Goal: Task Accomplishment & Management: Use online tool/utility

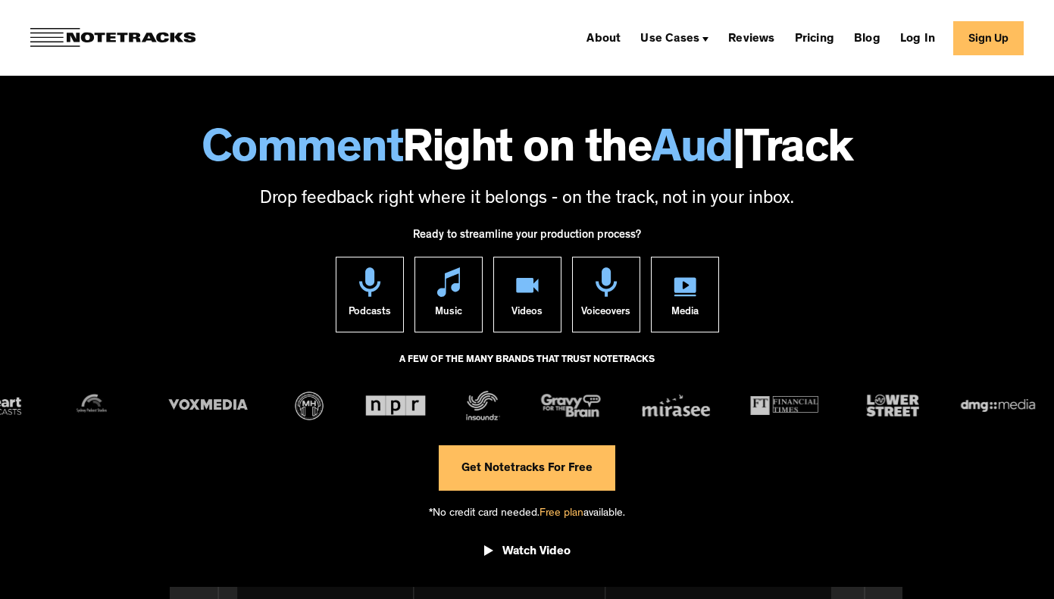
click at [532, 464] on link "Get Notetracks For Free" at bounding box center [527, 467] width 177 height 45
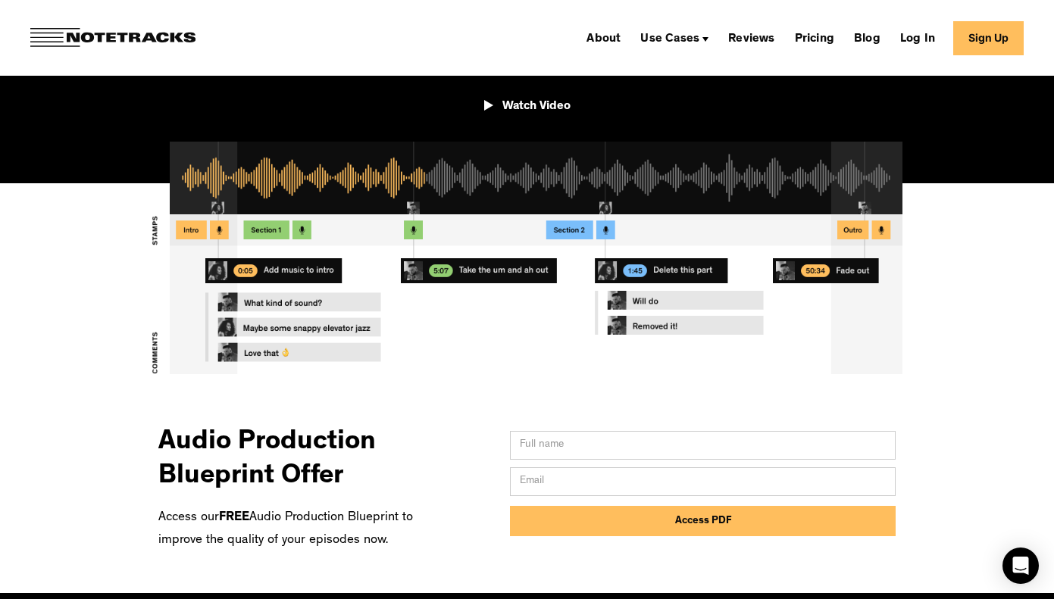
scroll to position [304, 0]
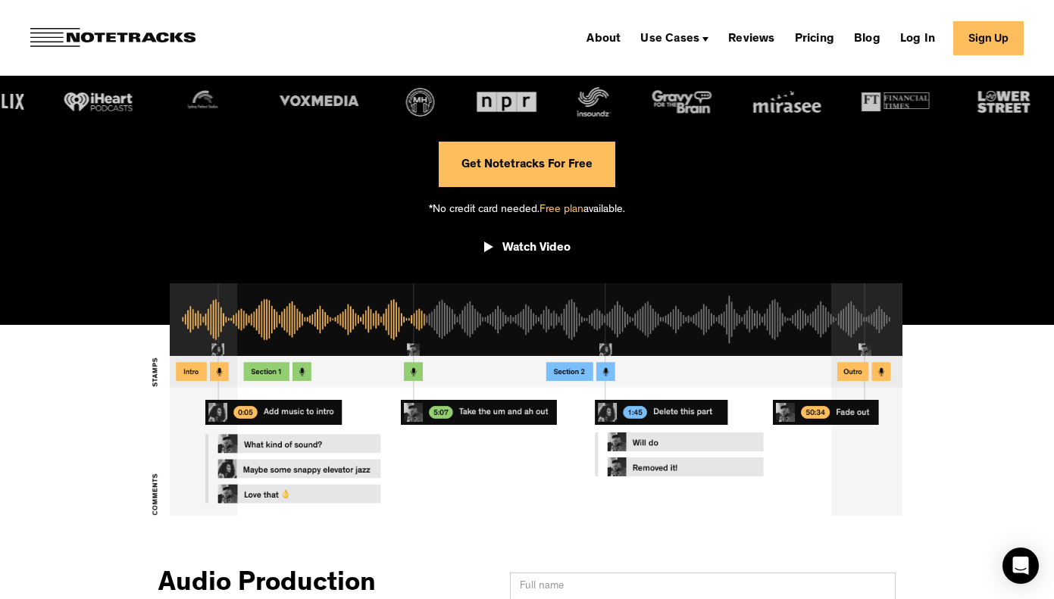
click at [992, 45] on link "Sign Up" at bounding box center [988, 38] width 70 height 34
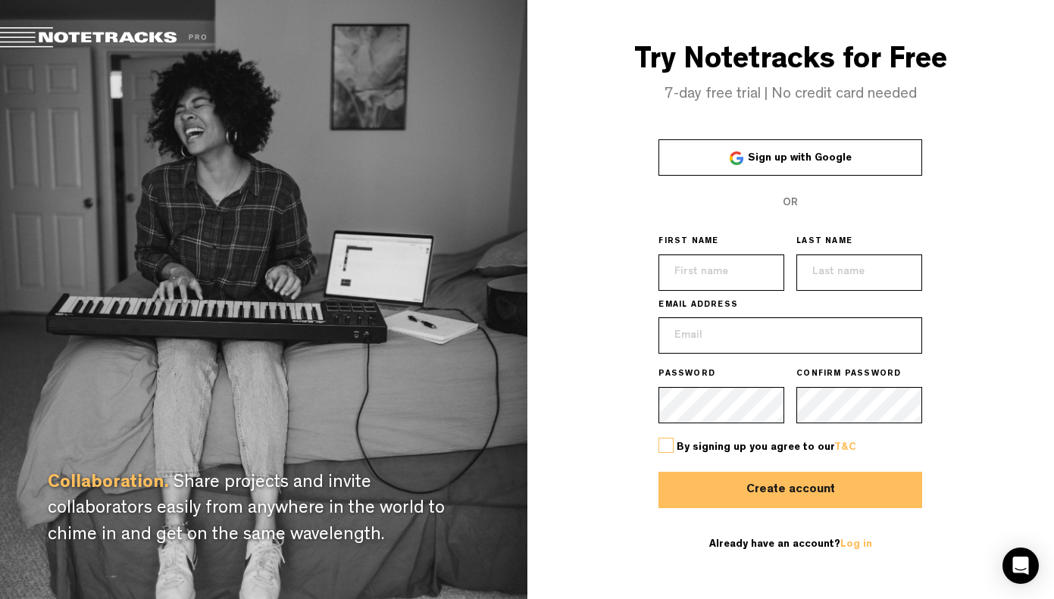
click at [761, 160] on span "Sign up with Google" at bounding box center [800, 158] width 104 height 11
click at [868, 152] on link "Sign up with Google" at bounding box center [790, 157] width 264 height 36
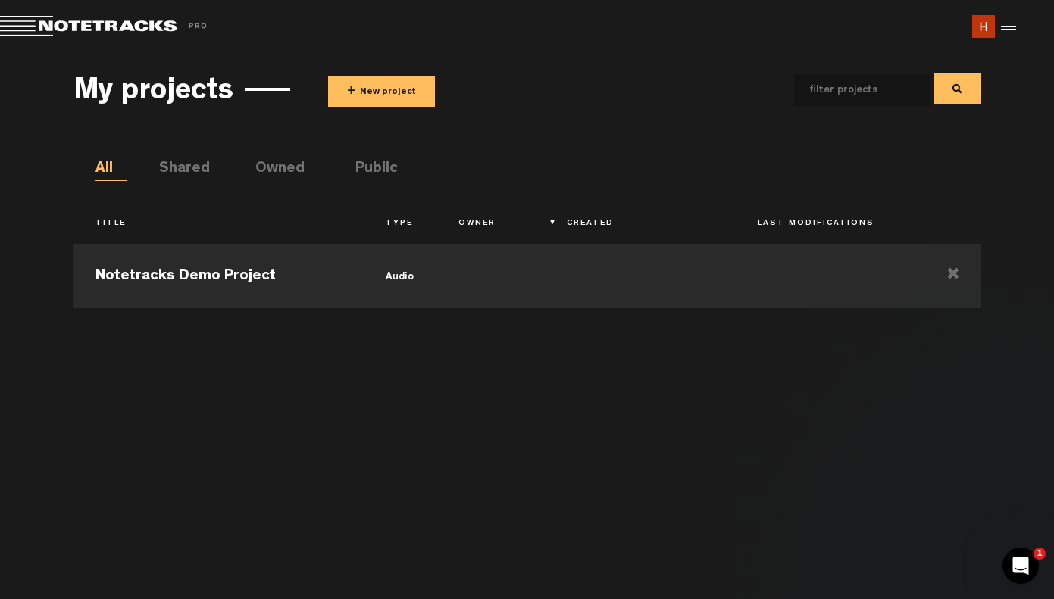
click at [394, 92] on button "+ New project" at bounding box center [381, 92] width 107 height 30
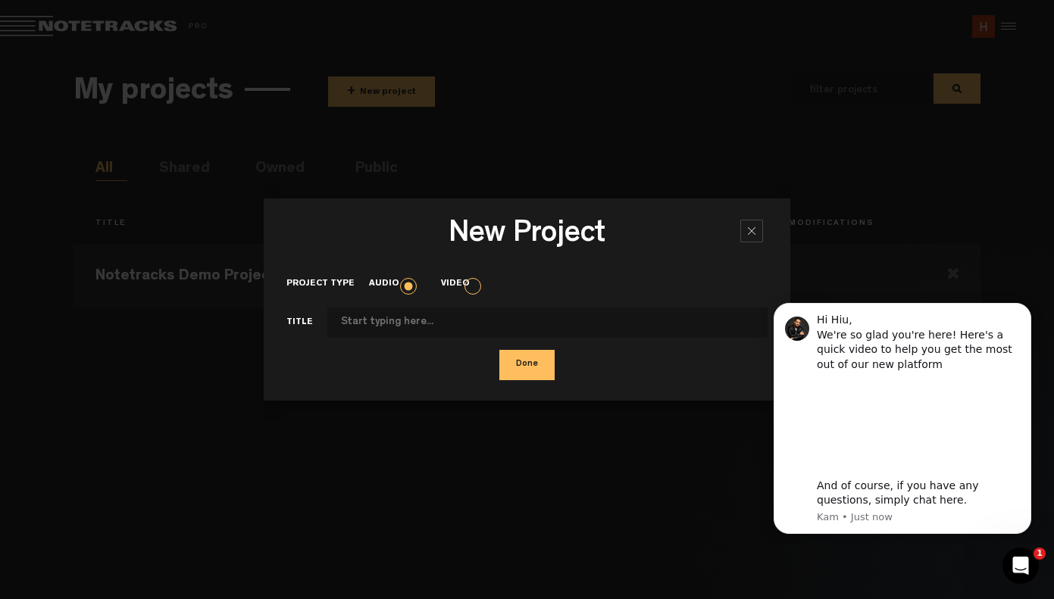
click at [523, 321] on input "Project type" at bounding box center [547, 323] width 441 height 30
type input "walking along waterloo street at 5pm on a monday 15/09/2025"
click at [514, 370] on button "Done" at bounding box center [526, 365] width 55 height 30
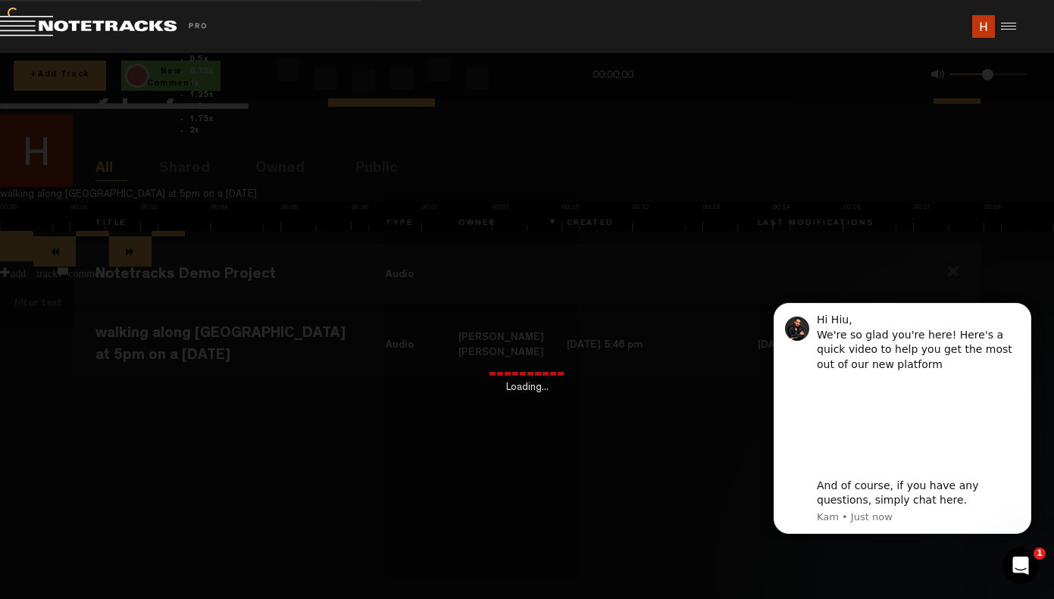
click at [254, 331] on div "Loading..." at bounding box center [527, 352] width 1054 height 599
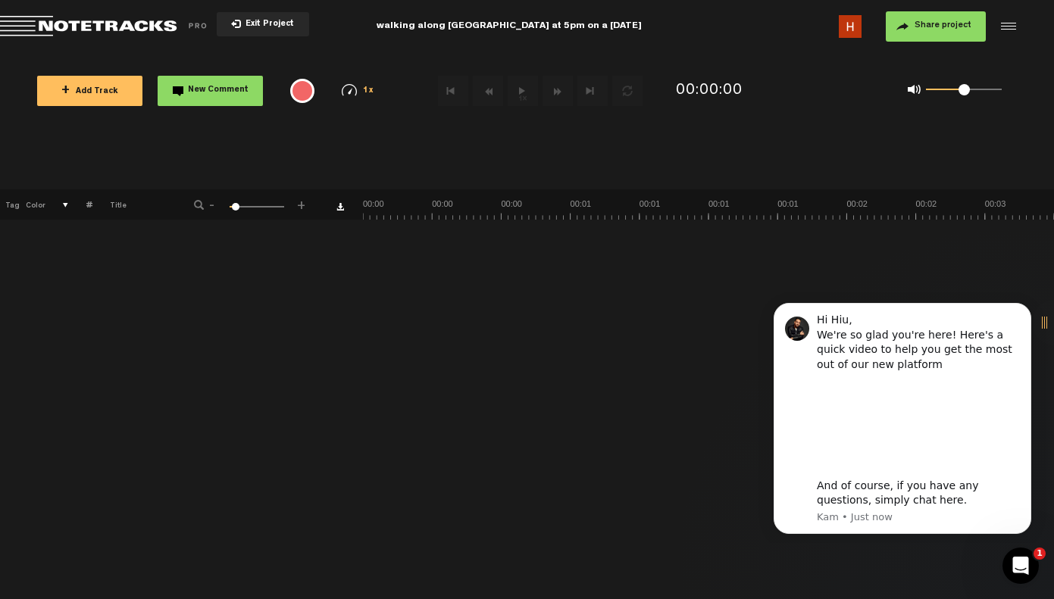
click at [98, 93] on span "+ Add Track" at bounding box center [89, 92] width 57 height 8
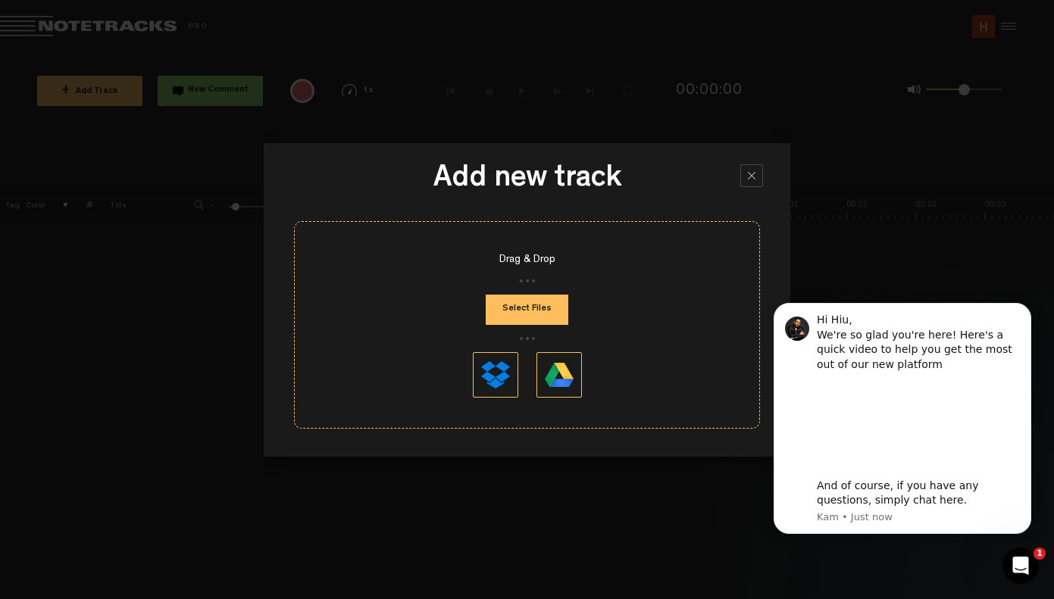
click at [527, 307] on button "Select Files" at bounding box center [527, 310] width 83 height 30
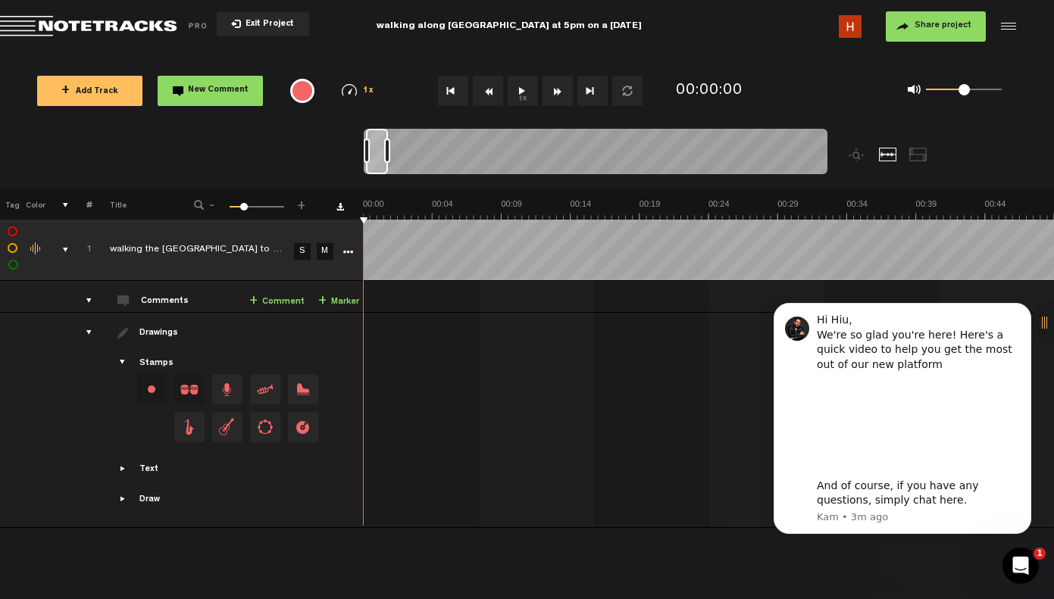
click at [533, 88] on button "1x" at bounding box center [523, 91] width 30 height 30
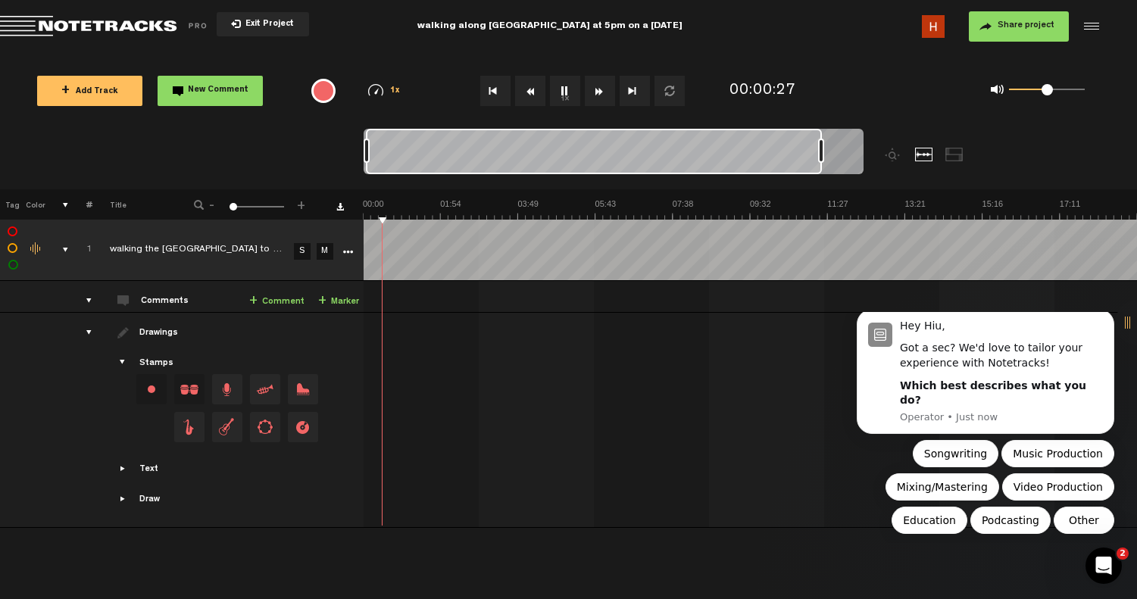
drag, startPoint x: 386, startPoint y: 152, endPoint x: 917, endPoint y: 175, distance: 531.6
click at [917, 175] on div at bounding box center [677, 159] width 626 height 61
drag, startPoint x: 821, startPoint y: 151, endPoint x: 900, endPoint y: 155, distance: 78.9
click at [900, 155] on div at bounding box center [677, 159] width 626 height 61
drag, startPoint x: 818, startPoint y: 151, endPoint x: 641, endPoint y: 167, distance: 178.1
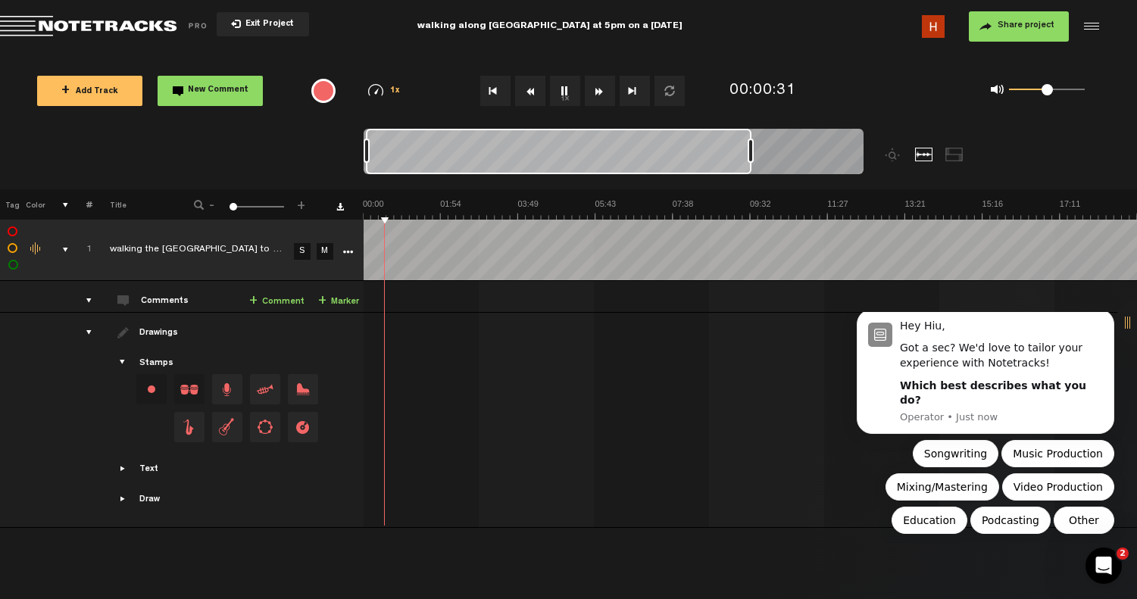
click at [641, 167] on div at bounding box center [614, 154] width 500 height 51
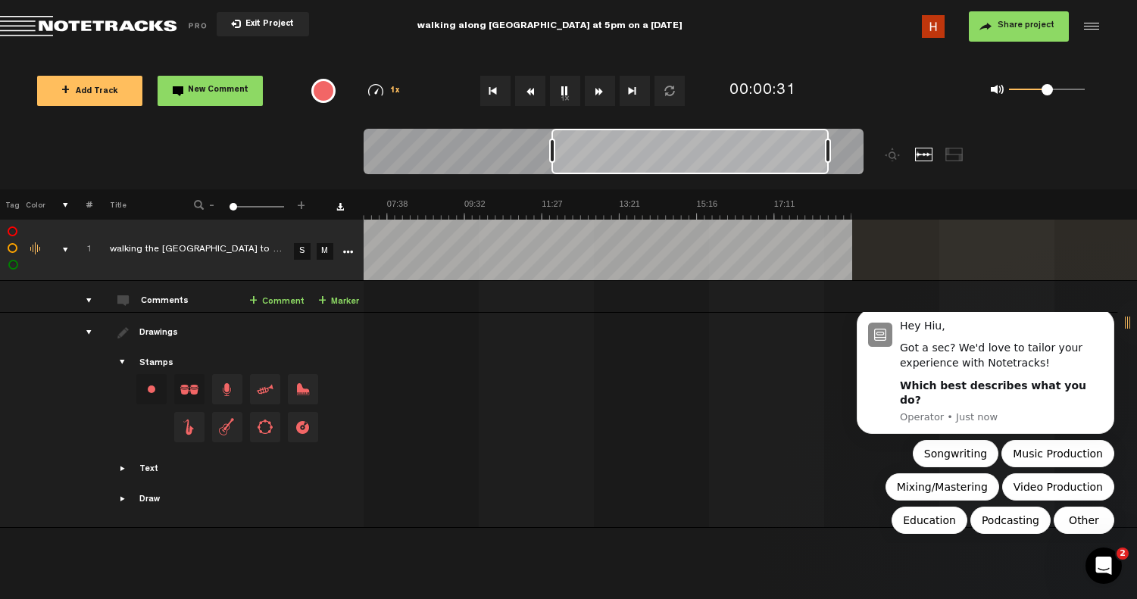
scroll to position [0, 287]
drag, startPoint x: 641, startPoint y: 167, endPoint x: 977, endPoint y: 155, distance: 336.6
click at [977, 155] on div at bounding box center [677, 159] width 626 height 61
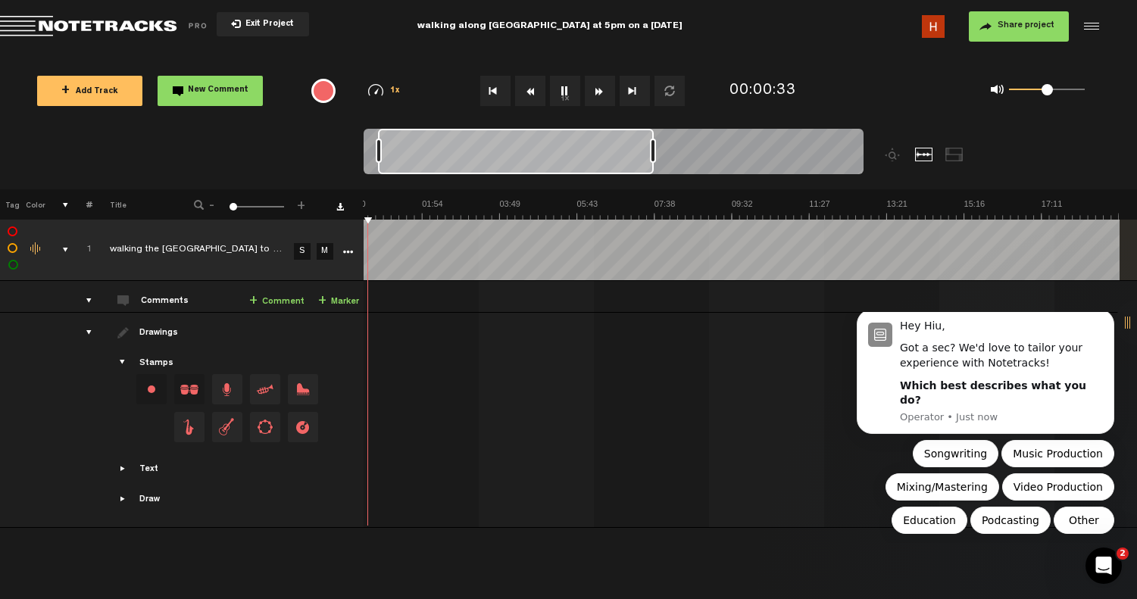
scroll to position [0, 0]
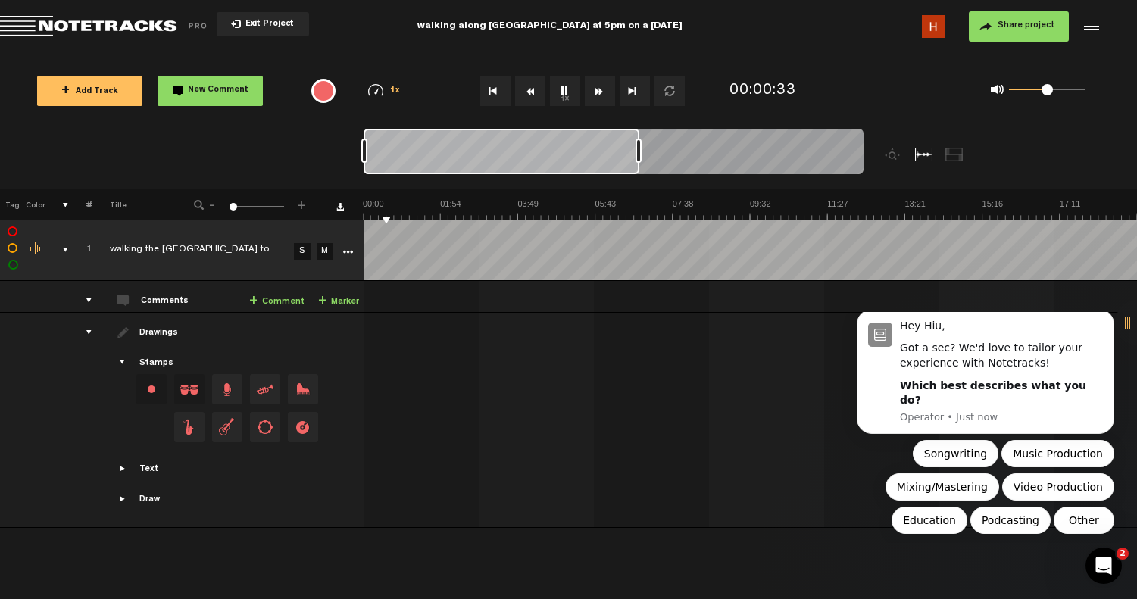
drag, startPoint x: 632, startPoint y: 156, endPoint x: 312, endPoint y: 162, distance: 319.8
click at [312, 162] on nt-zoom-navigation-bar at bounding box center [568, 159] width 1137 height 61
drag, startPoint x: 636, startPoint y: 148, endPoint x: 917, endPoint y: 161, distance: 280.6
click at [917, 161] on div at bounding box center [677, 159] width 626 height 61
click at [953, 156] on div at bounding box center [955, 155] width 18 height 14
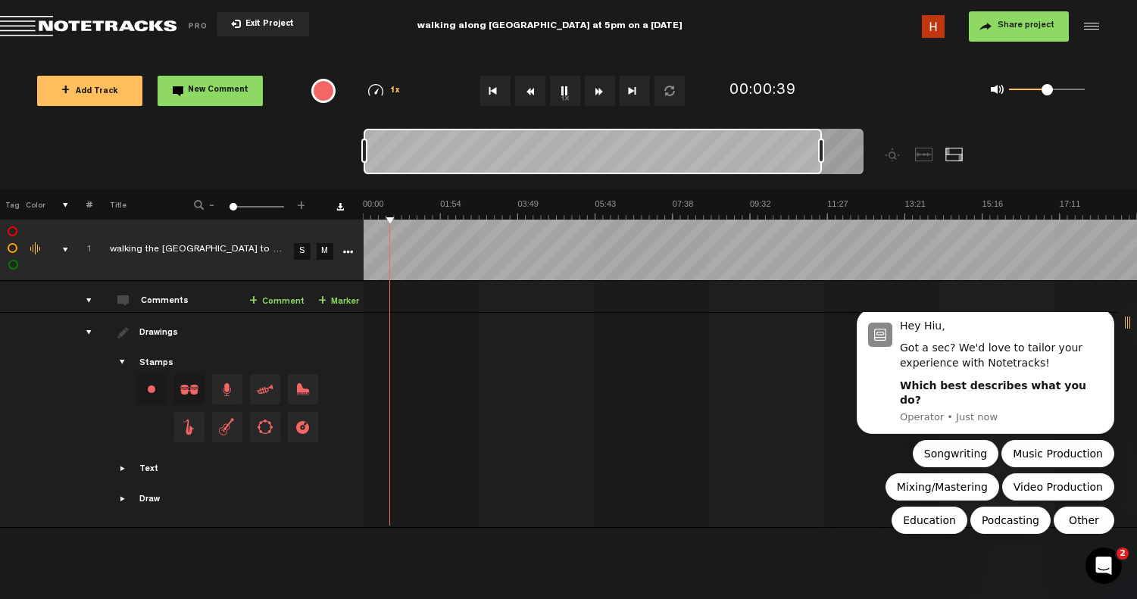
click at [925, 154] on div at bounding box center [924, 155] width 18 height 14
drag, startPoint x: 821, startPoint y: 152, endPoint x: 888, endPoint y: 151, distance: 67.4
click at [888, 151] on div at bounding box center [677, 159] width 626 height 61
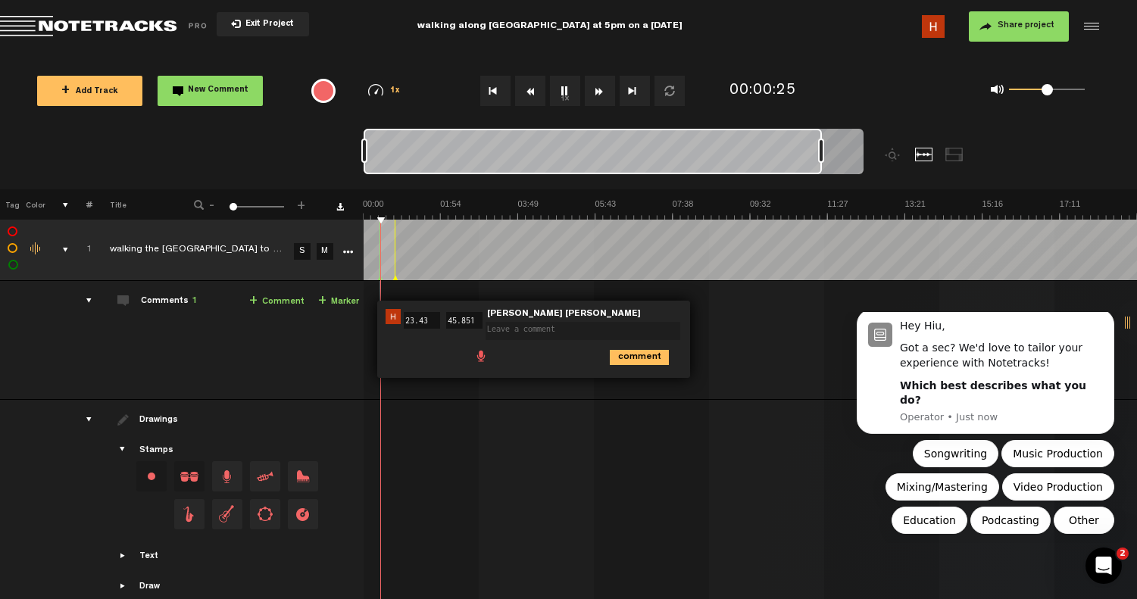
click at [507, 435] on div at bounding box center [753, 444] width 774 height 64
click at [411, 416] on div at bounding box center [753, 444] width 774 height 64
drag, startPoint x: 517, startPoint y: 356, endPoint x: 550, endPoint y: 415, distance: 67.9
click at [550, 415] on tbody "1 completed walking the waterloo street to and from bras basah at 5.04pm to 5.2…" at bounding box center [569, 417] width 1138 height 395
click at [392, 185] on div at bounding box center [677, 159] width 626 height 61
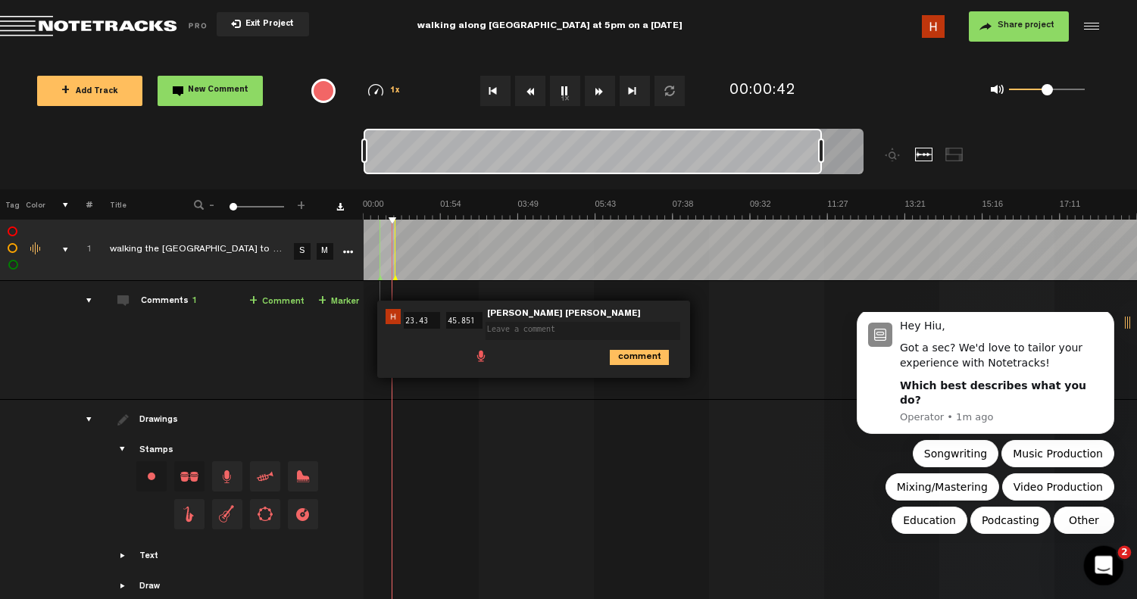
click at [1053, 562] on icon "Open Intercom Messenger" at bounding box center [1102, 564] width 25 height 25
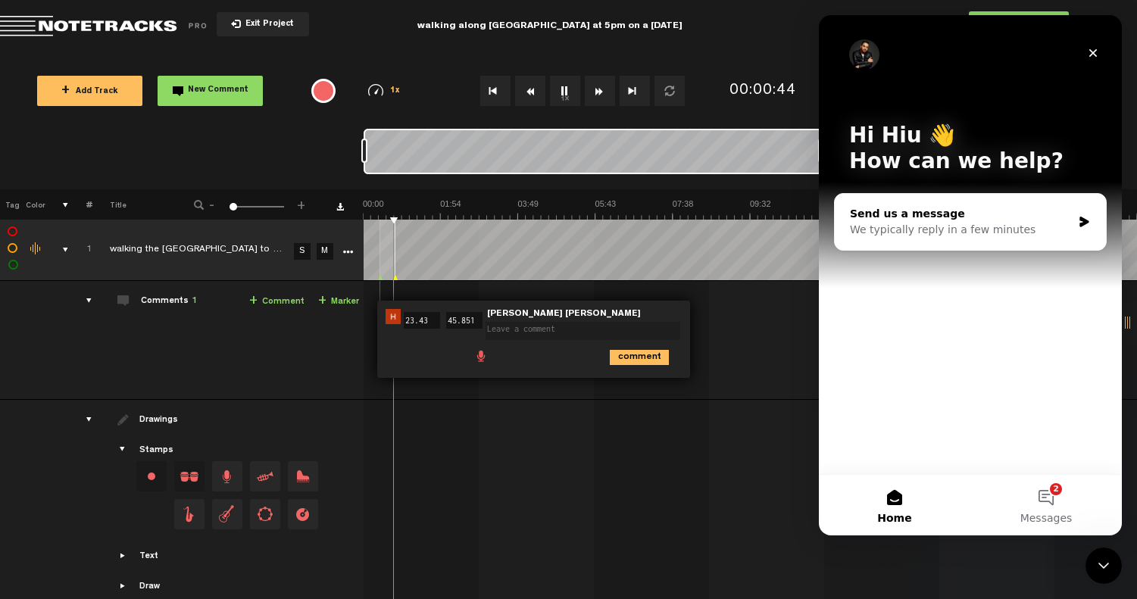
click at [949, 228] on div "We typically reply in a few minutes" at bounding box center [961, 230] width 222 height 16
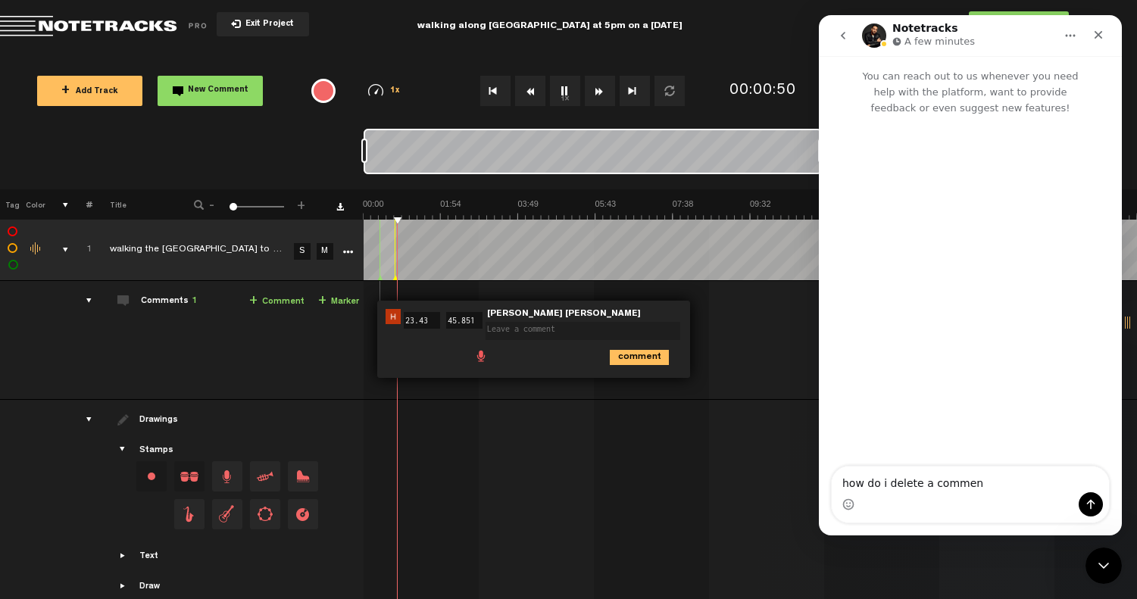
type textarea "how do i delete a comment"
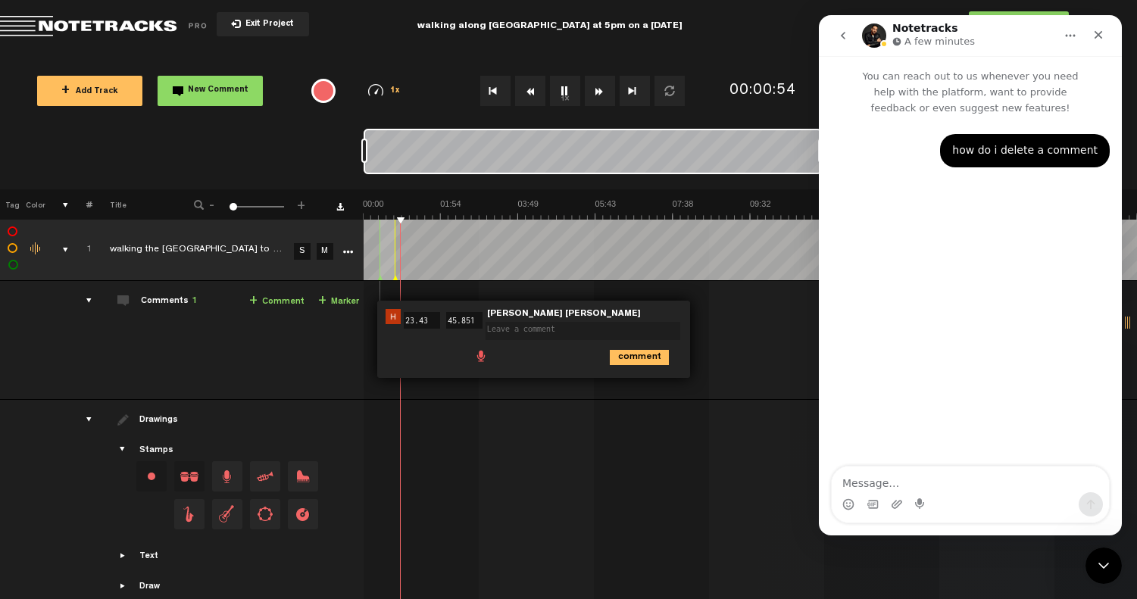
click at [699, 41] on md-toolbar "Exit Project walking along waterloo street at 5pm on a monday 15/09/2025 Share …" at bounding box center [568, 26] width 1137 height 53
click at [476, 325] on input "45.851" at bounding box center [464, 320] width 36 height 17
click at [528, 321] on span at bounding box center [586, 321] width 201 height 11
click at [454, 374] on div "00:23 23.43 - 00:45 45.851 • Hiu ying ying: "" Hiu ying ying comment" at bounding box center [533, 339] width 313 height 77
click at [588, 401] on td at bounding box center [751, 507] width 774 height 215
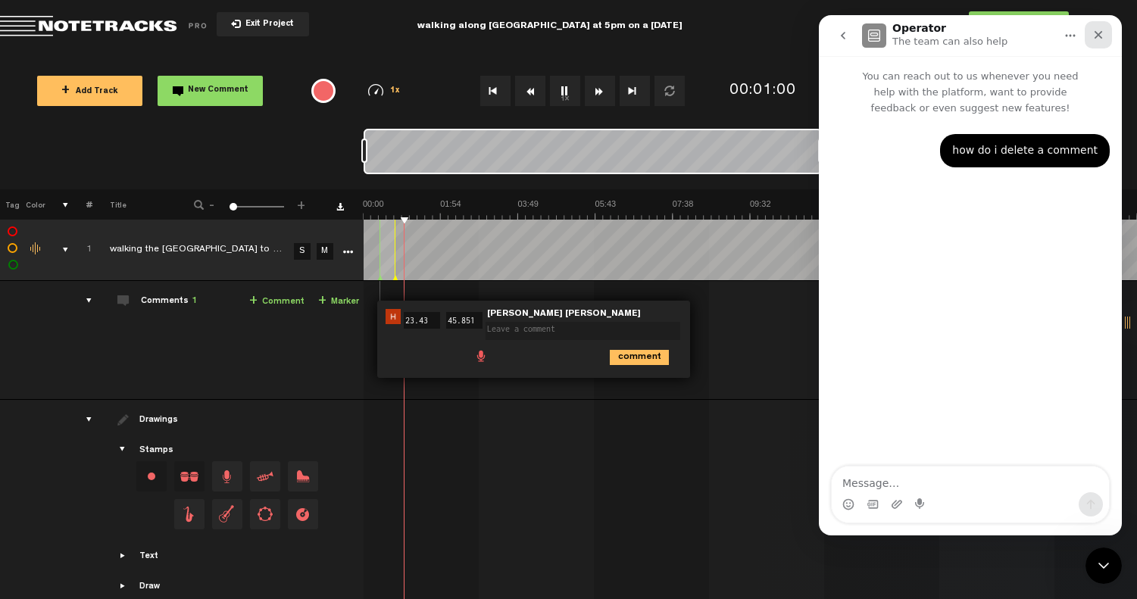
click at [1053, 33] on icon "Close" at bounding box center [1099, 35] width 8 height 8
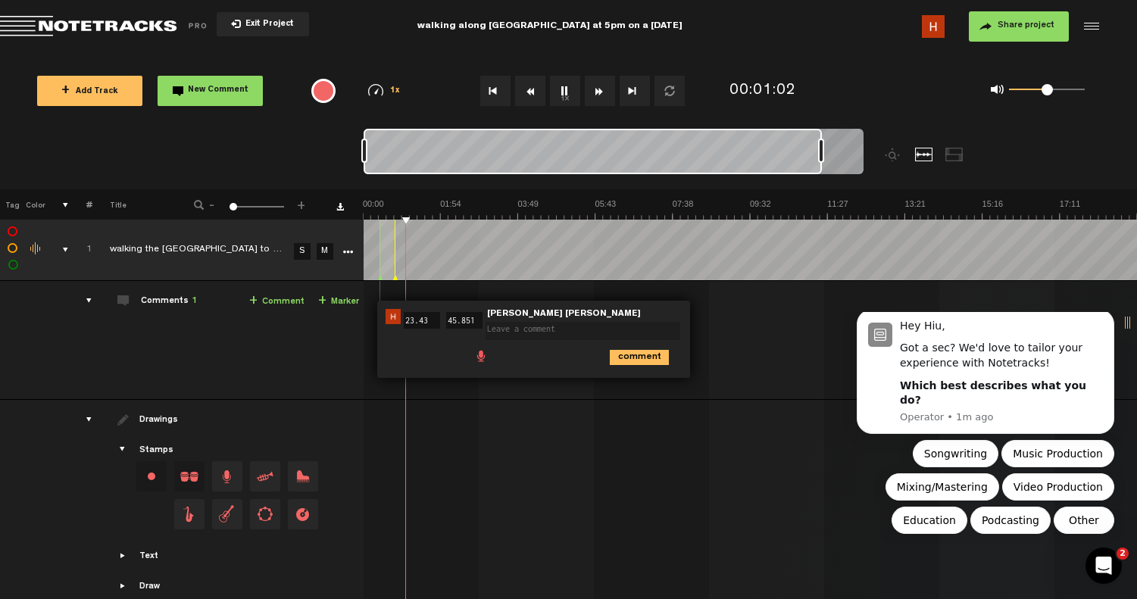
click at [636, 333] on textarea at bounding box center [583, 331] width 195 height 18
click at [442, 346] on div "comment" at bounding box center [536, 357] width 301 height 30
click at [525, 408] on td at bounding box center [751, 507] width 774 height 215
drag, startPoint x: 396, startPoint y: 227, endPoint x: 315, endPoint y: 229, distance: 81.1
click at [315, 229] on tr "1 completed walking the waterloo street to and from bras basah at 5.04pm to 5.2…" at bounding box center [569, 250] width 1138 height 61
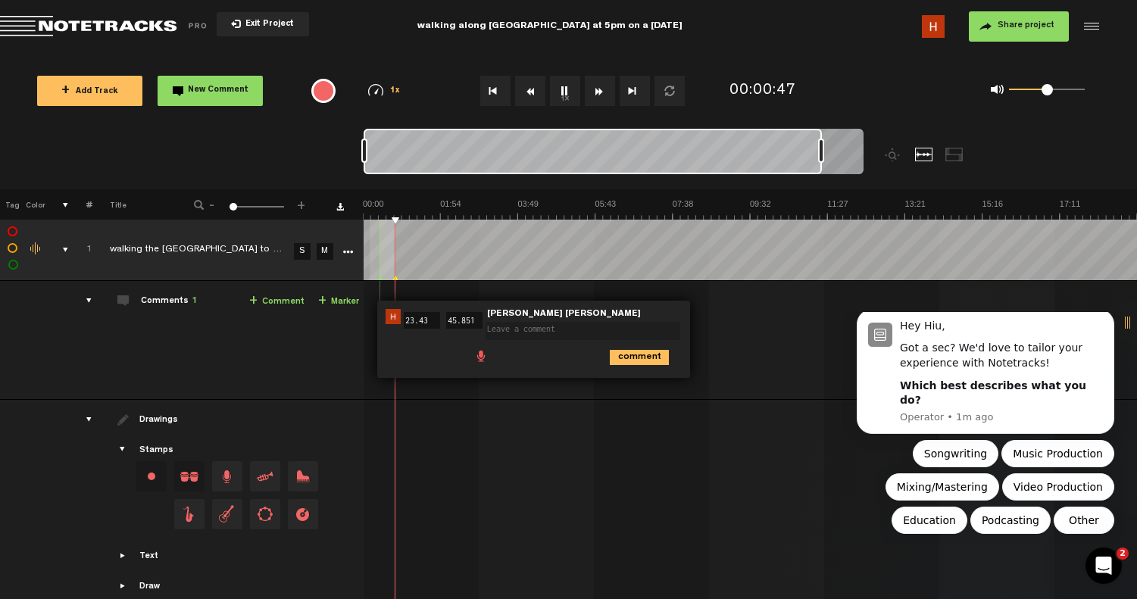
click at [380, 282] on hr at bounding box center [381, 296] width 2 height 30
click at [379, 278] on polygon at bounding box center [380, 278] width 5 height 5
drag, startPoint x: 586, startPoint y: 342, endPoint x: 536, endPoint y: 421, distance: 92.9
click at [536, 421] on tbody "1 completed walking the waterloo street to and from bras basah at 5.04pm to 5.2…" at bounding box center [569, 417] width 1138 height 395
click at [567, 347] on div "comment" at bounding box center [536, 357] width 301 height 30
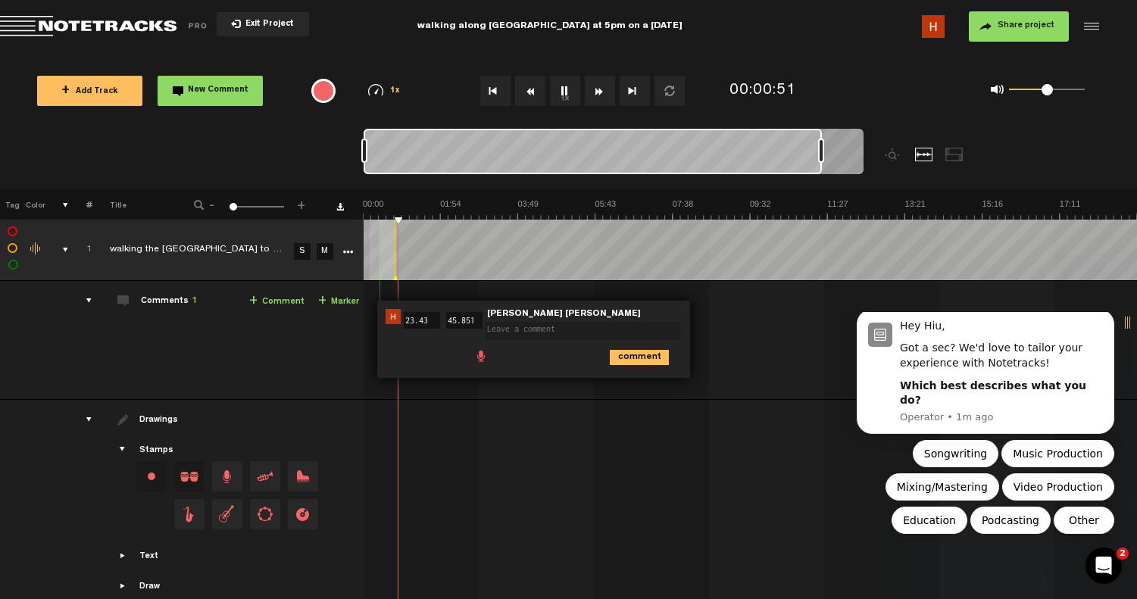
click at [394, 314] on img at bounding box center [393, 316] width 15 height 15
click at [308, 241] on tr "1 completed walking the waterloo street to and from bras basah at 5.04pm to 5.2…" at bounding box center [569, 250] width 1138 height 61
drag, startPoint x: 395, startPoint y: 220, endPoint x: 317, endPoint y: 230, distance: 77.8
click at [317, 230] on tr "1 completed walking the waterloo street to and from bras basah at 5.04pm to 5.2…" at bounding box center [569, 250] width 1138 height 61
click at [395, 202] on img at bounding box center [750, 209] width 774 height 21
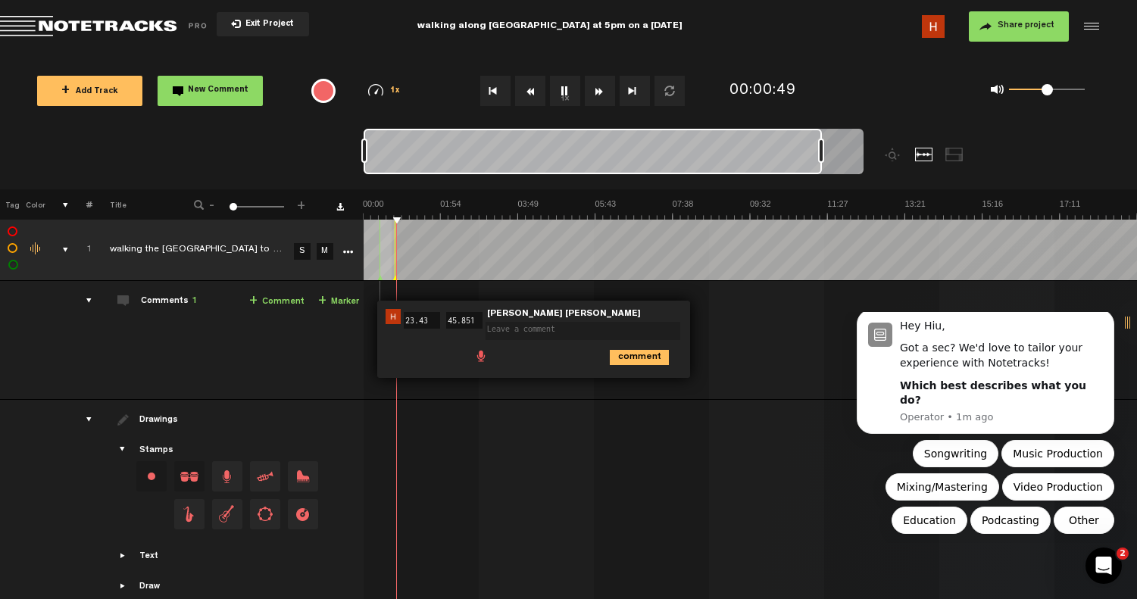
drag, startPoint x: 378, startPoint y: 199, endPoint x: 347, endPoint y: 201, distance: 31.1
click at [347, 201] on tr "Tag Color # Title - 1 100 1 +" at bounding box center [568, 204] width 1137 height 30
click at [370, 199] on img at bounding box center [750, 209] width 774 height 21
drag, startPoint x: 370, startPoint y: 217, endPoint x: 335, endPoint y: 217, distance: 34.9
click at [335, 217] on tr "Tag Color # Title - 1 100 1 +" at bounding box center [568, 204] width 1137 height 30
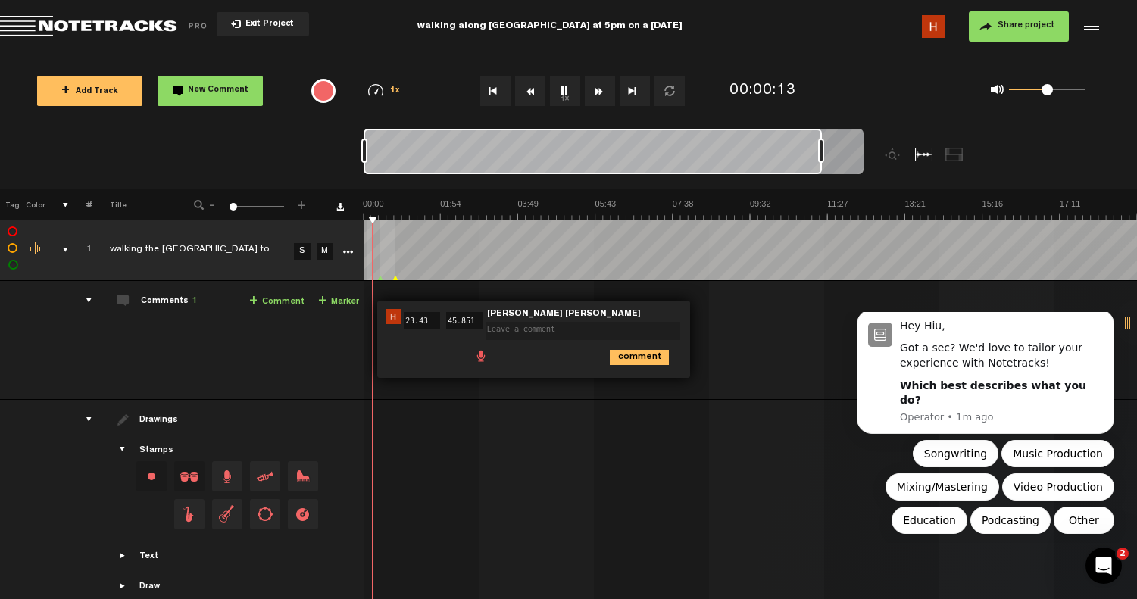
click at [335, 222] on tr "1 completed walking the waterloo street to and from bras basah at 5.04pm to 5.2…" at bounding box center [569, 250] width 1138 height 61
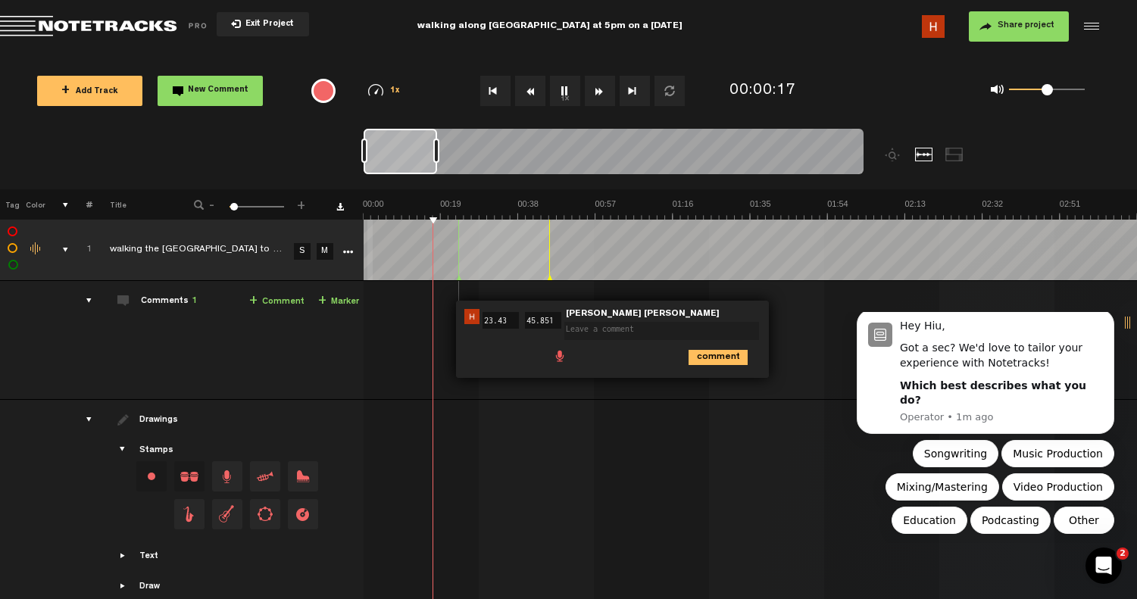
drag, startPoint x: 822, startPoint y: 152, endPoint x: 435, endPoint y: 189, distance: 388.9
click at [435, 189] on div at bounding box center [677, 159] width 626 height 61
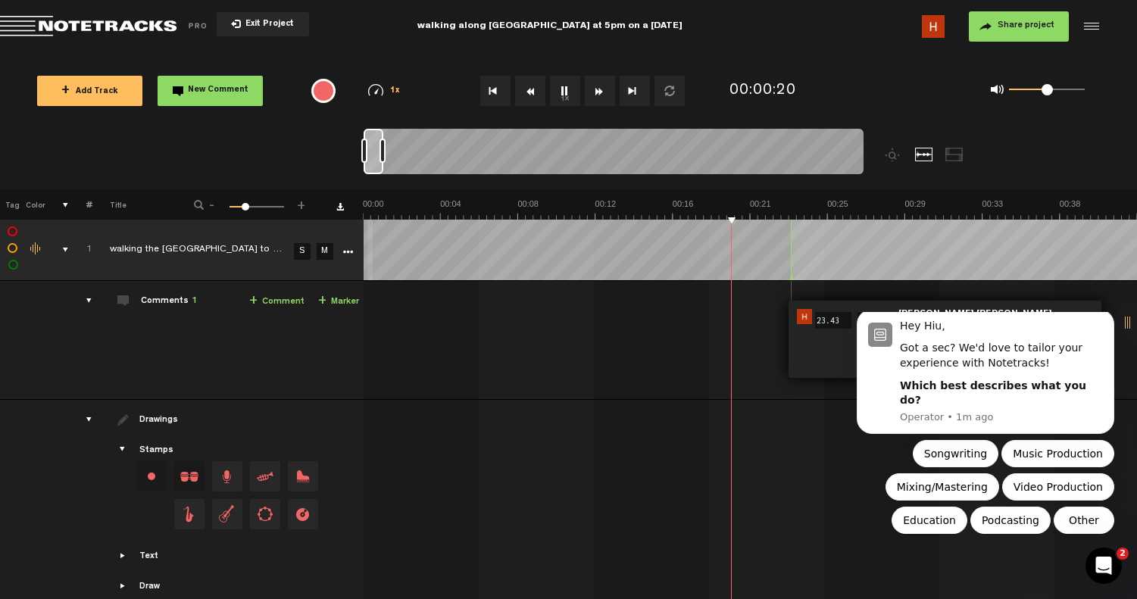
drag, startPoint x: 434, startPoint y: 159, endPoint x: 383, endPoint y: 158, distance: 51.5
click at [383, 158] on div at bounding box center [383, 151] width 6 height 24
click at [827, 347] on div "comment" at bounding box center [947, 357] width 301 height 30
click at [792, 279] on polygon at bounding box center [791, 278] width 5 height 5
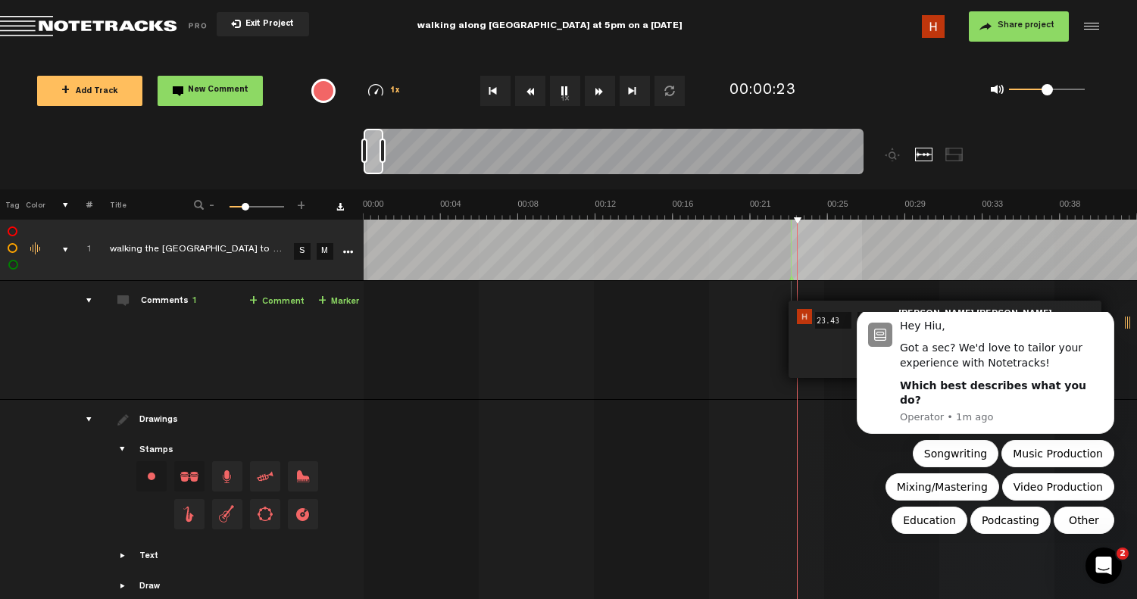
drag, startPoint x: 792, startPoint y: 279, endPoint x: 1008, endPoint y: 307, distance: 218.5
click at [1008, 307] on tbody "1 completed walking the waterloo street to and from bras basah at 5.04pm to 5.2…" at bounding box center [569, 417] width 1138 height 395
click at [646, 335] on div "00:23 23.43 - 00:45 45.851 • Hiu ying ying: "" Hiu ying ying comment" at bounding box center [752, 346] width 772 height 106
click at [705, 350] on div "00:23 23.43 - 00:45 45.851 • Hiu ying ying: "" Hiu ying ying comment" at bounding box center [752, 346] width 772 height 106
drag, startPoint x: 796, startPoint y: 283, endPoint x: 770, endPoint y: 284, distance: 25.8
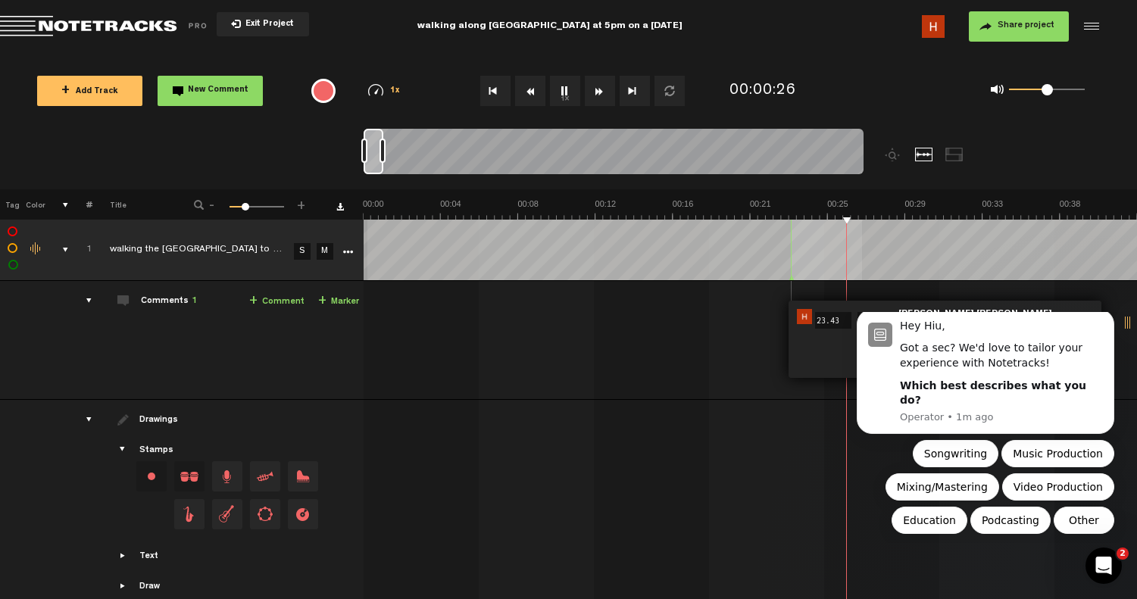
click at [770, 284] on td "1 walking the waterloo street to and from bras basah at 5.04pm to 5.24pm S M wa…" at bounding box center [751, 340] width 774 height 119
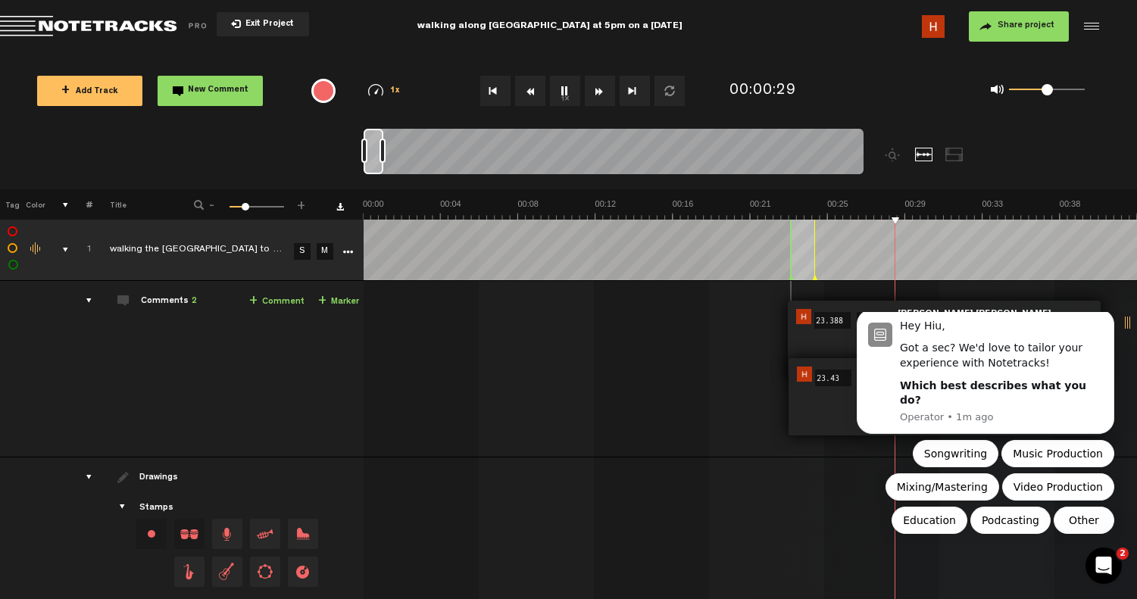
click at [344, 233] on tr "1 completed walking the waterloo street to and from bras basah at 5.04pm to 5.2…" at bounding box center [569, 250] width 1138 height 61
click at [567, 92] on button "1x" at bounding box center [565, 91] width 30 height 30
click at [560, 94] on button "1x" at bounding box center [565, 91] width 30 height 30
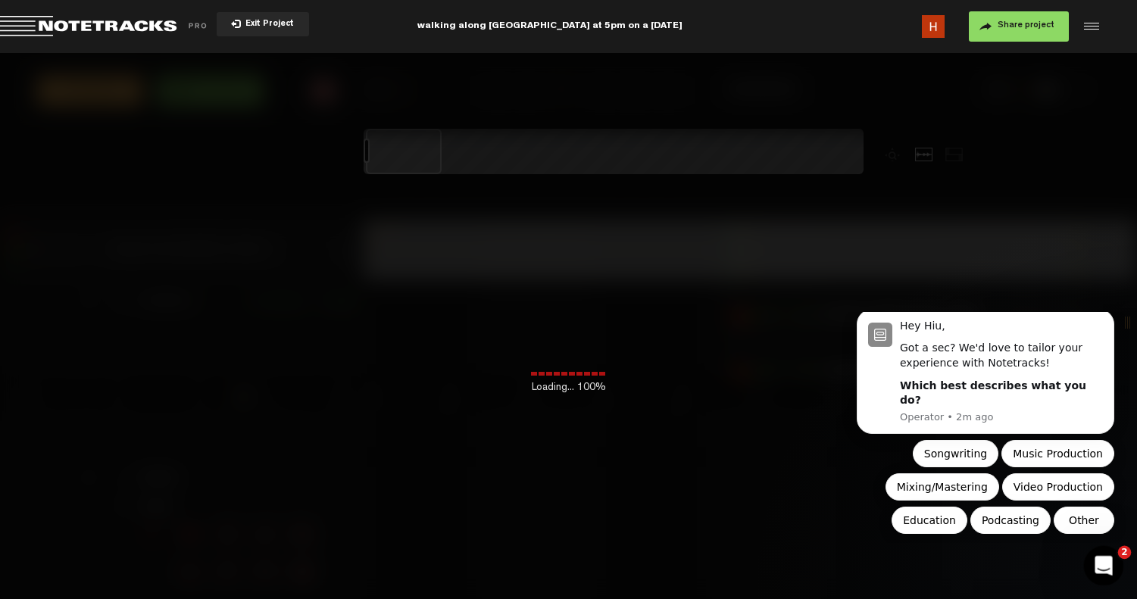
click at [1100, 564] on icon "Open Intercom Messenger" at bounding box center [1102, 564] width 25 height 25
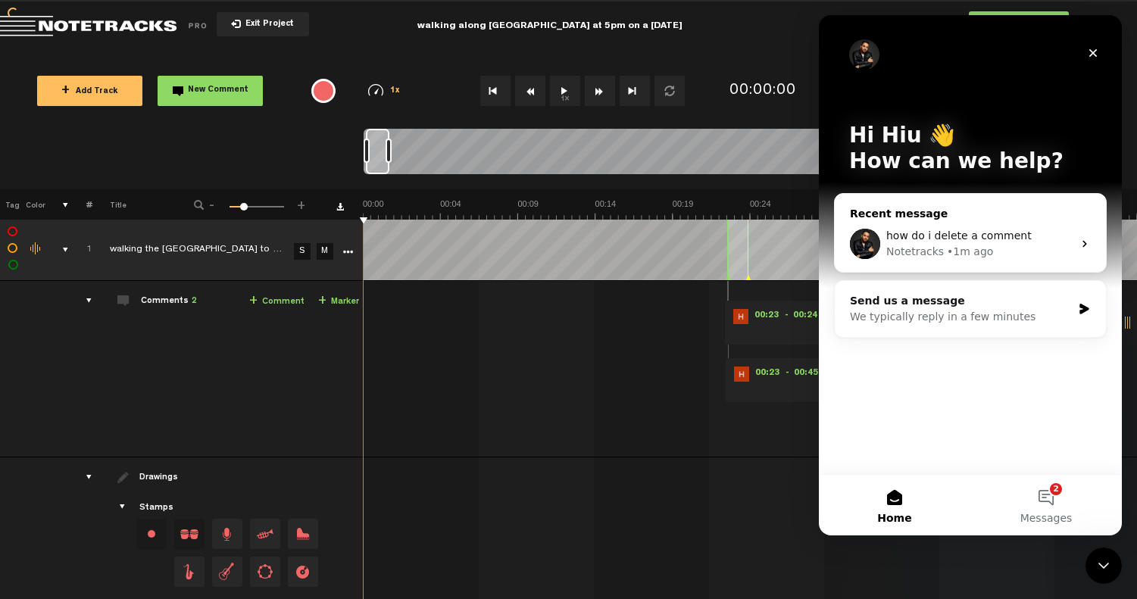
click at [972, 245] on div "• 1m ago" at bounding box center [970, 252] width 46 height 16
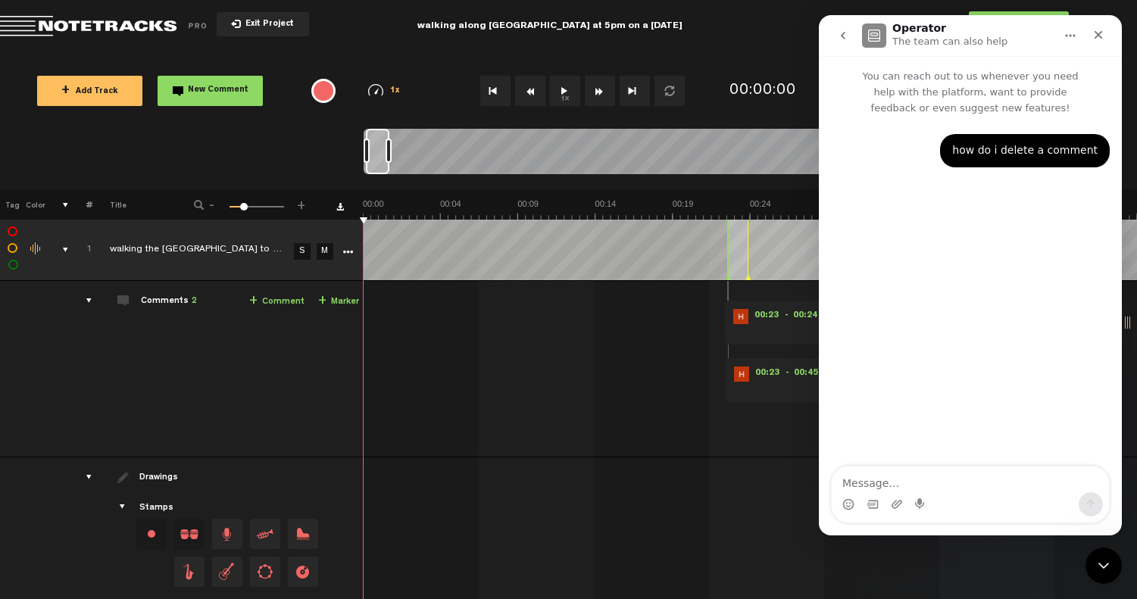
click at [749, 342] on div "00:23 - 00:24 • Hiu ying ying: "" Hiu ying ying" at bounding box center [905, 323] width 361 height 44
click at [1093, 36] on icon "Close" at bounding box center [1099, 35] width 12 height 12
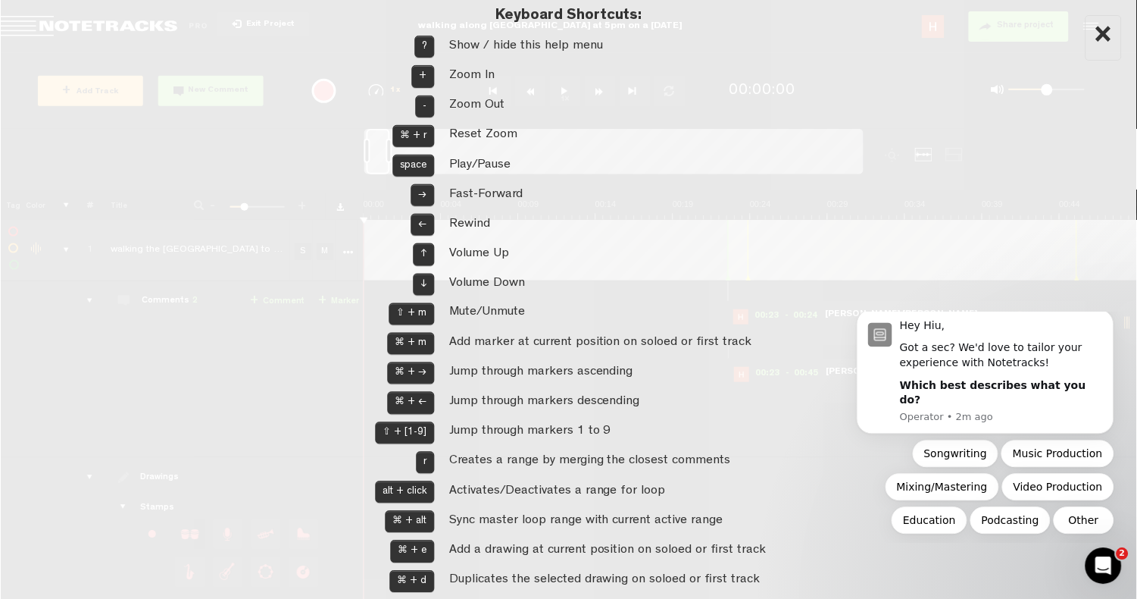
scroll to position [0, 182]
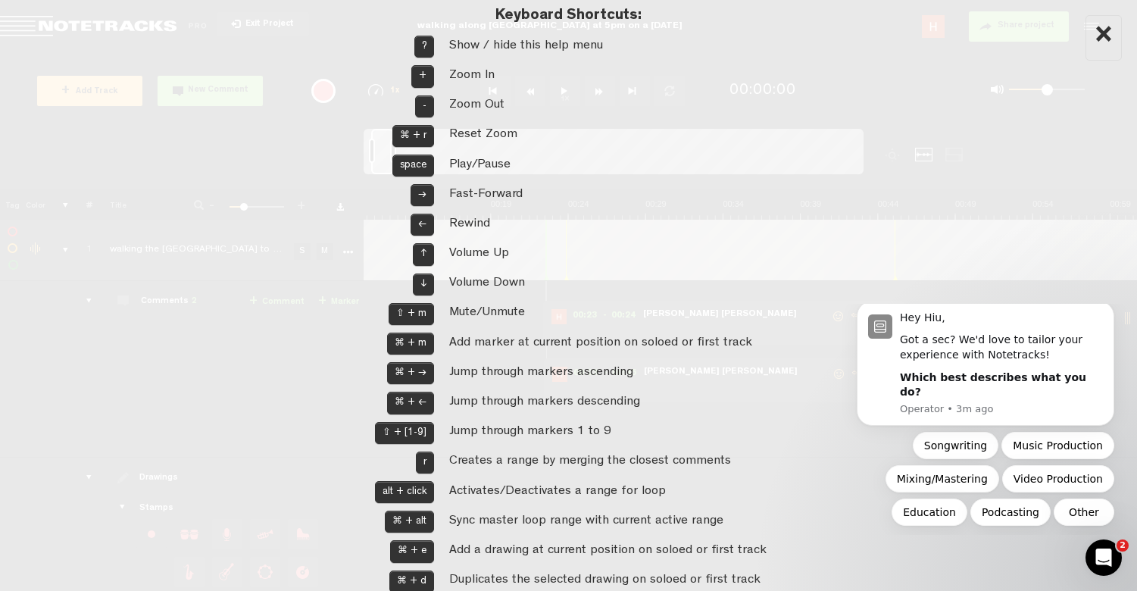
click at [592, 111] on td "Zoom Out" at bounding box center [604, 107] width 325 height 30
click at [571, 424] on td "Jump through markers 1 to 9" at bounding box center [604, 433] width 325 height 30
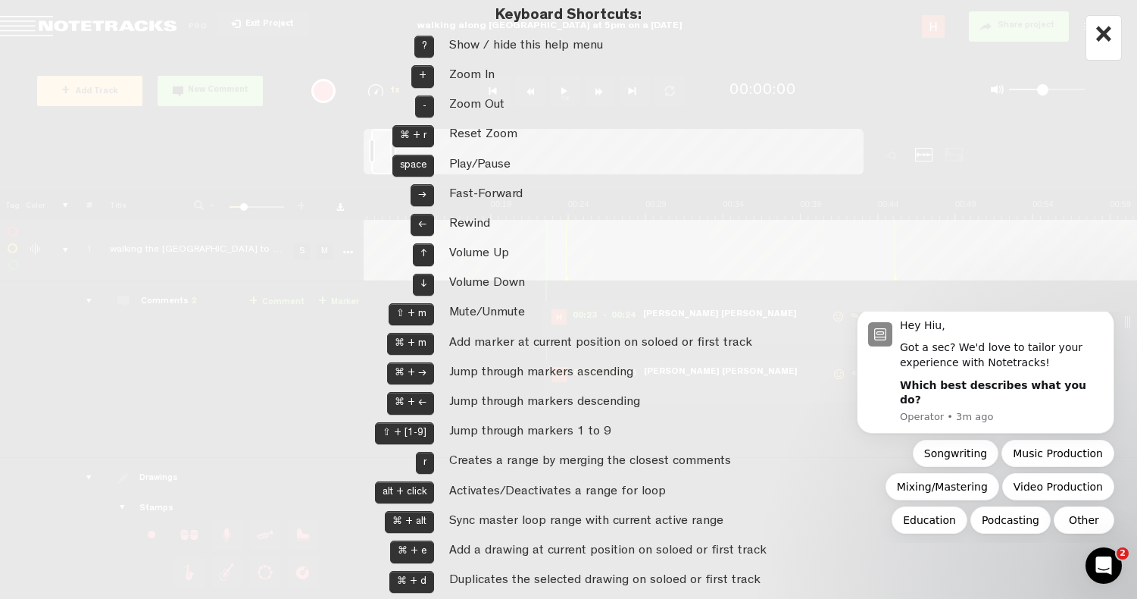
click at [1101, 32] on div "×" at bounding box center [1104, 37] width 36 height 45
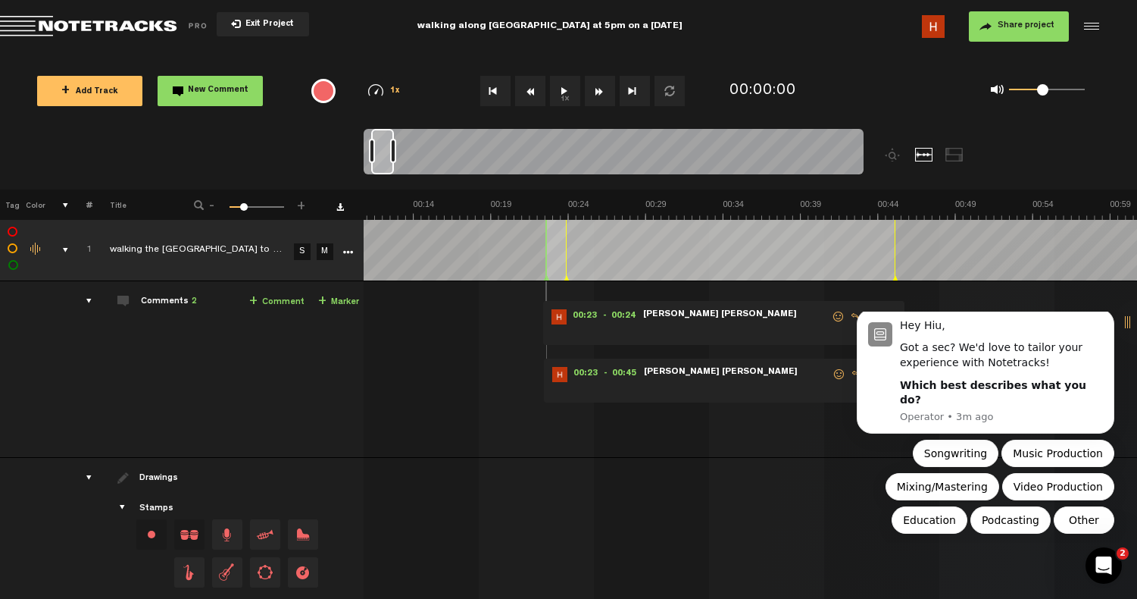
click at [539, 386] on div "00:23 - 00:24 • Hiu ying ying: "" Hiu ying ying 00:23 - 00:45 • Hiu ying ying: …" at bounding box center [570, 375] width 772 height 164
click at [1104, 323] on body "Hey Hiu, Got a sec? We'd love to tailor your experience with Notetracks! Which …" at bounding box center [985, 426] width 291 height 219
click at [1108, 315] on icon "Dismiss notification" at bounding box center [1109, 312] width 5 height 5
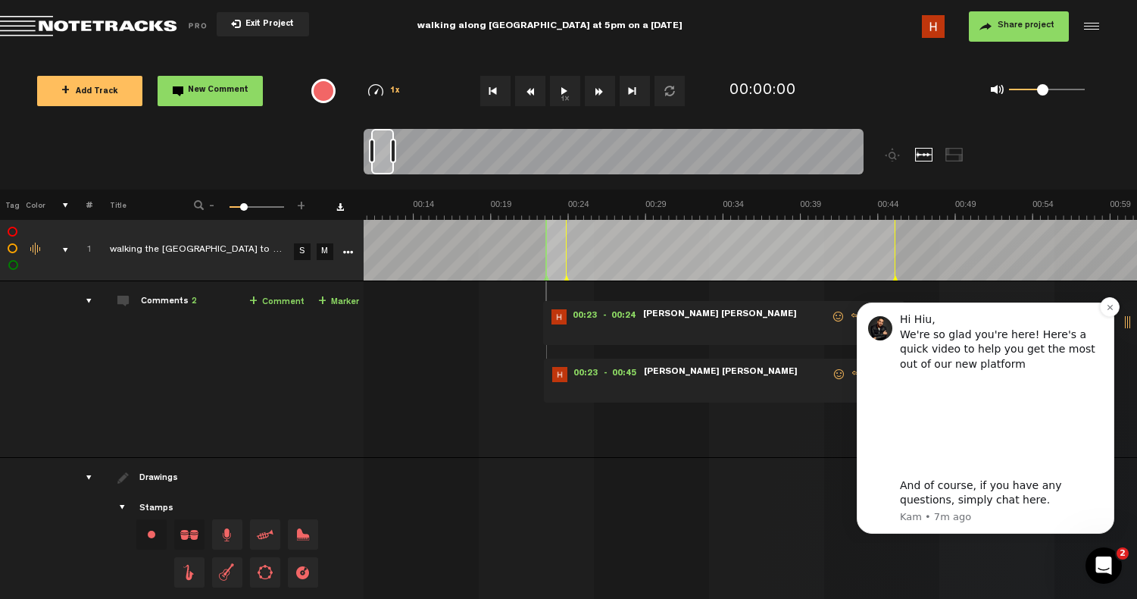
click at [1078, 309] on div "Hi Hiu, We're so glad you're here! Here's a quick video to help you get the mos…" at bounding box center [986, 417] width 258 height 231
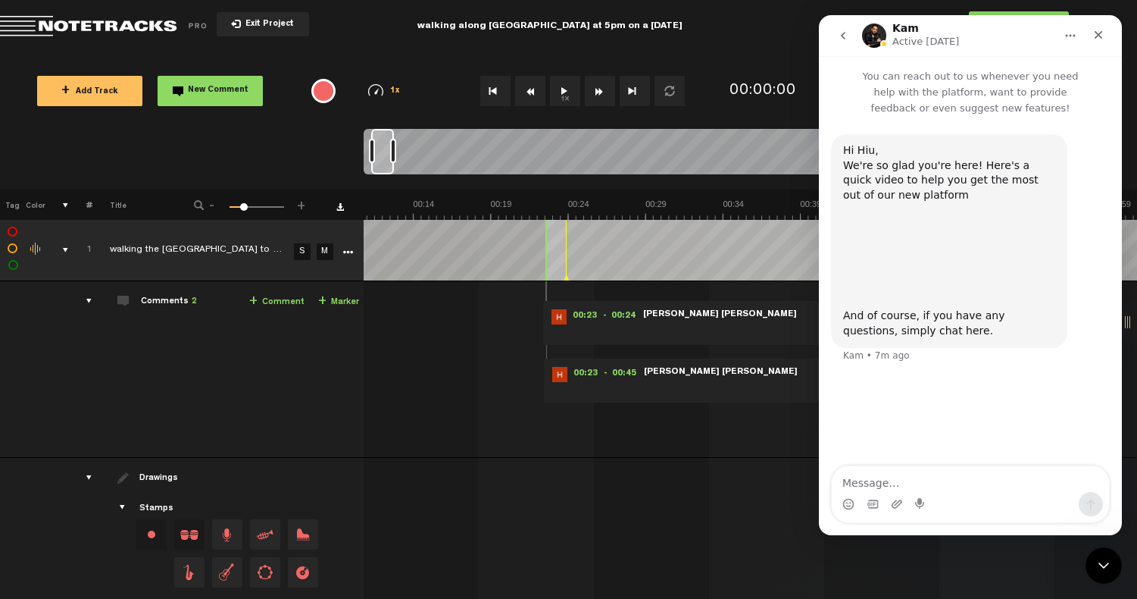
click at [658, 458] on td at bounding box center [751, 565] width 774 height 215
drag, startPoint x: 752, startPoint y: 321, endPoint x: 639, endPoint y: 324, distance: 112.2
click at [639, 324] on div "00:23 - 00:24 • Hiu ying ying: "" Hiu ying ying" at bounding box center [723, 323] width 361 height 44
click at [843, 33] on icon "go back" at bounding box center [843, 36] width 5 height 8
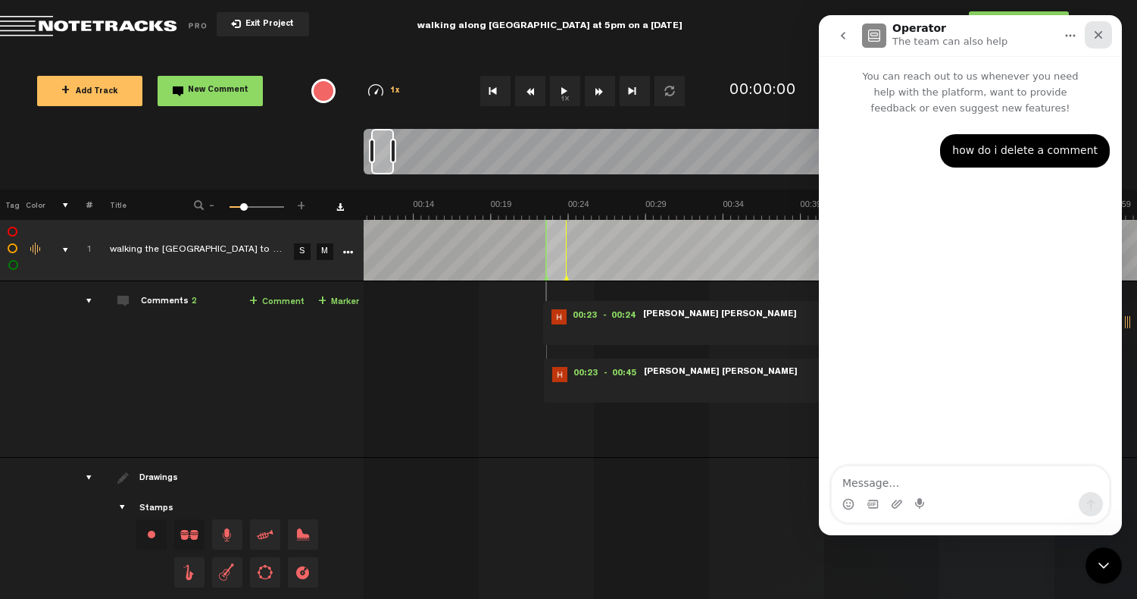
click at [1095, 40] on icon "Close" at bounding box center [1099, 35] width 12 height 12
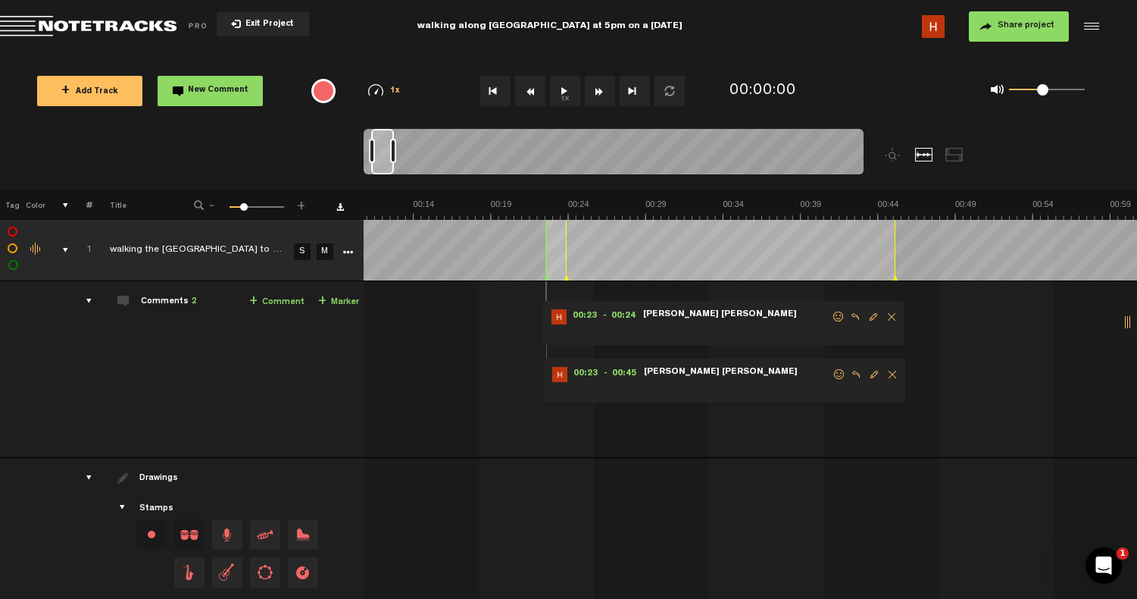
click at [889, 317] on span "Delete comment" at bounding box center [892, 316] width 18 height 11
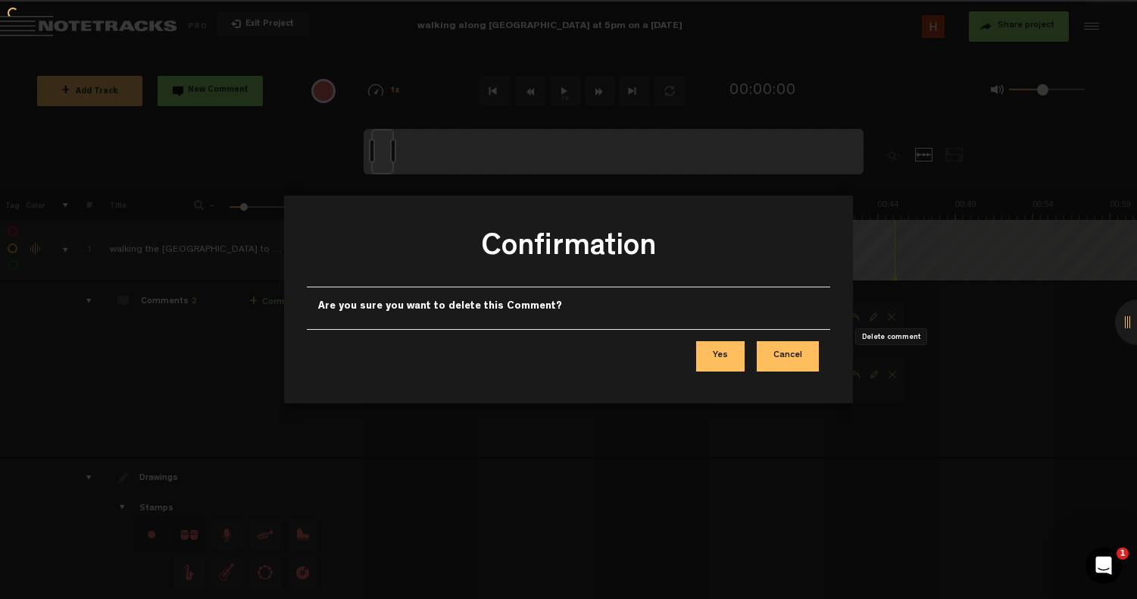
click at [890, 315] on div at bounding box center [568, 299] width 1137 height 599
click at [742, 349] on button "Yes" at bounding box center [720, 356] width 48 height 30
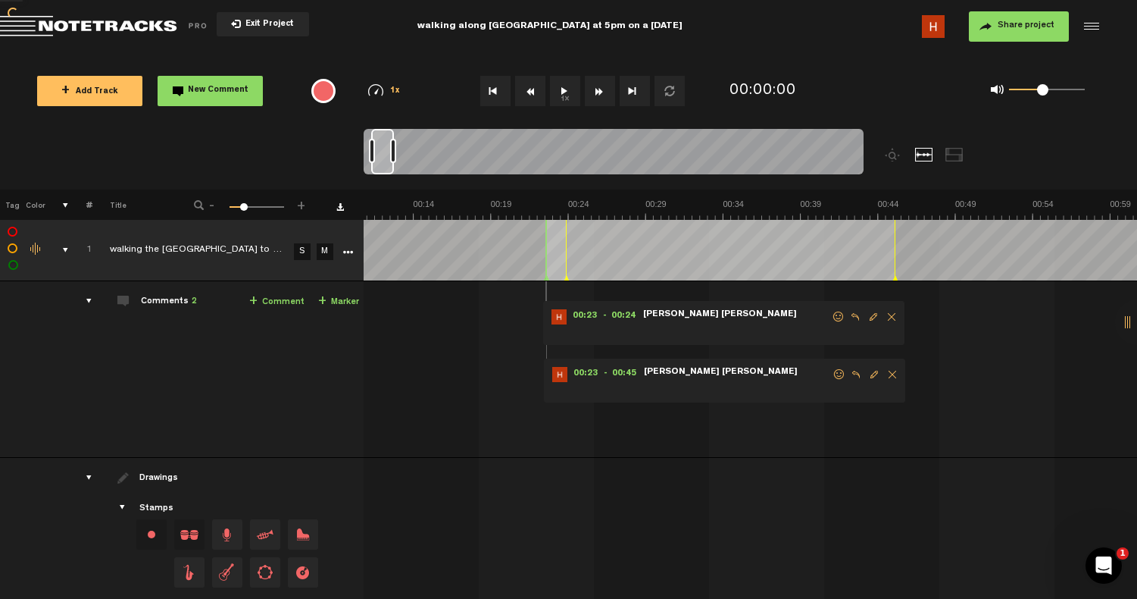
scroll to position [0, 0]
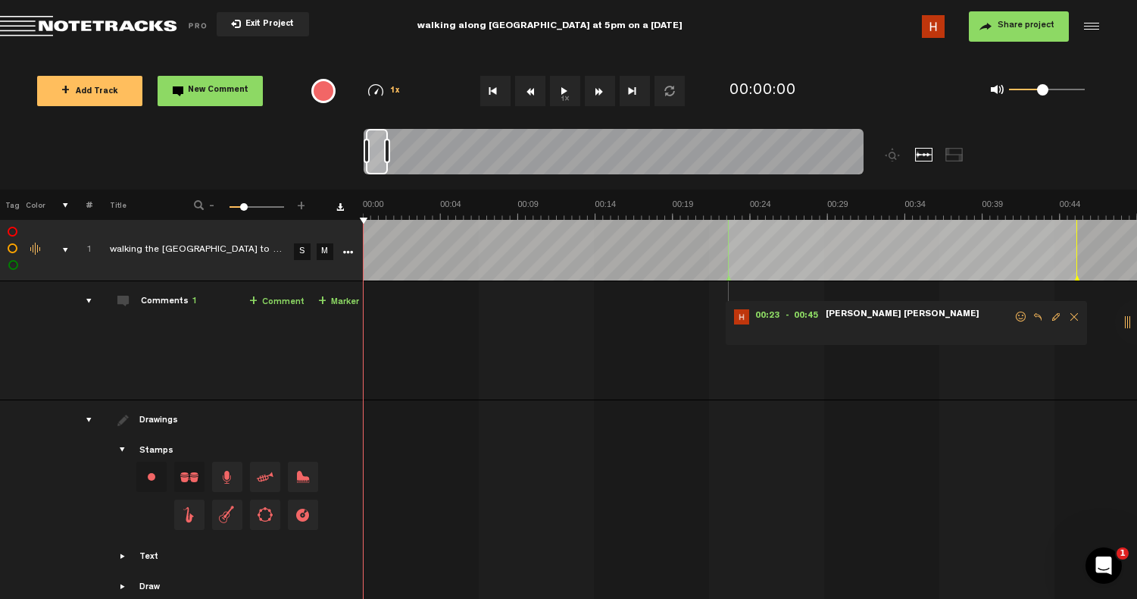
click at [1075, 317] on span "Delete comment" at bounding box center [1074, 316] width 18 height 11
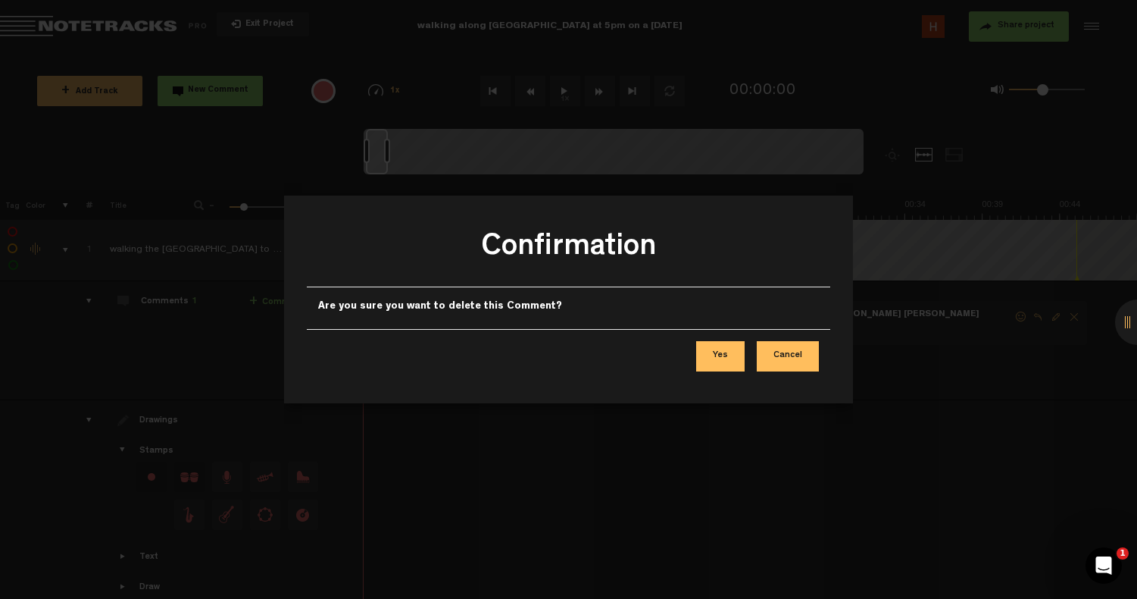
click at [711, 355] on button "Yes" at bounding box center [720, 356] width 48 height 30
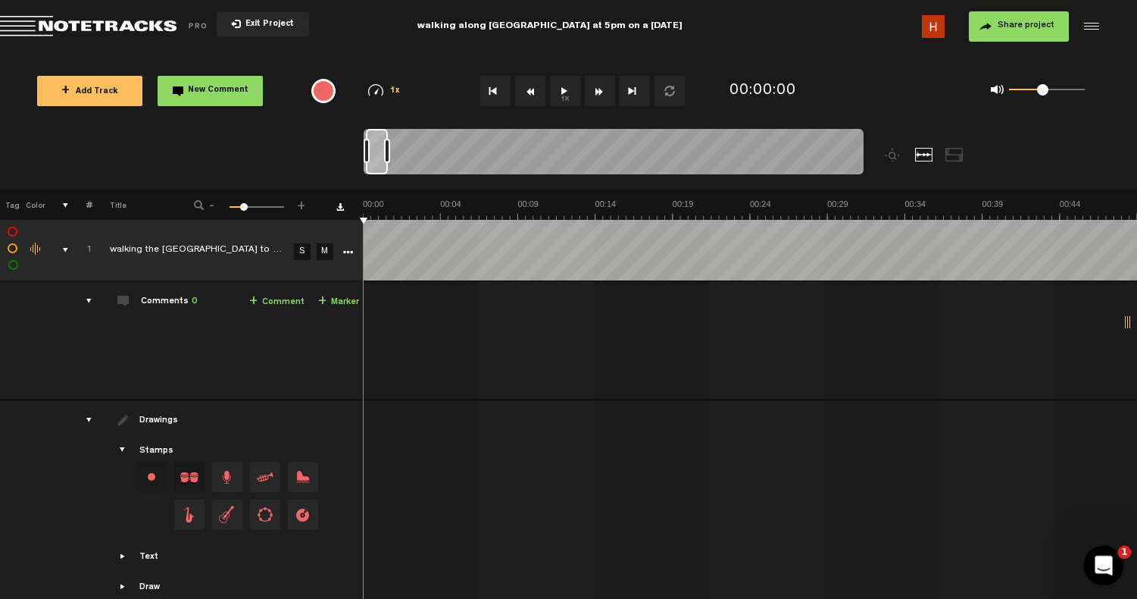
click at [1105, 571] on icon "Open Intercom Messenger" at bounding box center [1102, 563] width 25 height 25
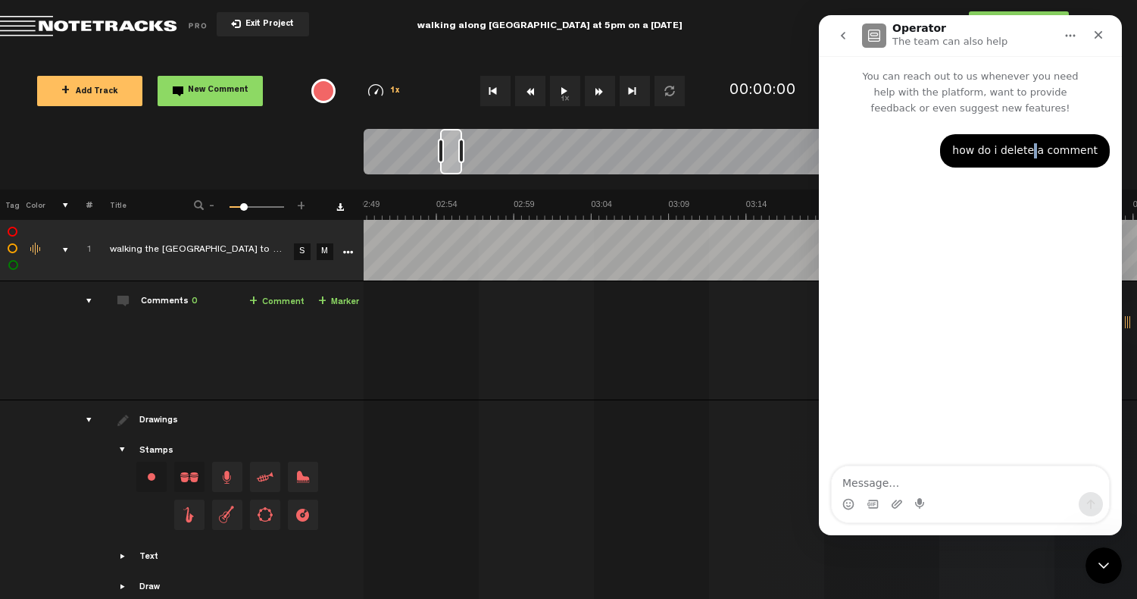
scroll to position [0, 3364]
click at [839, 27] on button "go back" at bounding box center [843, 35] width 29 height 29
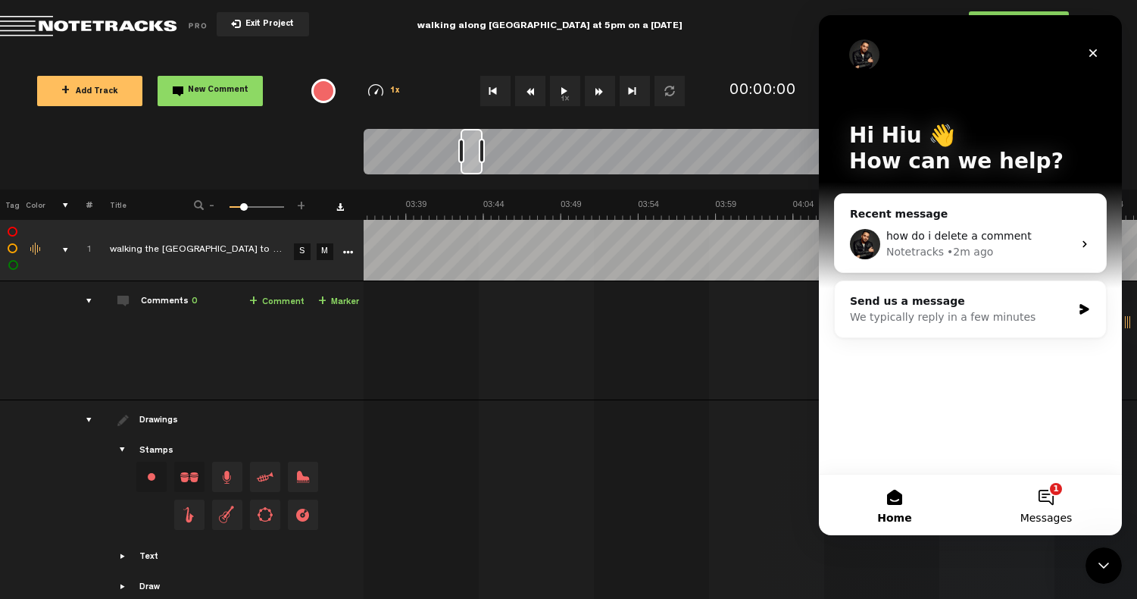
click at [1056, 509] on button "1 Messages" at bounding box center [1047, 504] width 152 height 61
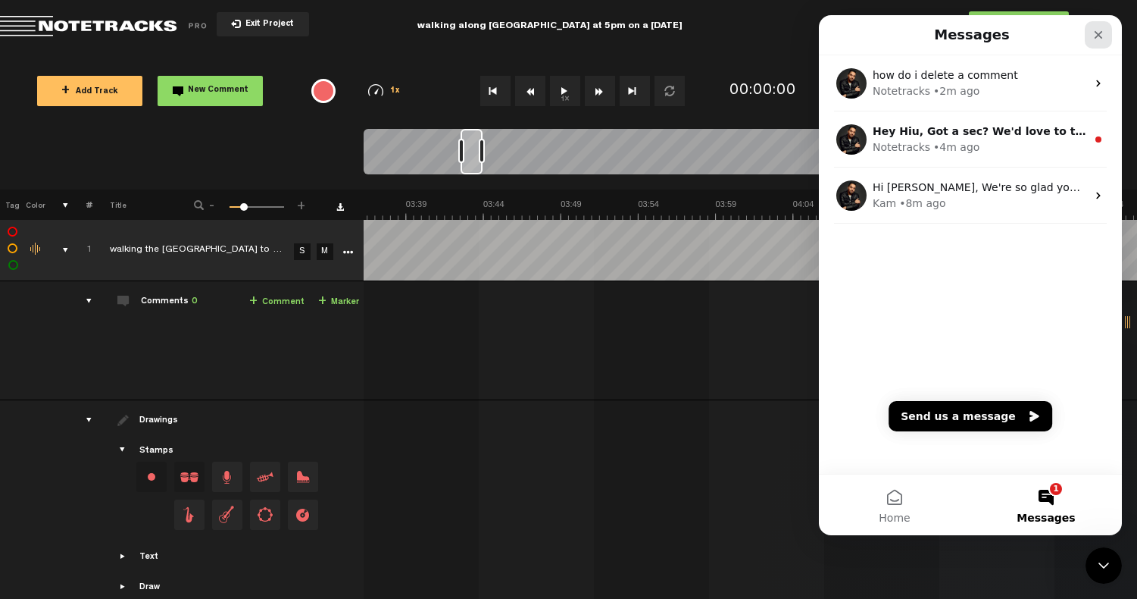
click at [1090, 33] on div "Close" at bounding box center [1098, 34] width 27 height 27
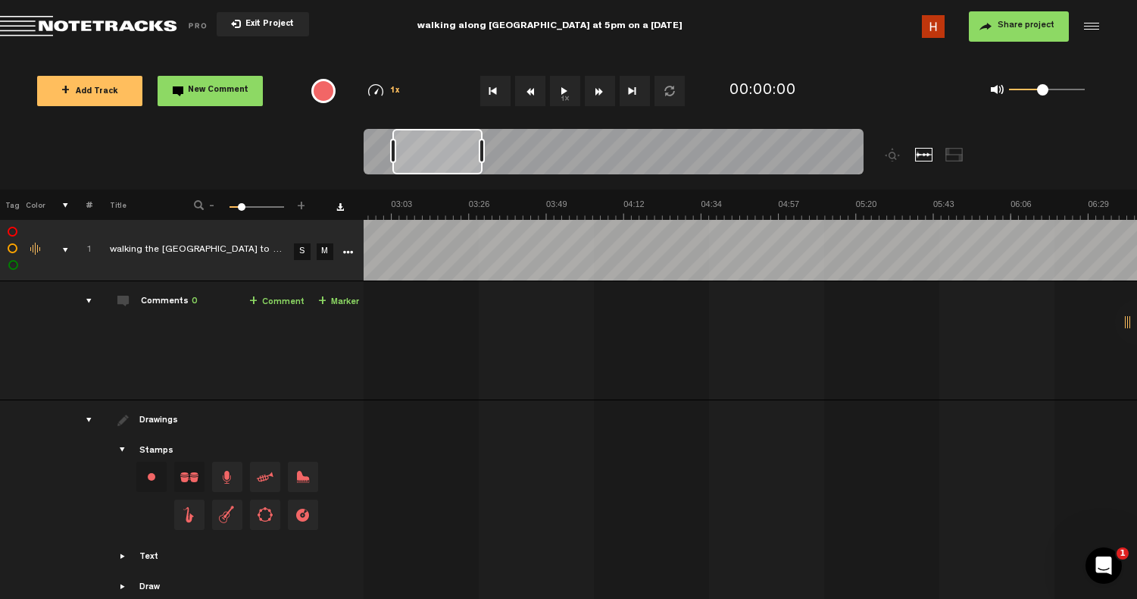
scroll to position [0, 0]
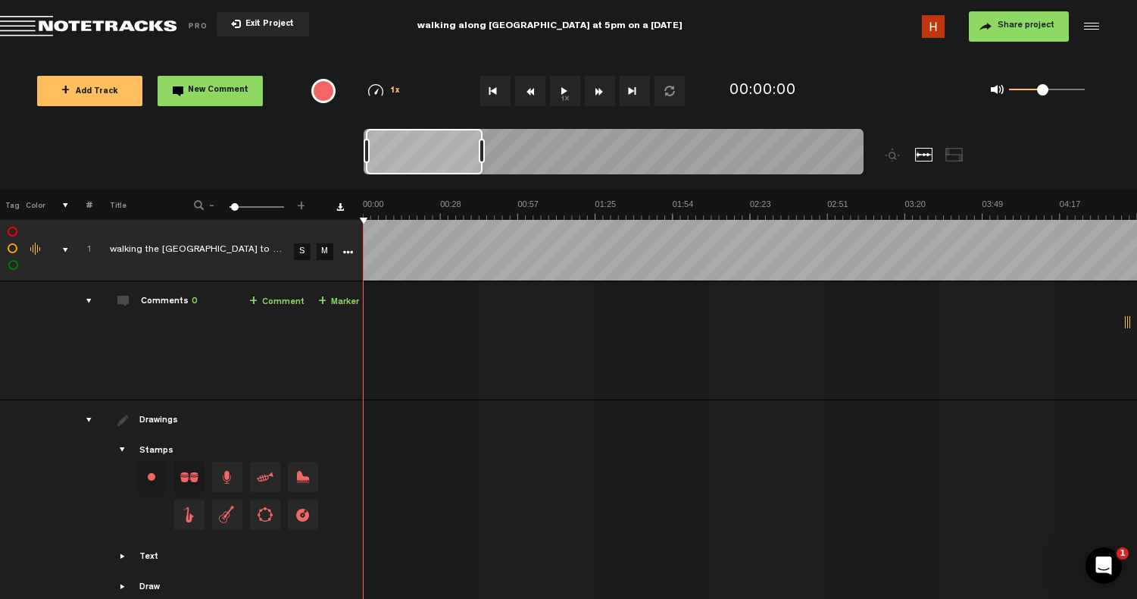
drag, startPoint x: 461, startPoint y: 152, endPoint x: 321, endPoint y: 150, distance: 139.4
click at [321, 150] on nt-zoom-navigation-bar at bounding box center [568, 159] width 1137 height 61
click at [567, 88] on button "1x" at bounding box center [565, 91] width 30 height 30
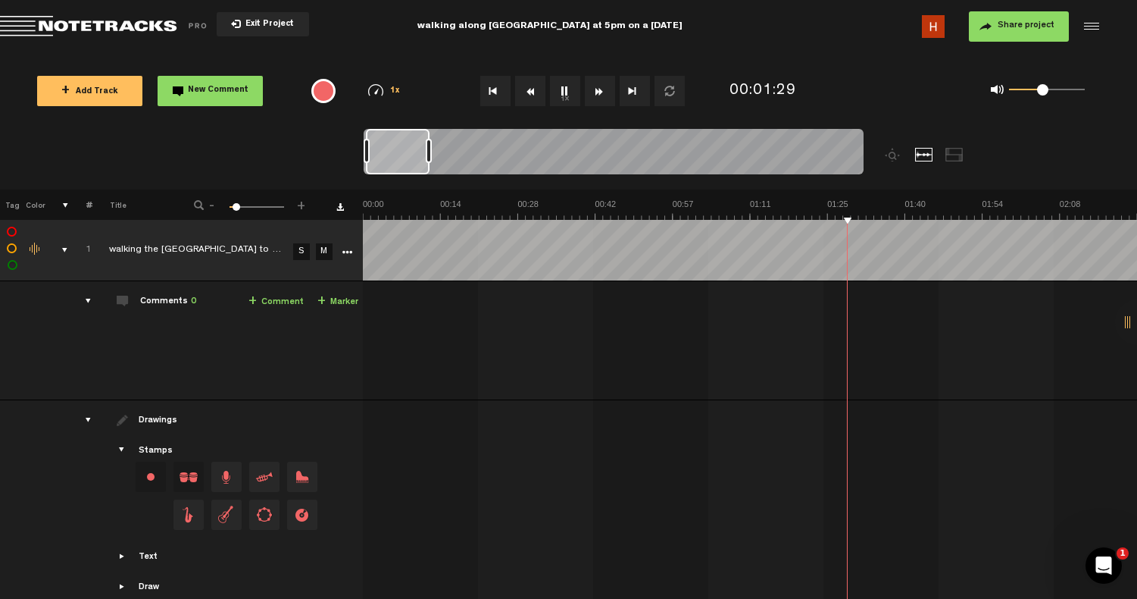
click at [90, 596] on th at bounding box center [80, 597] width 23 height 3
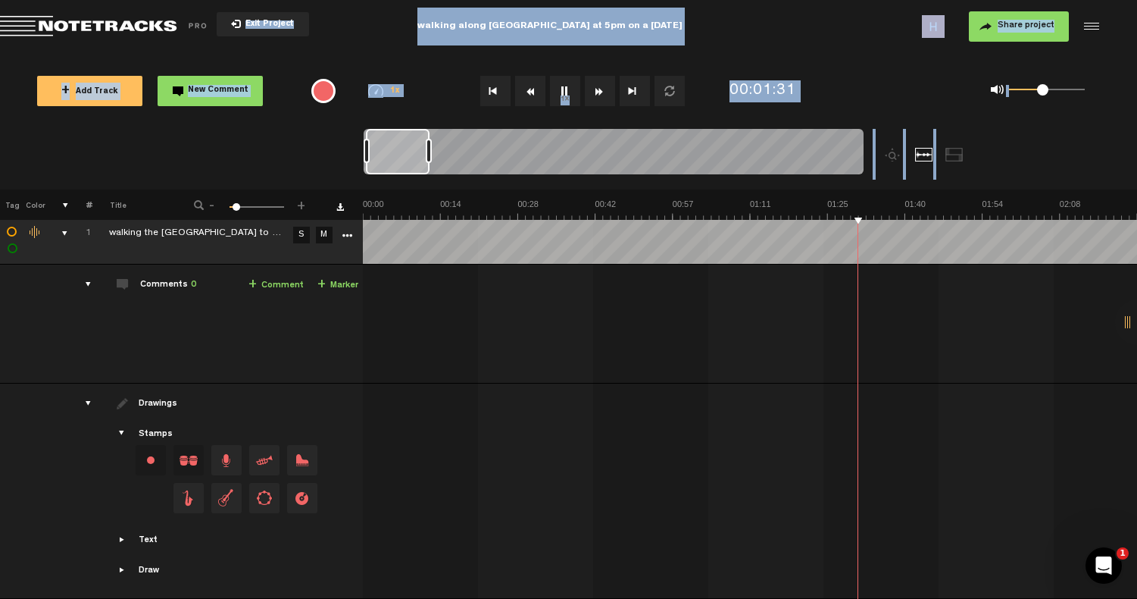
scroll to position [27, 0]
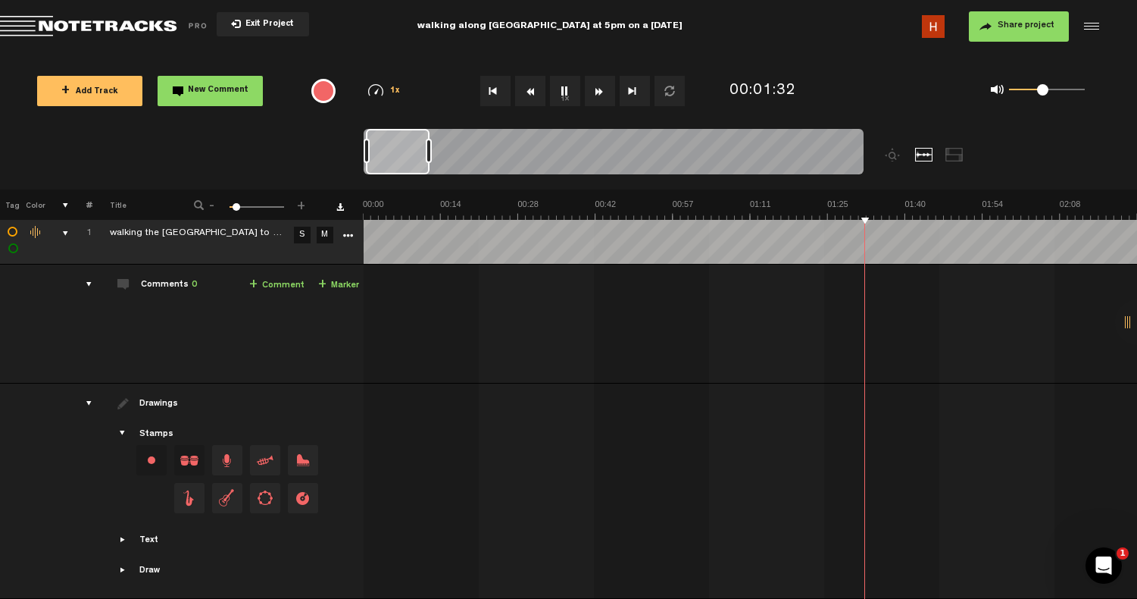
drag, startPoint x: 91, startPoint y: 592, endPoint x: 121, endPoint y: 592, distance: 30.3
click at [121, 596] on tr at bounding box center [568, 597] width 1137 height 3
drag, startPoint x: 121, startPoint y: 592, endPoint x: 177, endPoint y: 593, distance: 55.3
click at [177, 596] on tr at bounding box center [568, 597] width 1137 height 3
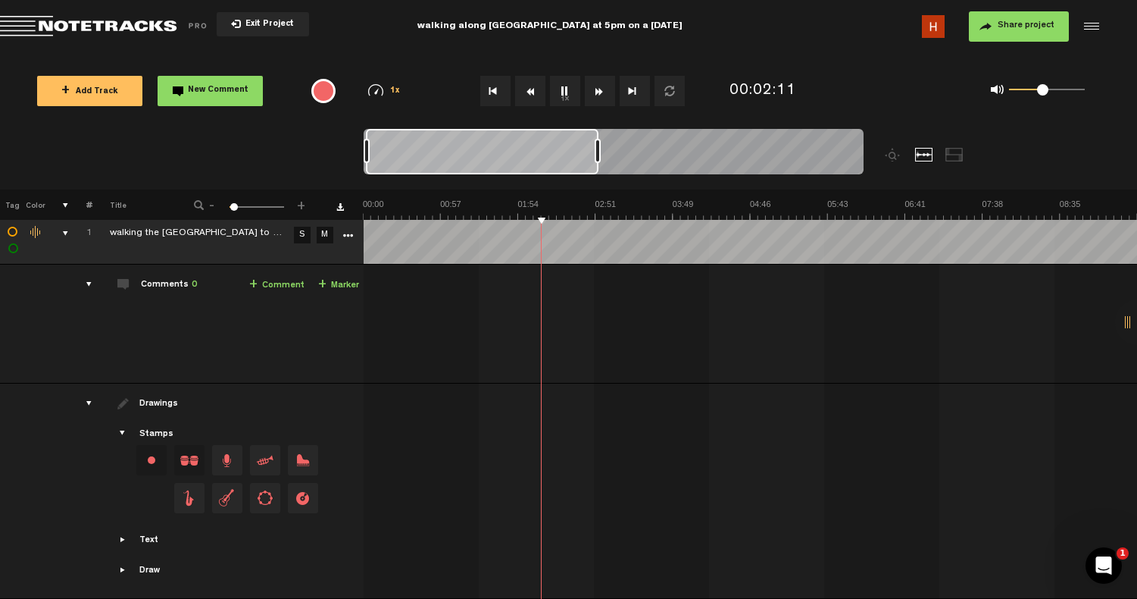
click at [600, 170] on div at bounding box center [614, 154] width 500 height 51
click at [567, 89] on button "1x" at bounding box center [565, 91] width 30 height 30
click at [573, 83] on button "1x" at bounding box center [565, 91] width 30 height 30
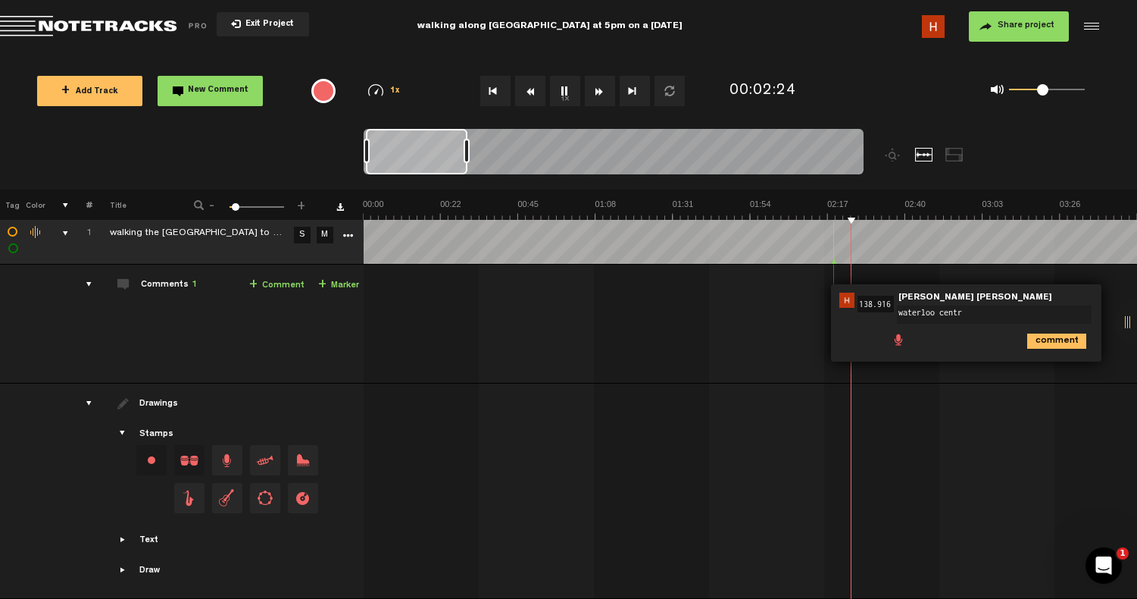
type textarea "[GEOGRAPHIC_DATA]"
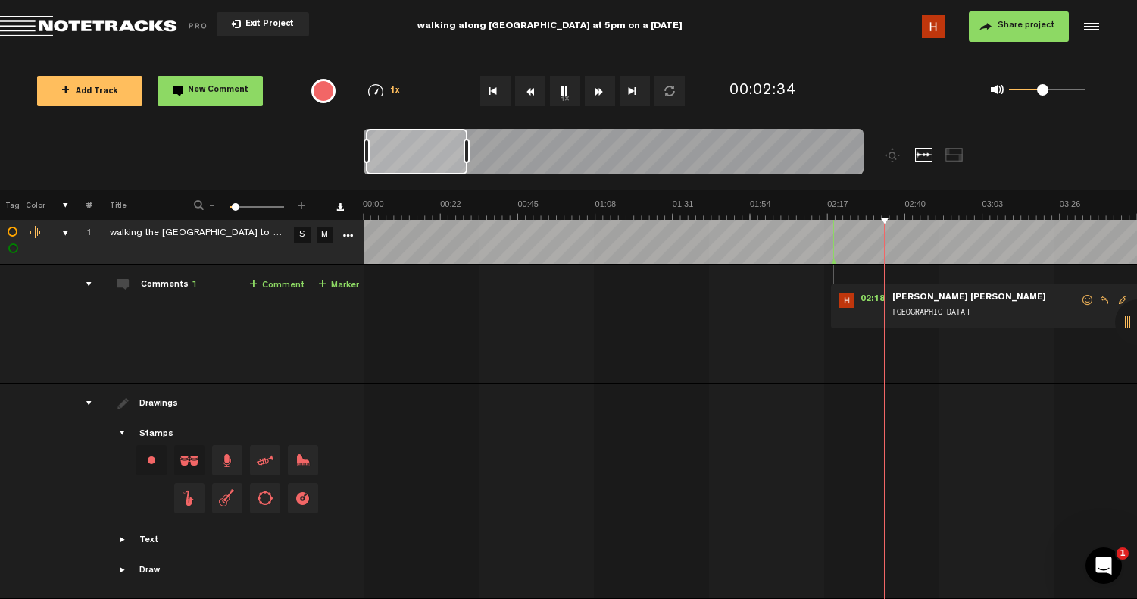
click at [763, 78] on div "00:02:34" at bounding box center [791, 91] width 134 height 45
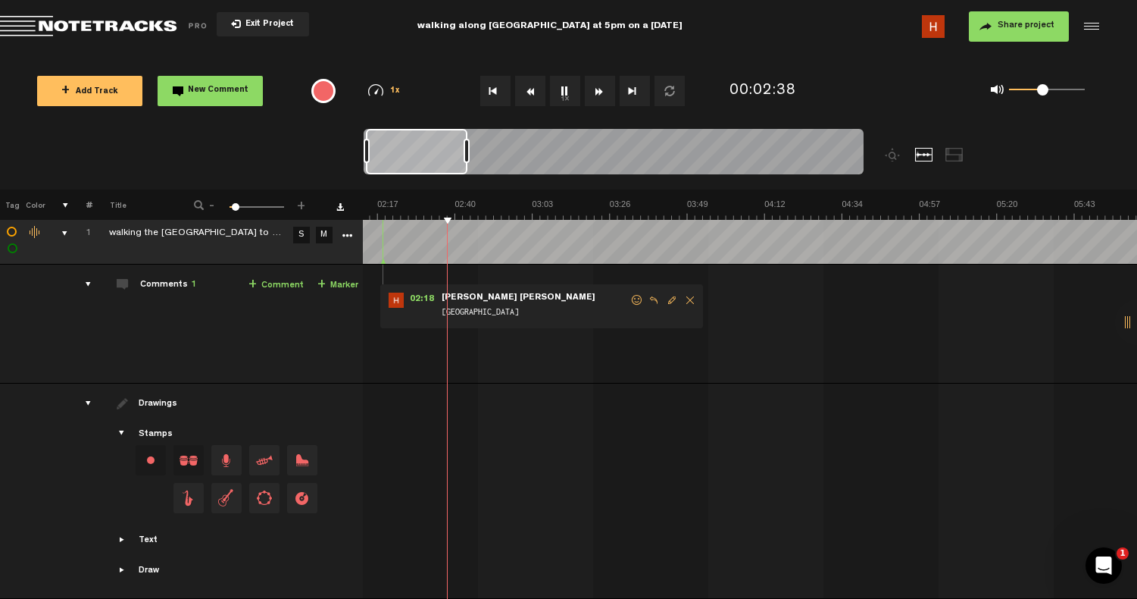
scroll to position [0, 0]
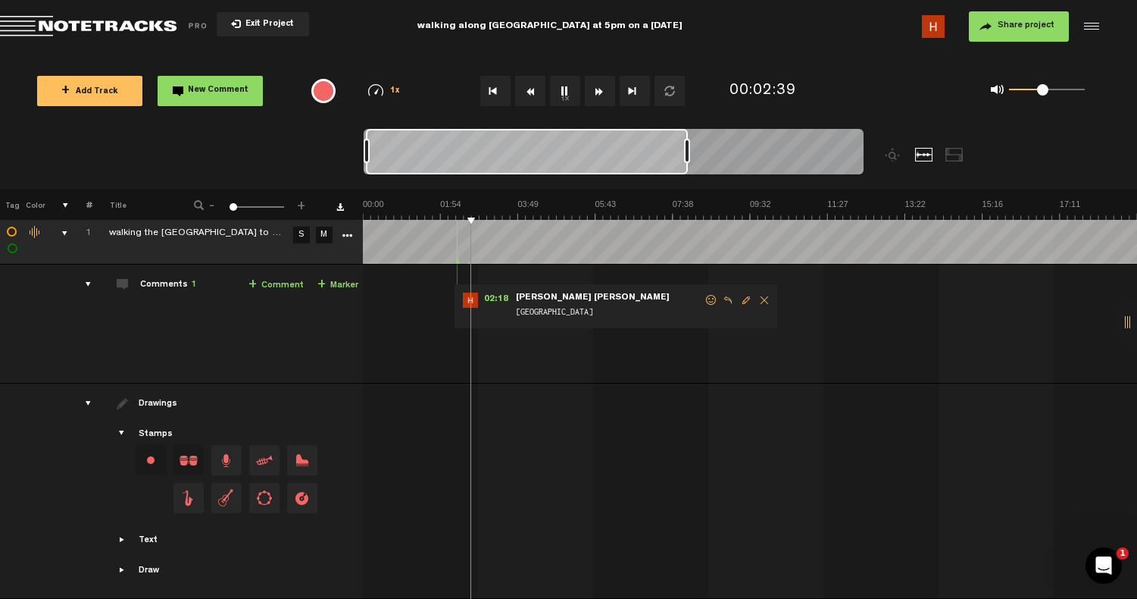
drag, startPoint x: 467, startPoint y: 155, endPoint x: 687, endPoint y: 162, distance: 220.6
click at [687, 162] on div at bounding box center [687, 151] width 6 height 24
click at [564, 92] on button "1x" at bounding box center [565, 91] width 30 height 30
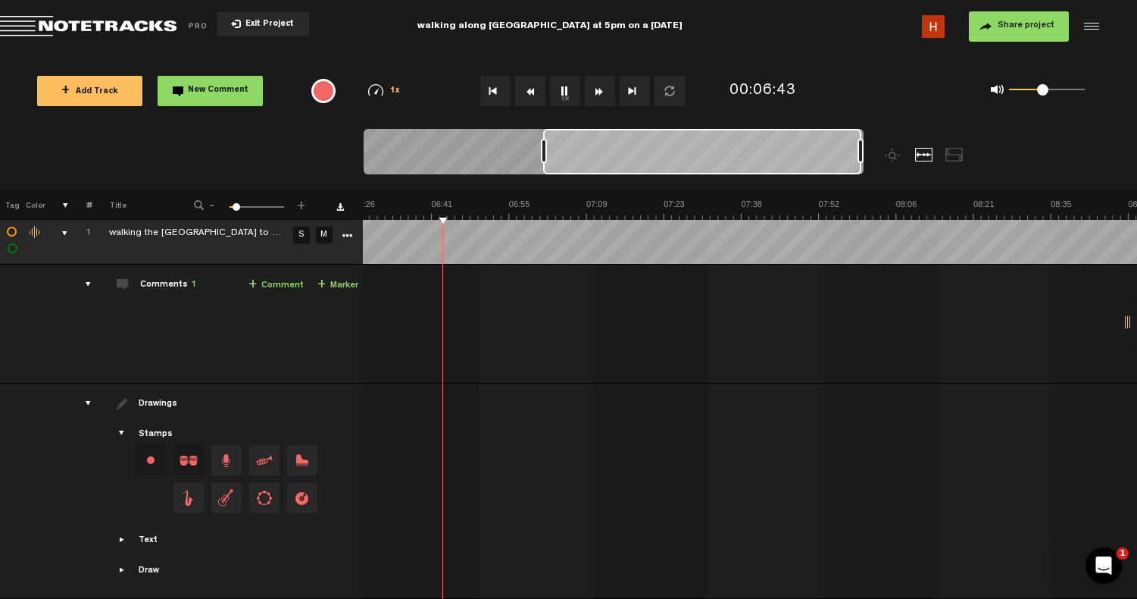
scroll to position [0, 2102]
drag, startPoint x: 661, startPoint y: 161, endPoint x: 691, endPoint y: 162, distance: 30.3
click at [691, 162] on div at bounding box center [702, 151] width 318 height 45
click at [699, 185] on div at bounding box center [677, 159] width 626 height 61
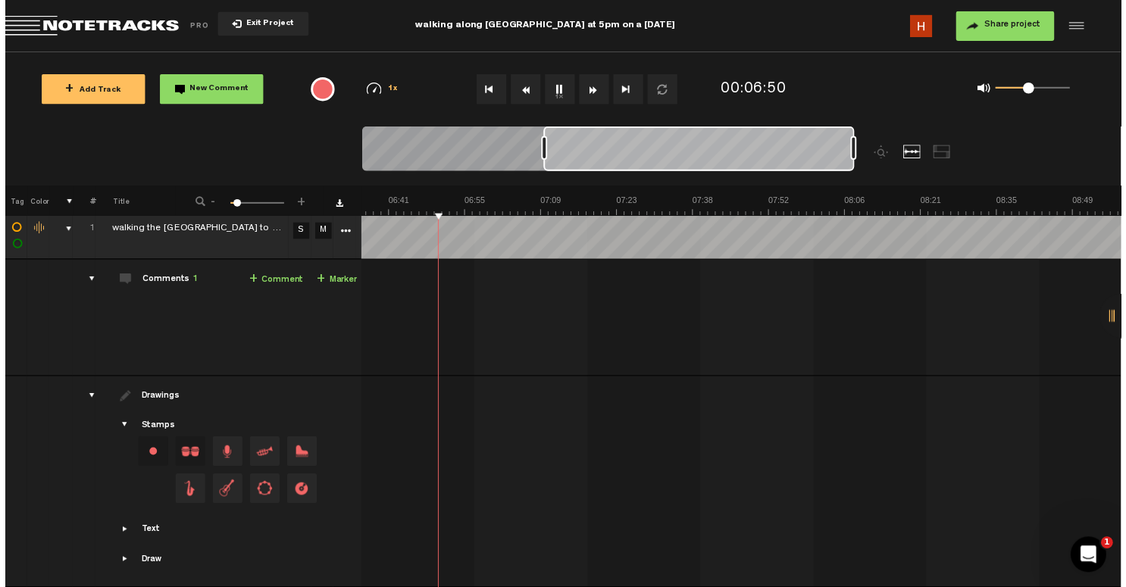
scroll to position [0, 2142]
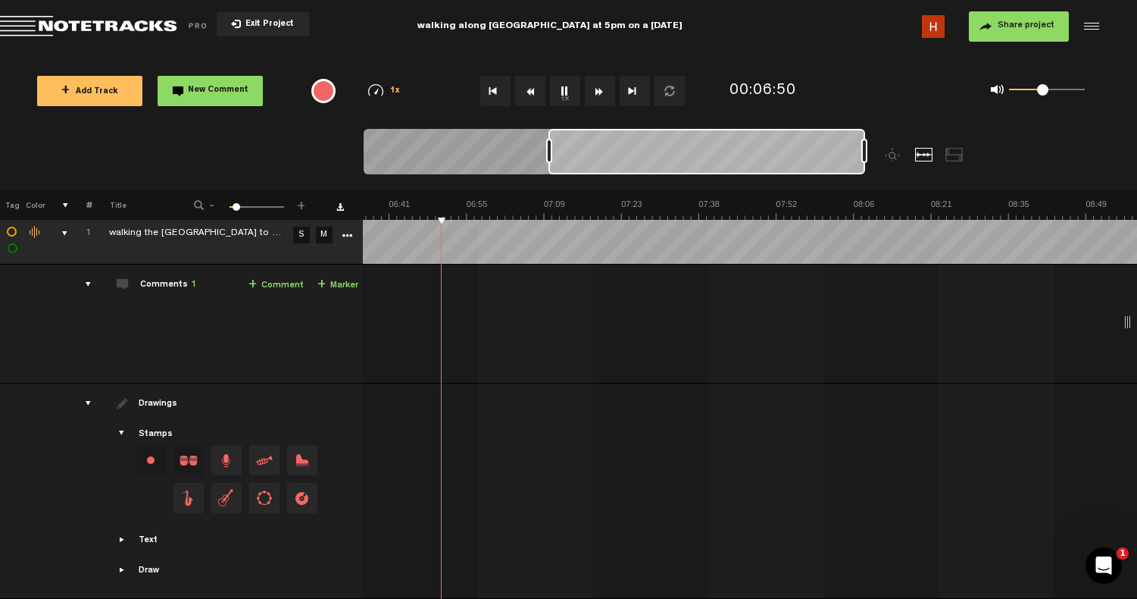
drag, startPoint x: 757, startPoint y: 158, endPoint x: 789, endPoint y: 158, distance: 31.8
click at [789, 158] on div at bounding box center [707, 151] width 317 height 45
click at [567, 89] on button "1x" at bounding box center [565, 91] width 30 height 30
click at [567, 91] on button "1x" at bounding box center [565, 91] width 30 height 30
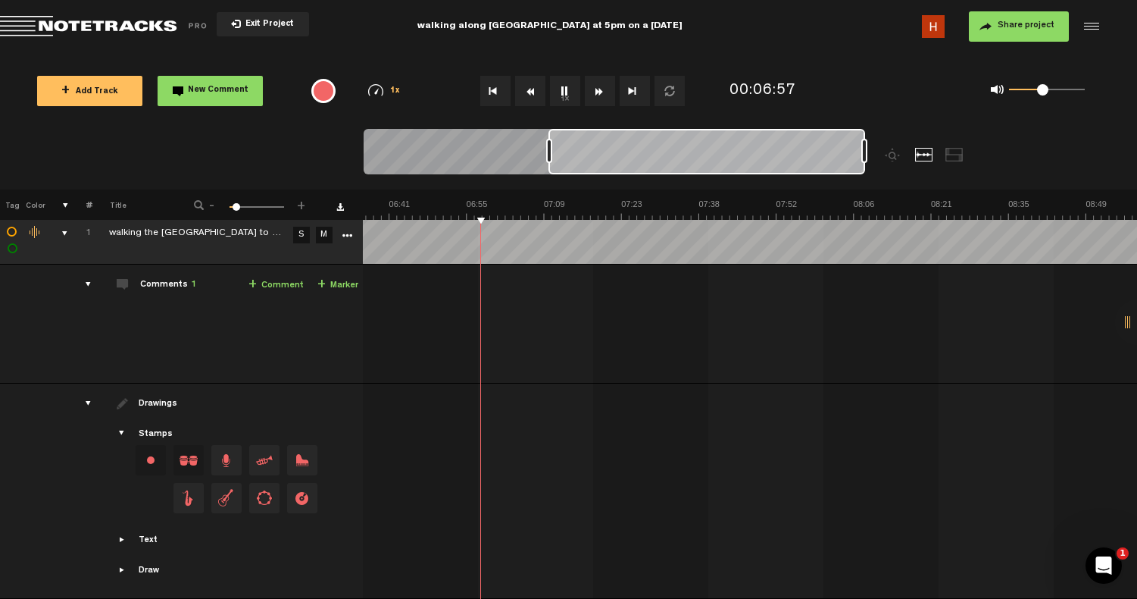
click at [567, 91] on button "1x" at bounding box center [565, 91] width 30 height 30
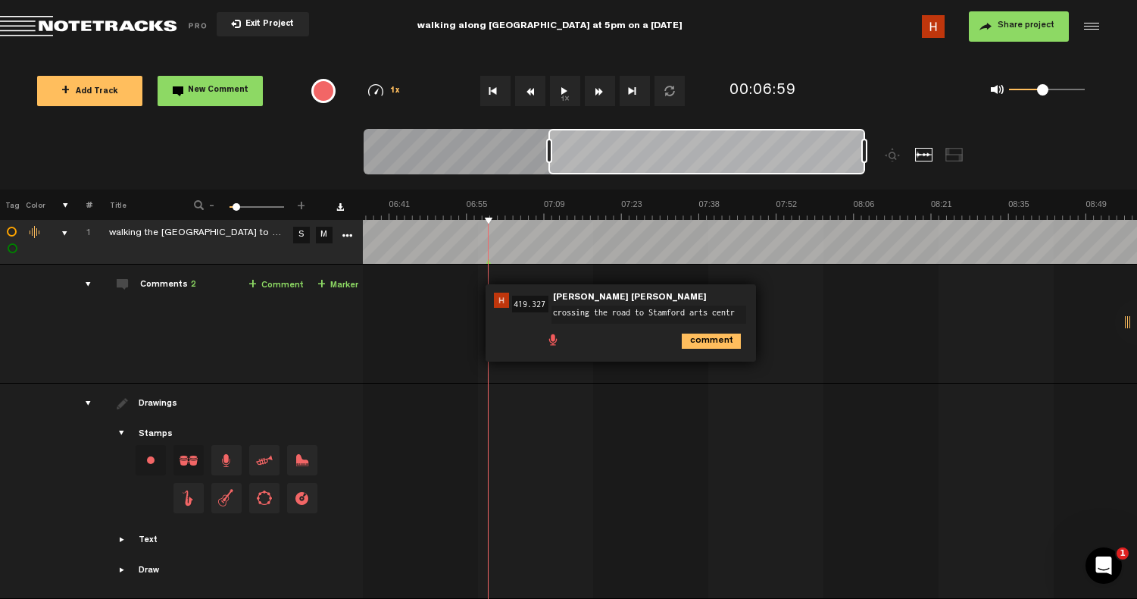
type textarea "crossing the road to [GEOGRAPHIC_DATA]"
click at [572, 88] on button "1x" at bounding box center [565, 91] width 30 height 30
click at [482, 255] on tbody "1 walking the waterloo street to and from bras basah at 5.04pm to 5.24pm S M Ex…" at bounding box center [568, 400] width 1138 height 395
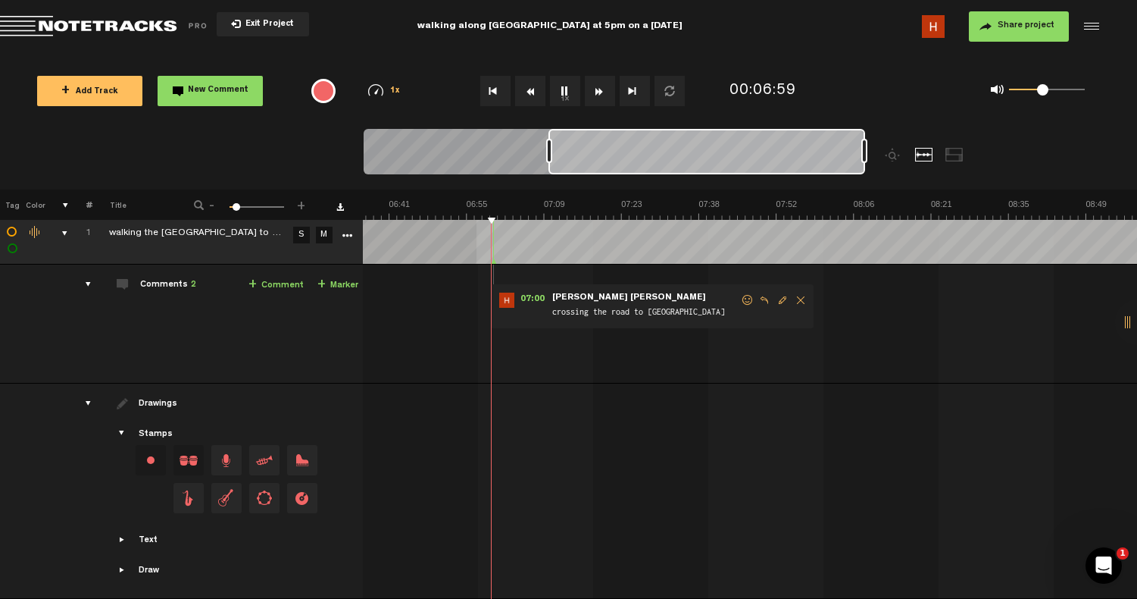
click at [477, 254] on tbody "1 walking the waterloo street to and from bras basah at 5.04pm to 5.24pm S M Ex…" at bounding box center [568, 400] width 1138 height 395
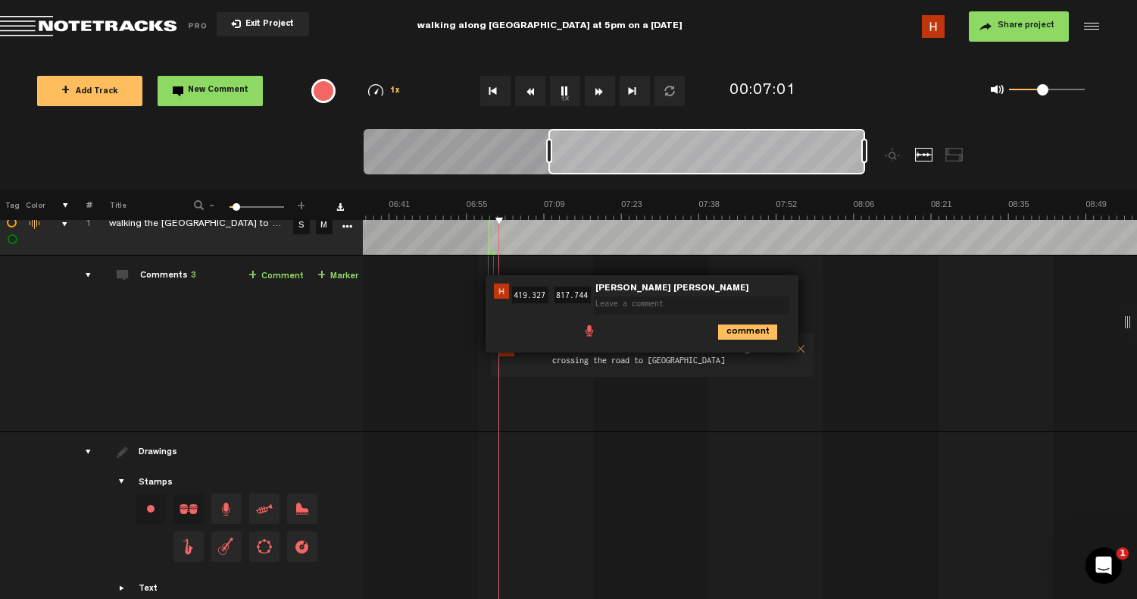
drag, startPoint x: 484, startPoint y: 255, endPoint x: 477, endPoint y: 274, distance: 21.1
click at [477, 274] on td "1 walking the waterloo street to and from bras basah at 5.04pm to 5.24pm S M wa…" at bounding box center [750, 343] width 774 height 177
click at [766, 299] on textarea at bounding box center [691, 305] width 195 height 18
click at [899, 322] on td "1 walking the waterloo street to and from bras basah at 5.04pm to 5.24pm S M wa…" at bounding box center [750, 343] width 774 height 177
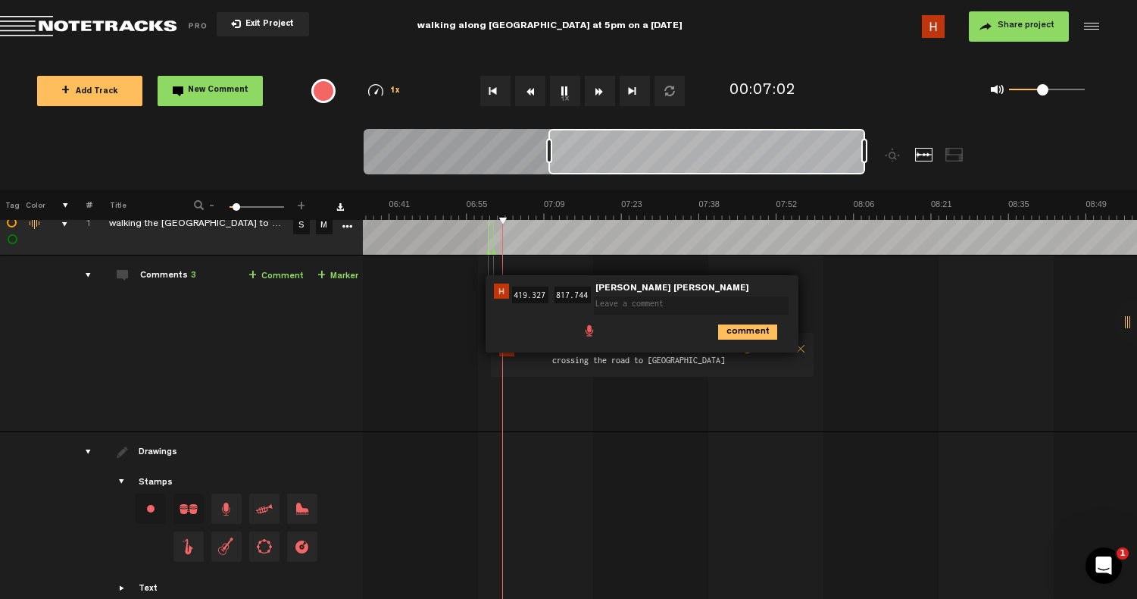
click at [725, 405] on td "1 walking the waterloo street to and from bras basah at 5.04pm to 5.24pm S M wa…" at bounding box center [750, 343] width 774 height 177
drag, startPoint x: 677, startPoint y: 333, endPoint x: 739, endPoint y: 415, distance: 102.7
click at [739, 415] on td "1 walking the waterloo street to and from bras basah at 5.04pm to 5.24pm S M wa…" at bounding box center [750, 343] width 774 height 177
click at [667, 300] on textarea at bounding box center [691, 305] width 195 height 18
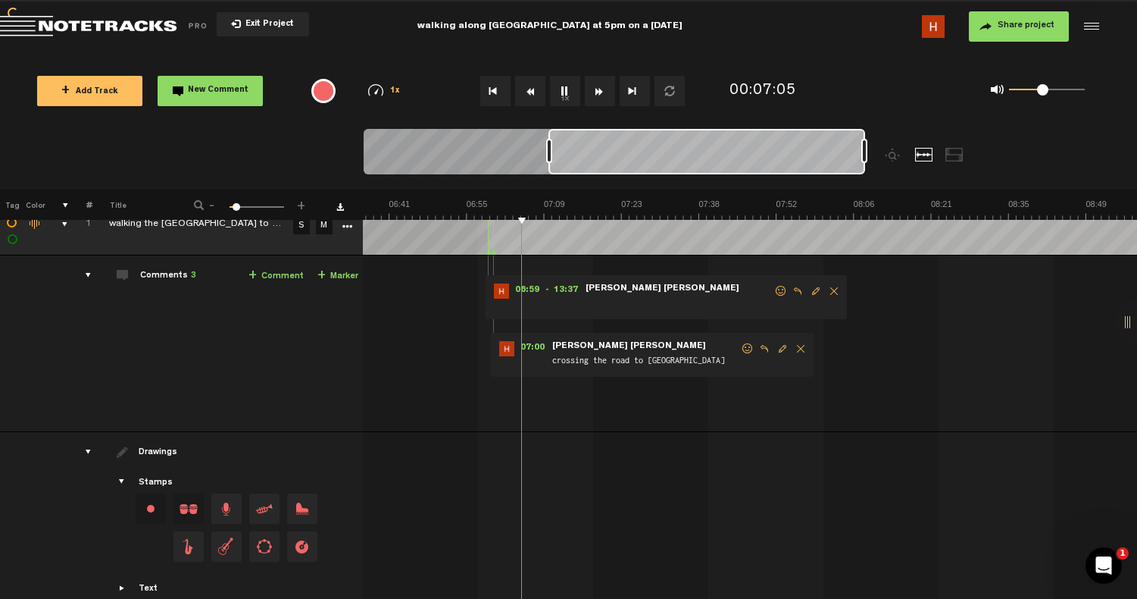
click at [825, 290] on span "Delete comment" at bounding box center [834, 291] width 18 height 11
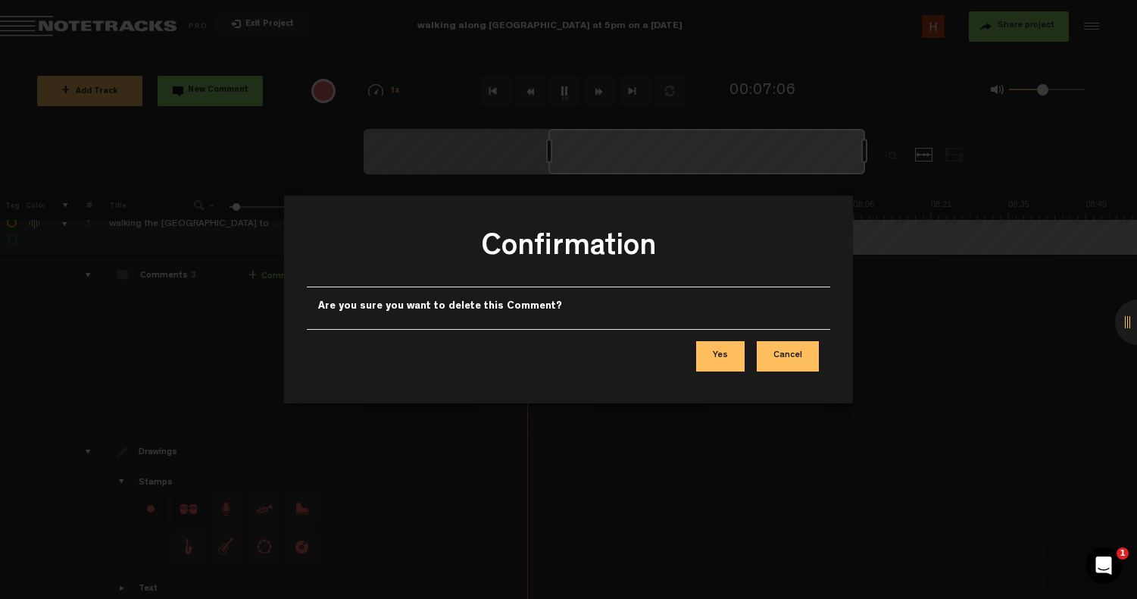
click at [722, 355] on button "Yes" at bounding box center [720, 356] width 48 height 30
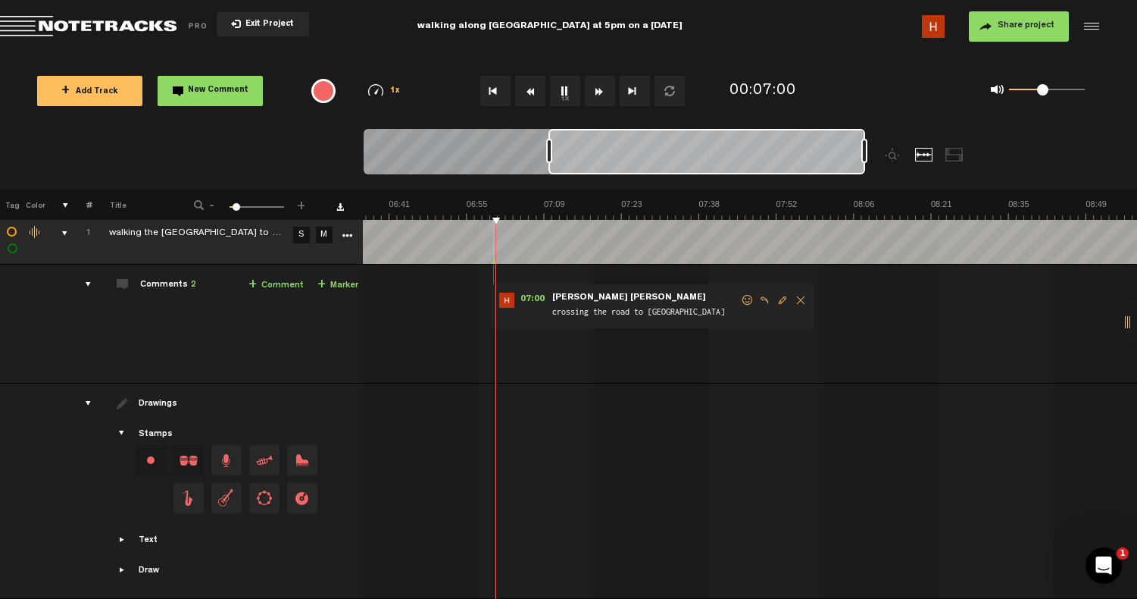
click at [486, 258] on icon at bounding box center [489, 262] width 6 height 8
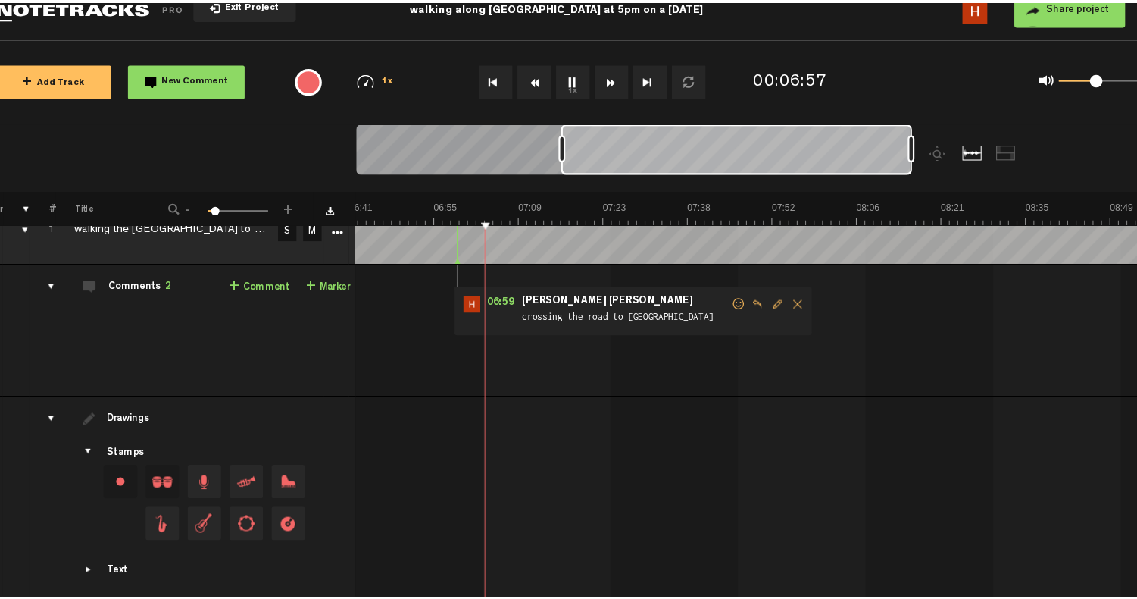
scroll to position [0, 1921]
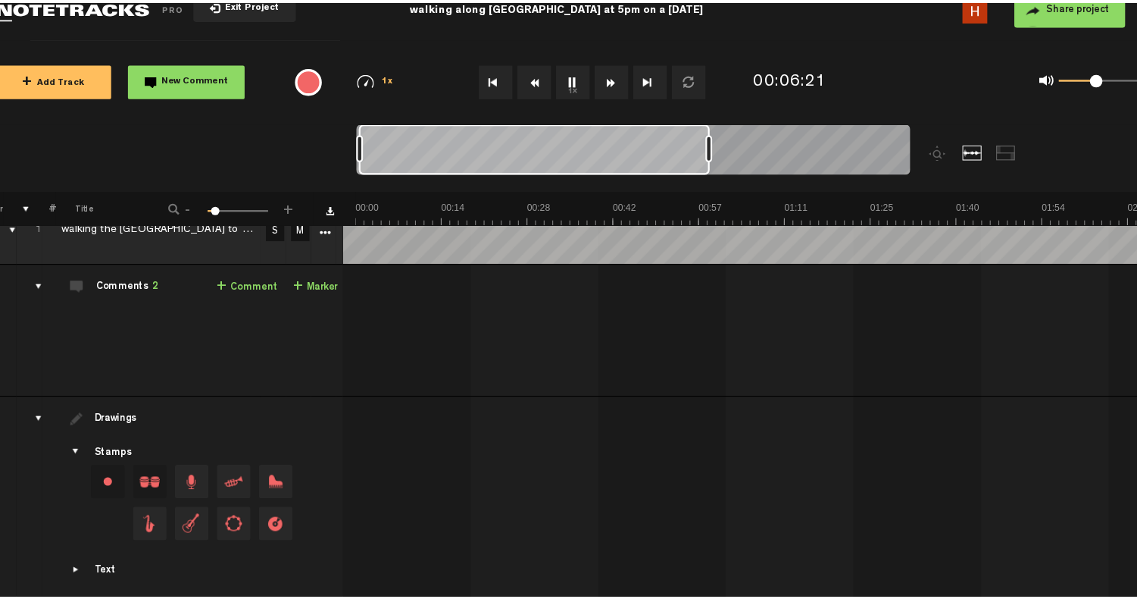
scroll to position [0, 1752]
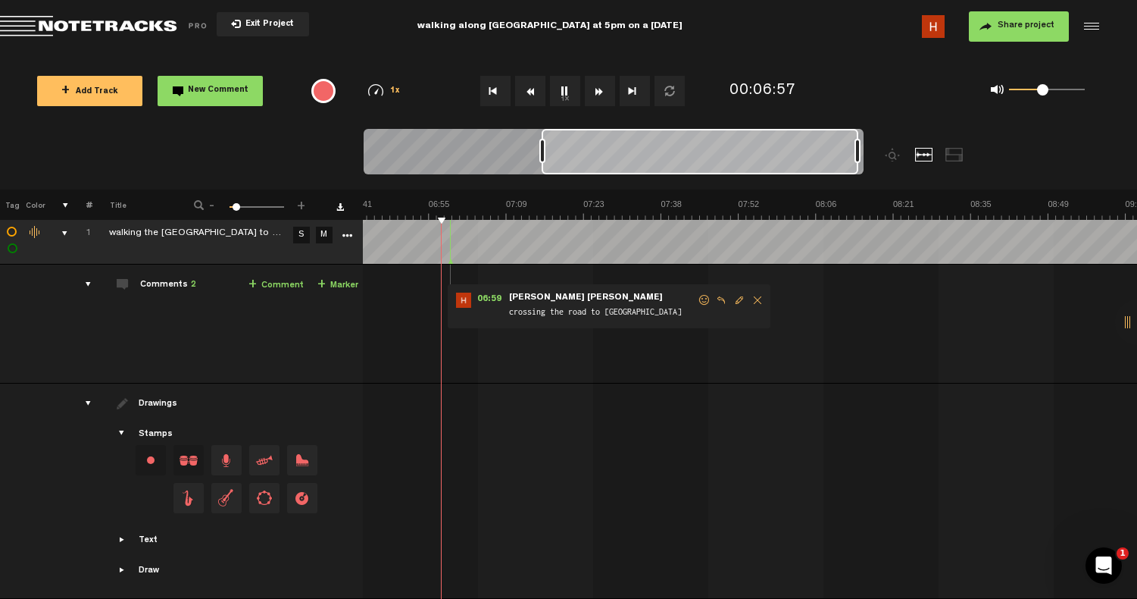
scroll to position [22, 12]
click at [450, 259] on polygon at bounding box center [452, 261] width 5 height 5
click at [876, 176] on div at bounding box center [677, 159] width 626 height 61
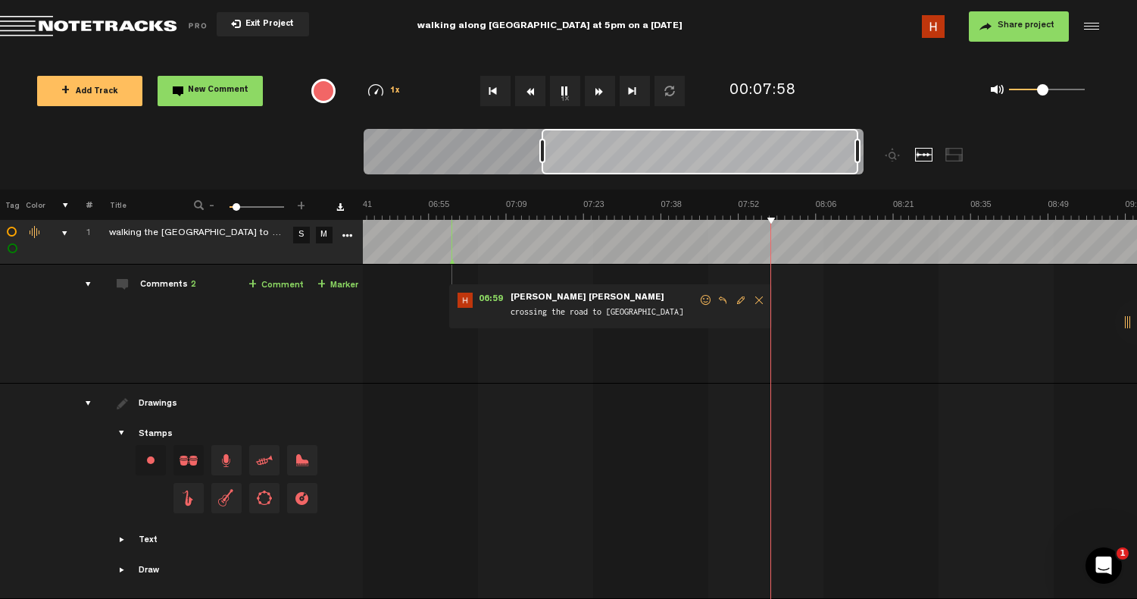
click at [561, 22] on md-toolbar "Exit Project walking along waterloo street at 5pm on a monday 15/09/2025 Share …" at bounding box center [568, 26] width 1137 height 53
click at [562, 23] on md-toolbar "Exit Project walking along waterloo street at 5pm on a monday 15/09/2025 Share …" at bounding box center [568, 26] width 1137 height 53
click at [649, 23] on md-toolbar "Exit Project walking along waterloo street at 5pm on a monday 15/09/2025 Share …" at bounding box center [568, 26] width 1137 height 53
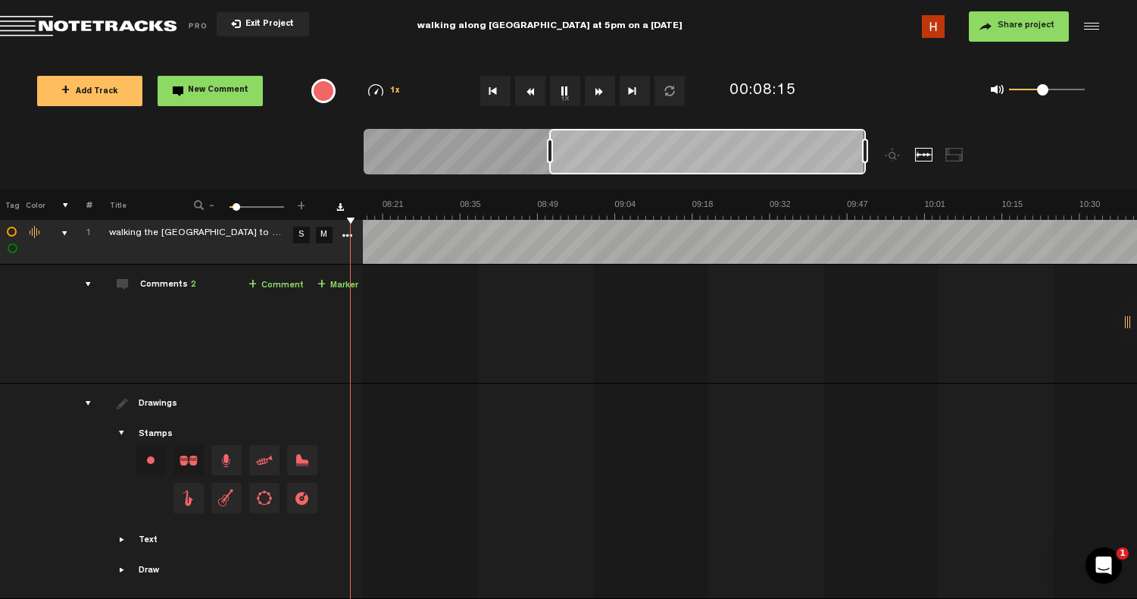
scroll to position [0, 2600]
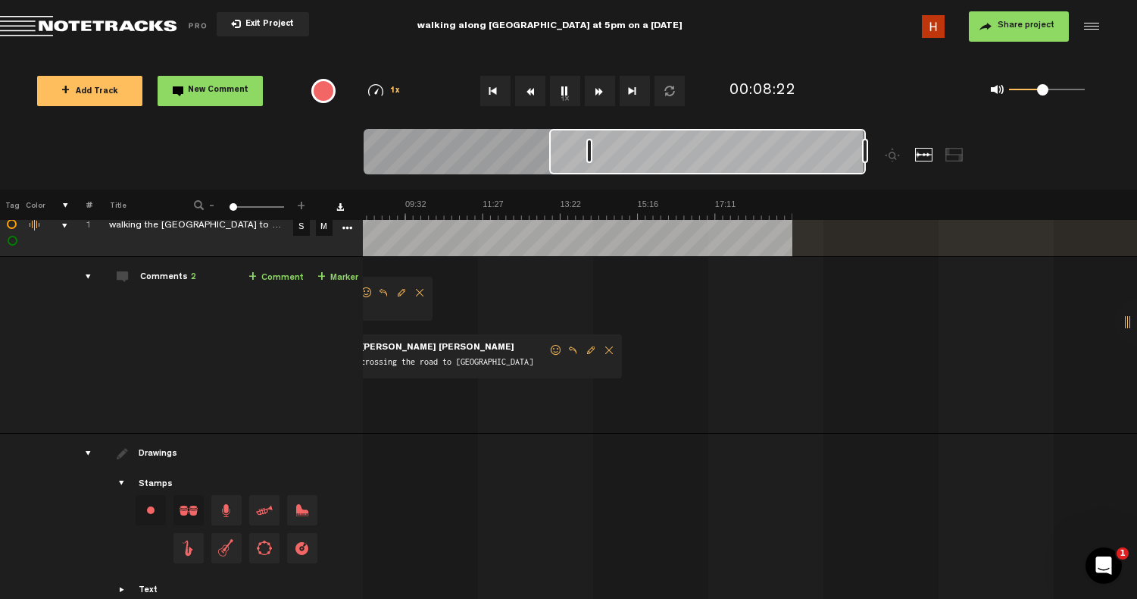
drag, startPoint x: 552, startPoint y: 152, endPoint x: 591, endPoint y: 155, distance: 39.5
click at [591, 155] on div at bounding box center [589, 151] width 6 height 24
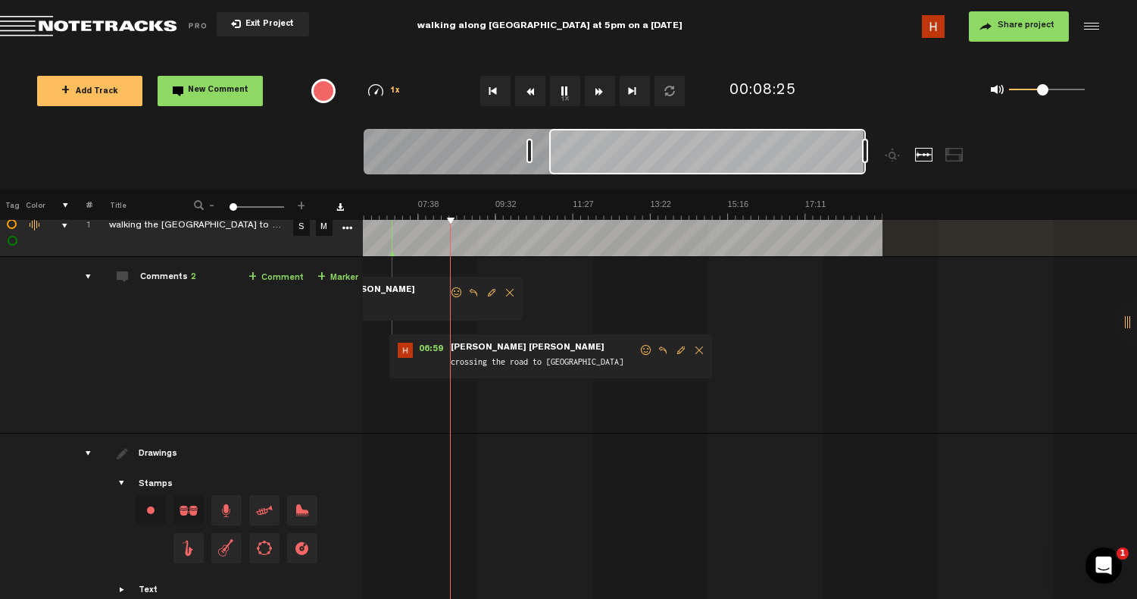
scroll to position [0, 247]
drag, startPoint x: 586, startPoint y: 152, endPoint x: 524, endPoint y: 154, distance: 62.1
click at [527, 154] on div at bounding box center [530, 151] width 6 height 24
click at [549, 167] on div at bounding box center [706, 151] width 315 height 45
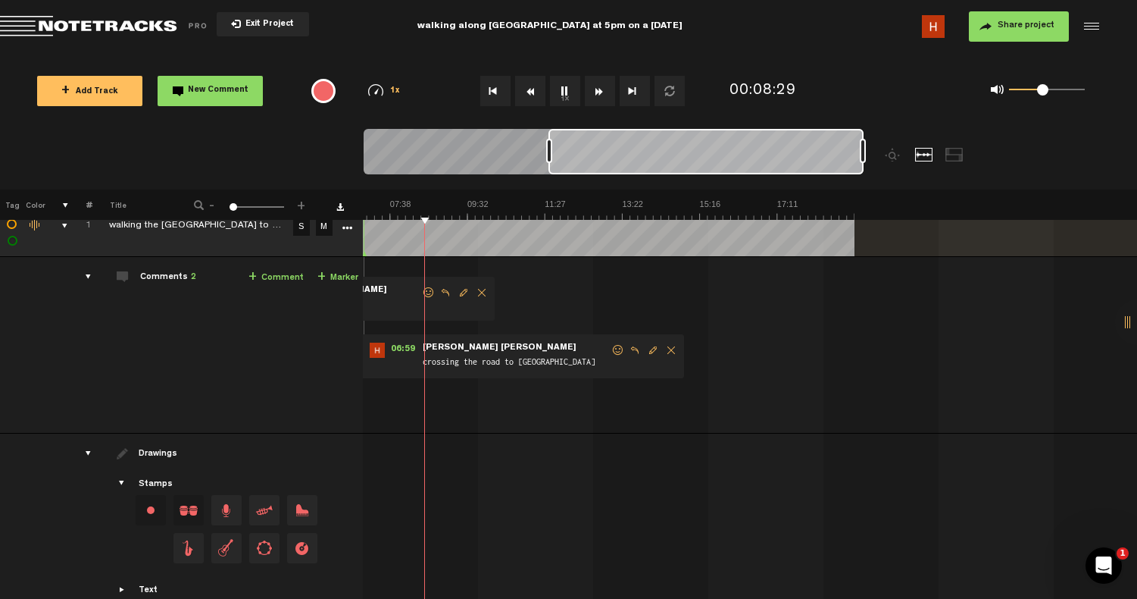
click at [747, 161] on div at bounding box center [706, 151] width 315 height 45
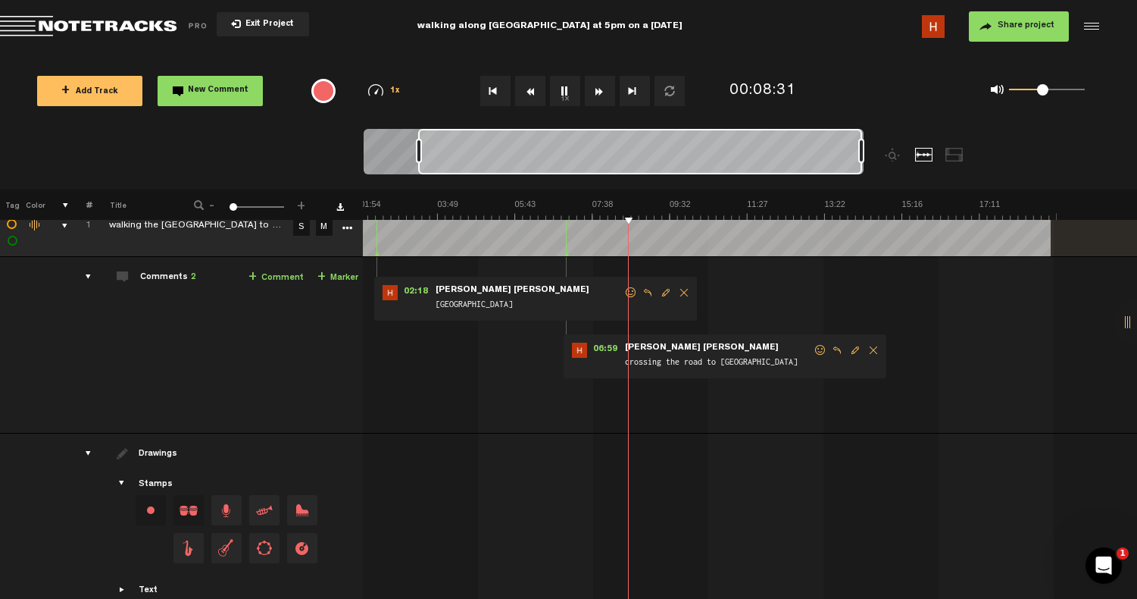
scroll to position [0, 0]
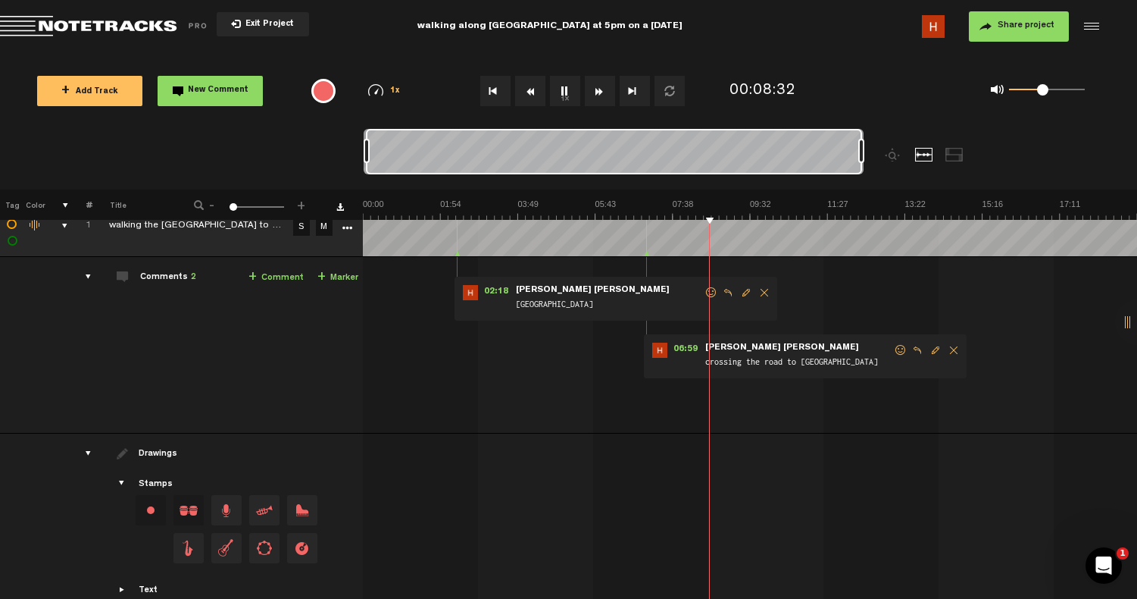
drag, startPoint x: 550, startPoint y: 152, endPoint x: 330, endPoint y: 127, distance: 221.1
click at [330, 53] on div "Loading... 100% + Add Track New Comment 1x 0.25x 0.5x 0.75x 1x 1.25x 1.5x 1.75x…" at bounding box center [568, 53] width 1137 height 0
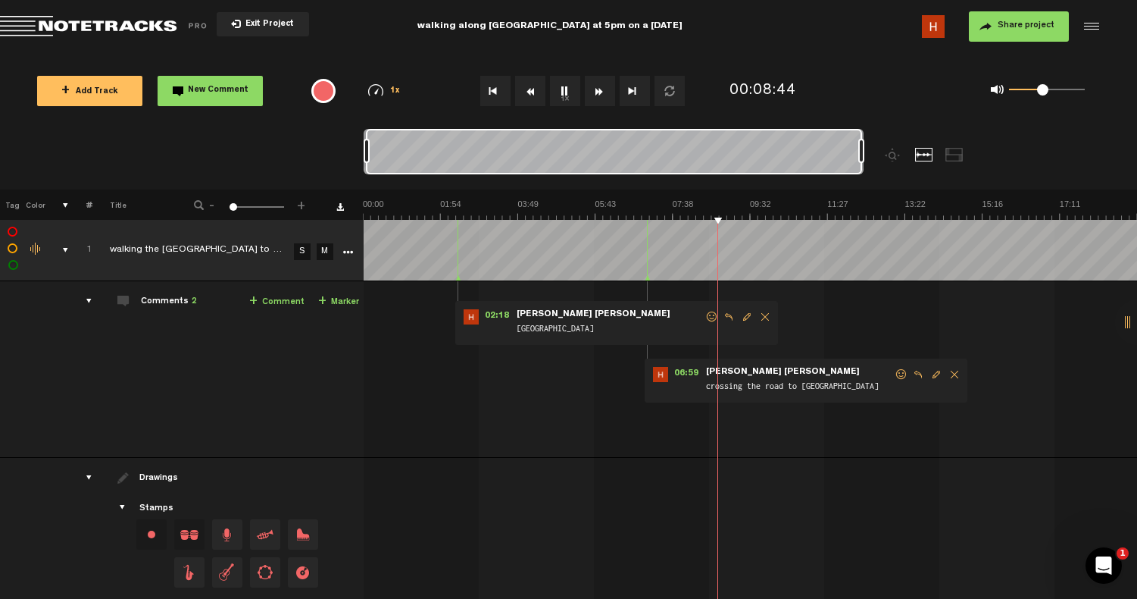
click at [702, 208] on img at bounding box center [750, 209] width 774 height 21
click at [696, 211] on img at bounding box center [750, 209] width 774 height 21
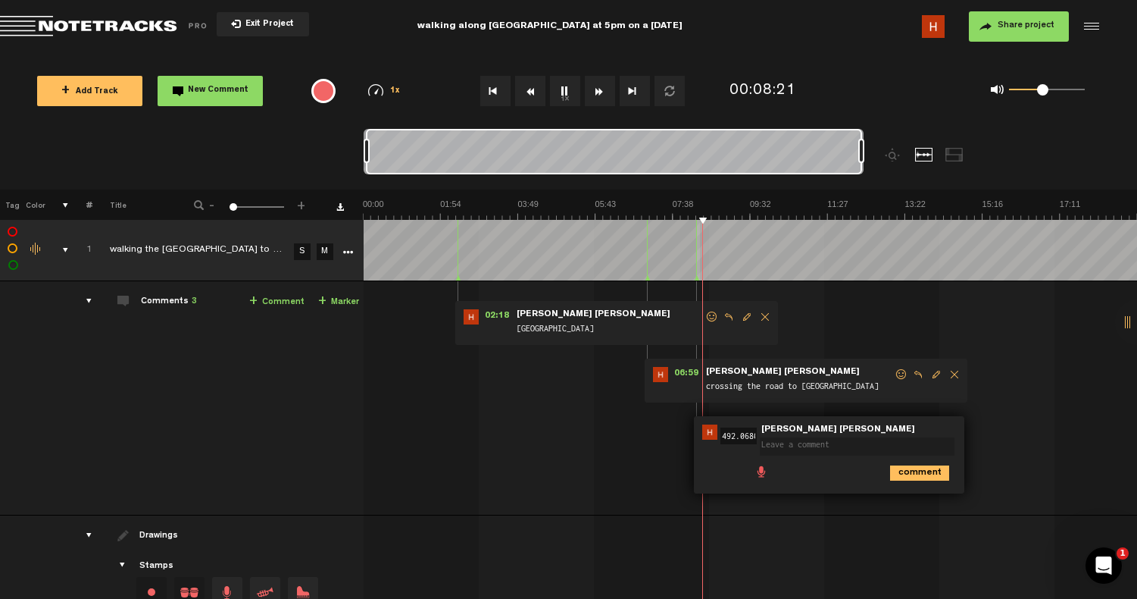
click at [700, 267] on td at bounding box center [751, 250] width 774 height 61
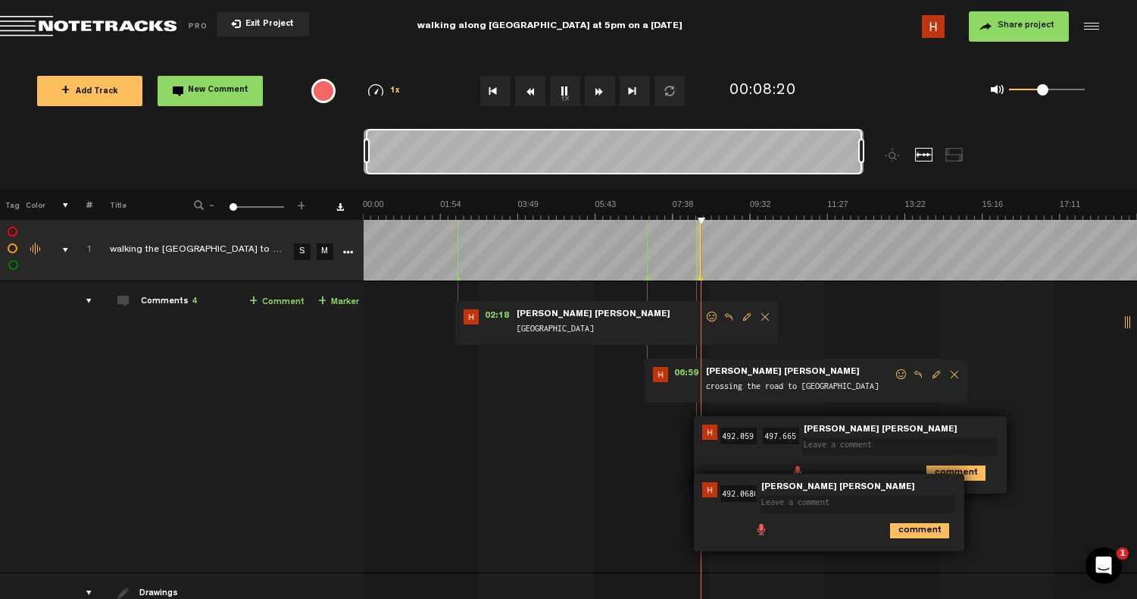
click at [1021, 530] on div "02:18 - • Hiu ying ying: "waterloo centre" Hiu ying ying waterloo centre 06:59 …" at bounding box center [752, 432] width 772 height 279
click at [1031, 365] on div "02:18 - • Hiu ying ying: "waterloo centre" Hiu ying ying waterloo centre 06:59 …" at bounding box center [752, 432] width 772 height 279
click at [924, 538] on div "comment" at bounding box center [831, 529] width 258 height 30
click at [924, 531] on icon "comment" at bounding box center [919, 530] width 59 height 15
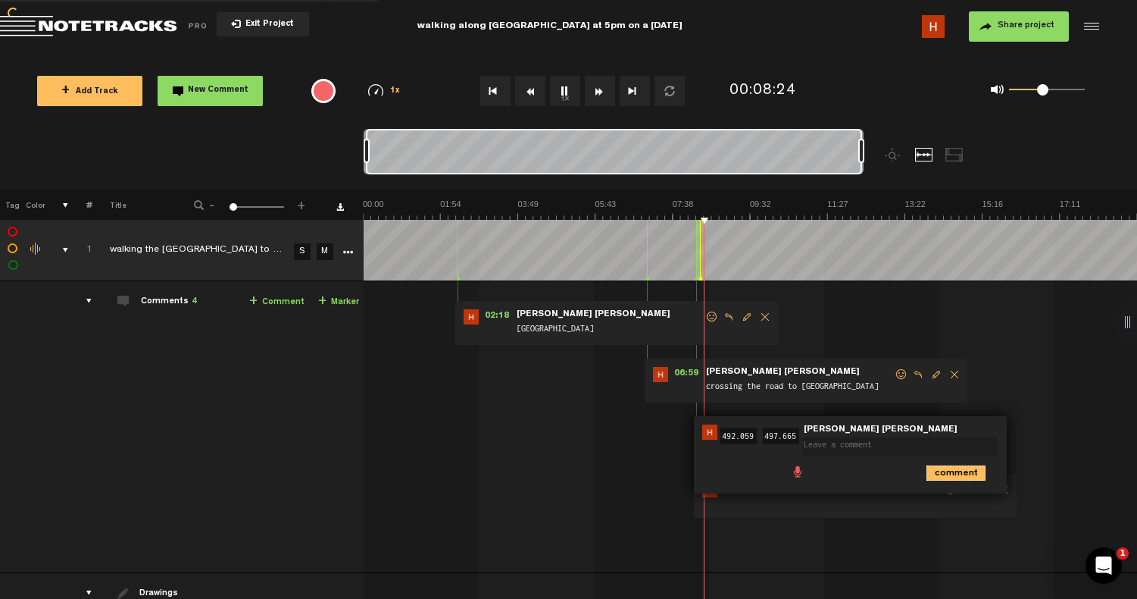
click at [953, 477] on icon "comment" at bounding box center [956, 472] width 59 height 15
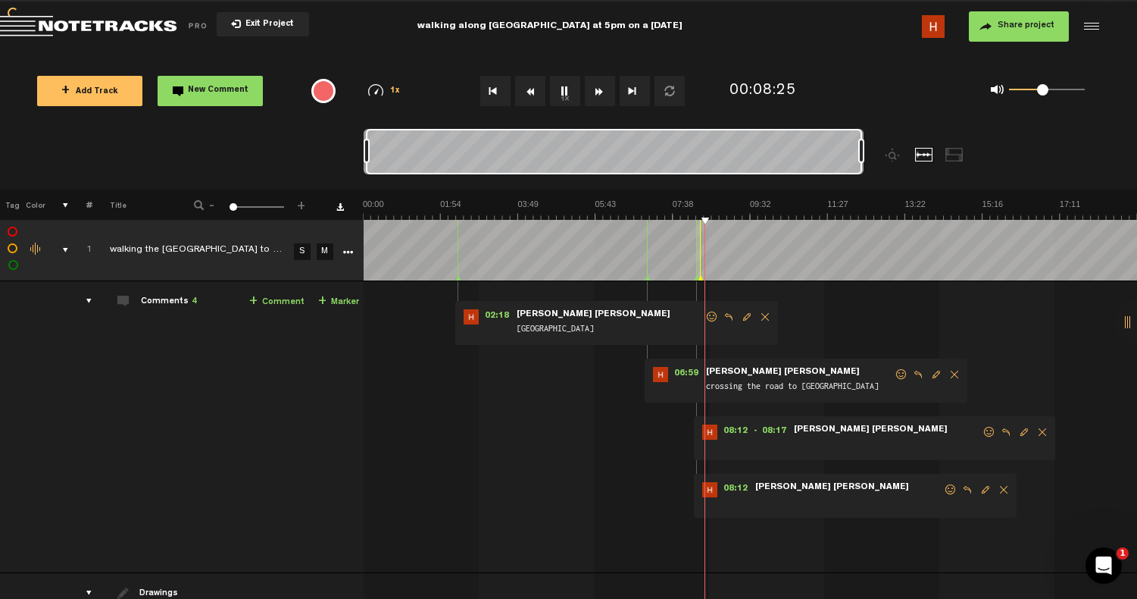
click at [1042, 433] on span "Delete comment" at bounding box center [1042, 432] width 18 height 11
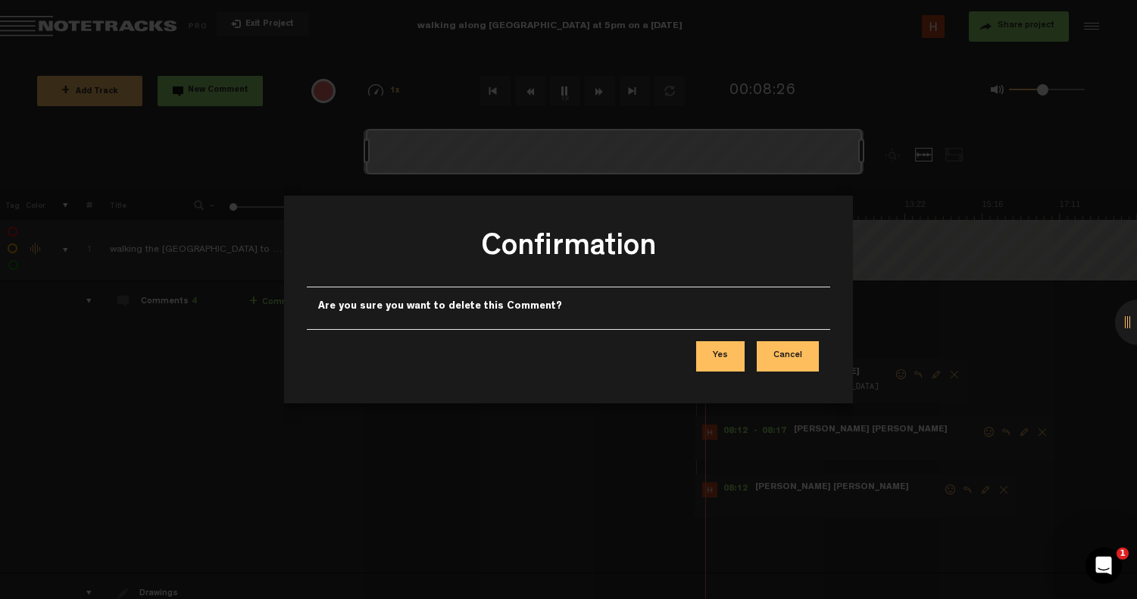
click at [734, 359] on button "Yes" at bounding box center [720, 356] width 48 height 30
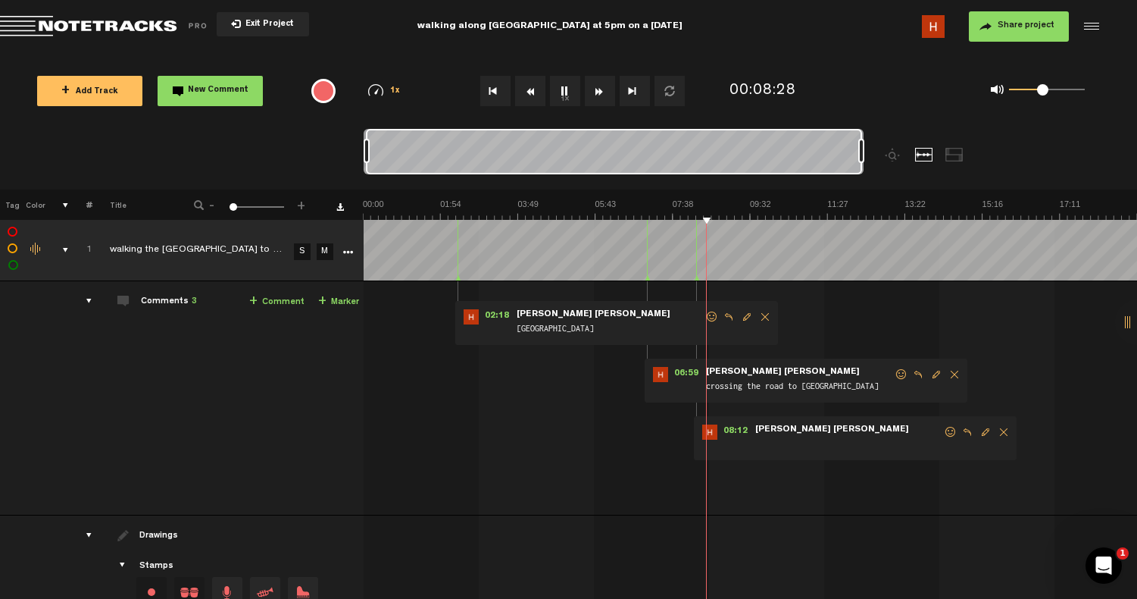
click at [1003, 431] on span "Delete comment" at bounding box center [1004, 432] width 18 height 11
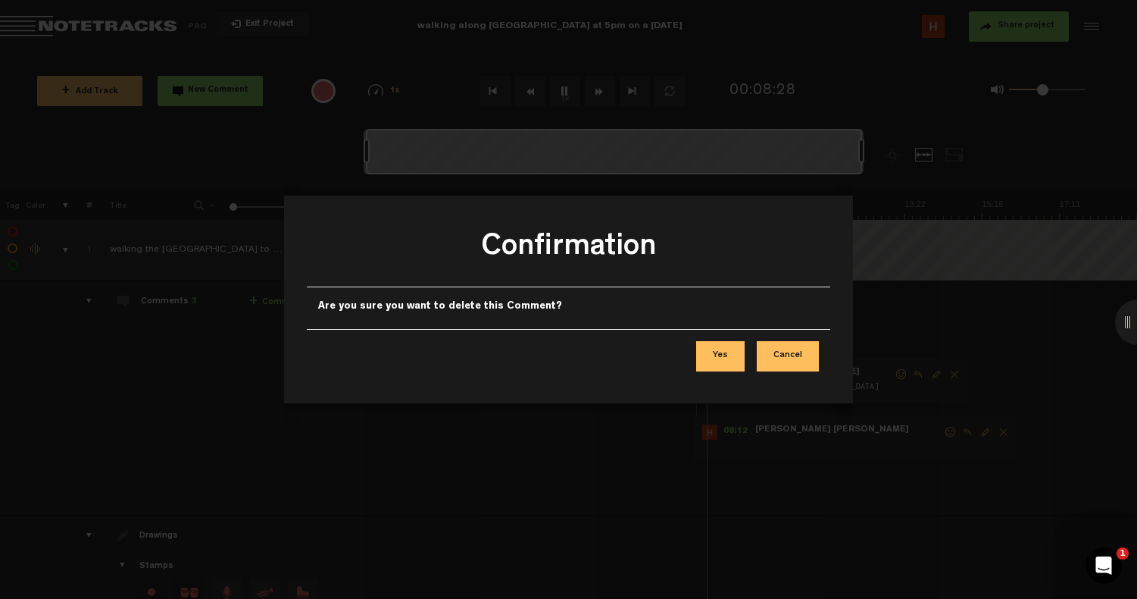
click at [725, 358] on button "Yes" at bounding box center [720, 356] width 48 height 30
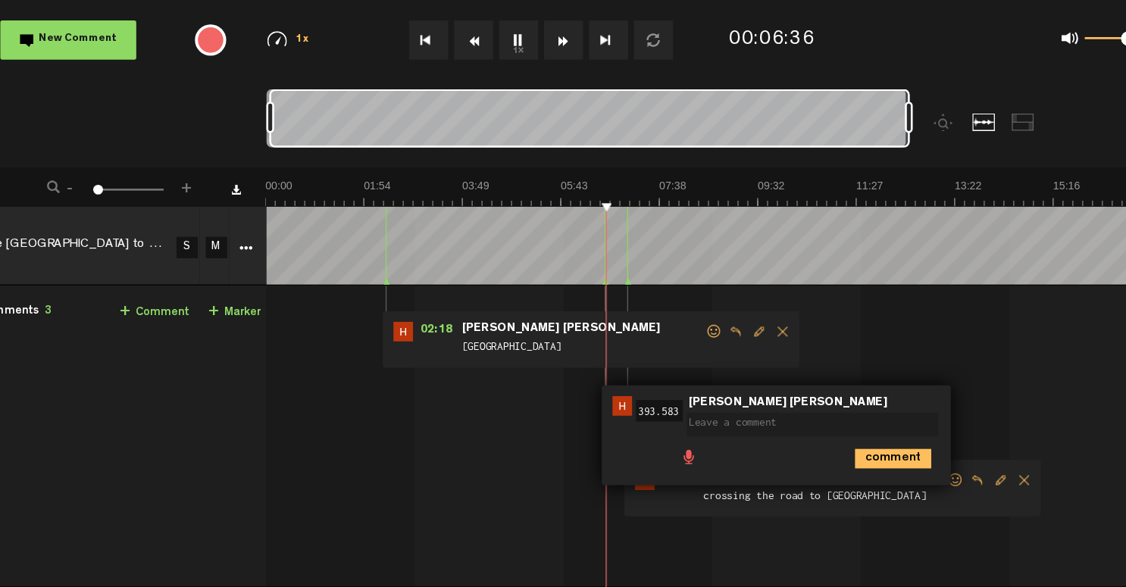
click at [689, 380] on textarea at bounding box center [786, 389] width 195 height 18
type textarea "blk 269B"
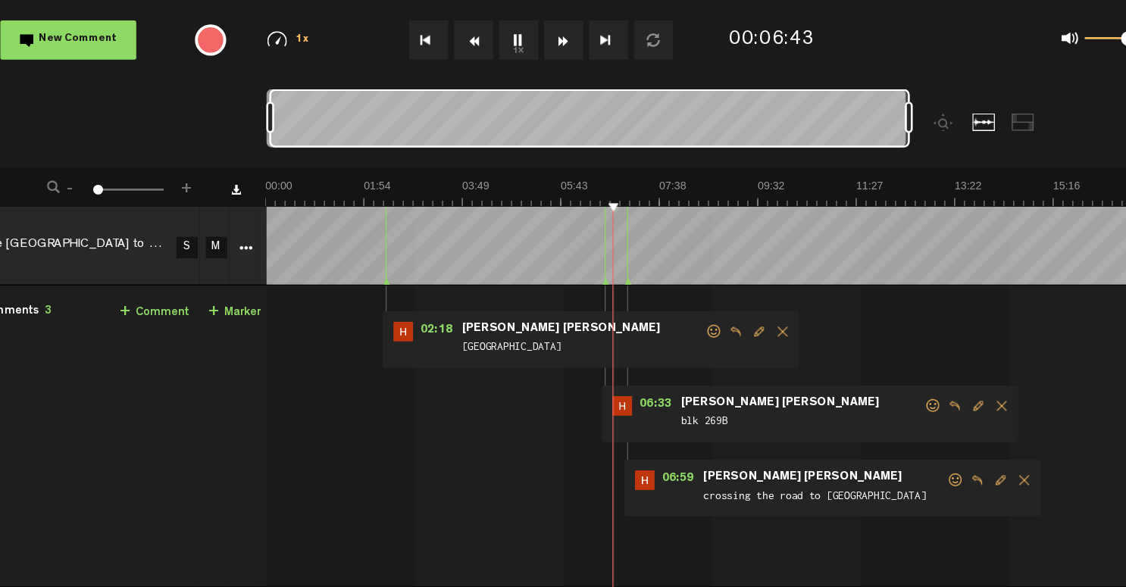
drag, startPoint x: 523, startPoint y: 311, endPoint x: 594, endPoint y: 315, distance: 71.4
click at [624, 358] on div "06:33 - • Hiu ying ying: "blk 269B" Hiu ying ying blk 269B" at bounding box center [785, 380] width 323 height 44
drag, startPoint x: 555, startPoint y: 310, endPoint x: 585, endPoint y: 312, distance: 29.6
click at [624, 358] on div "06:33 - • Hiu ying ying: "blk 269B" Hiu ying ying blk 269B" at bounding box center [785, 380] width 323 height 44
click at [647, 367] on span "06:33" at bounding box center [665, 374] width 36 height 15
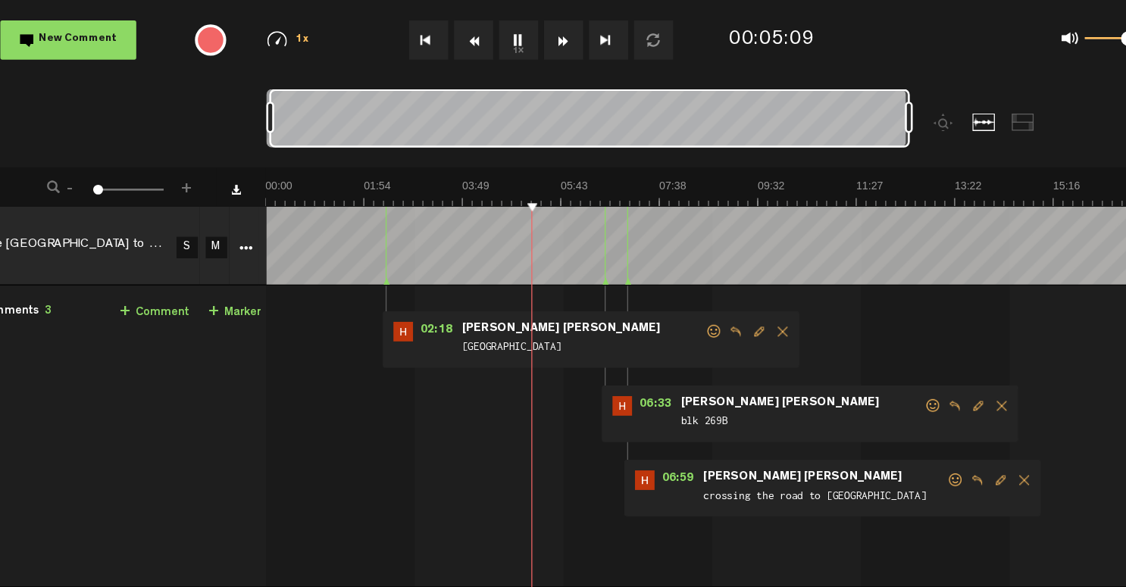
click at [544, 76] on button "1x" at bounding box center [559, 91] width 30 height 30
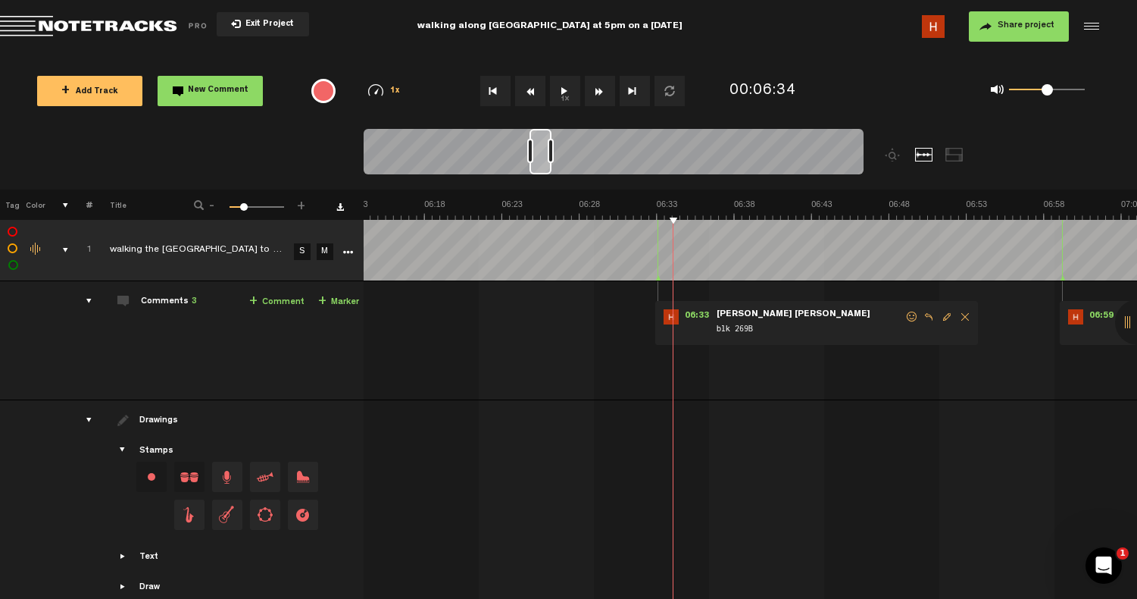
scroll to position [0, 5823]
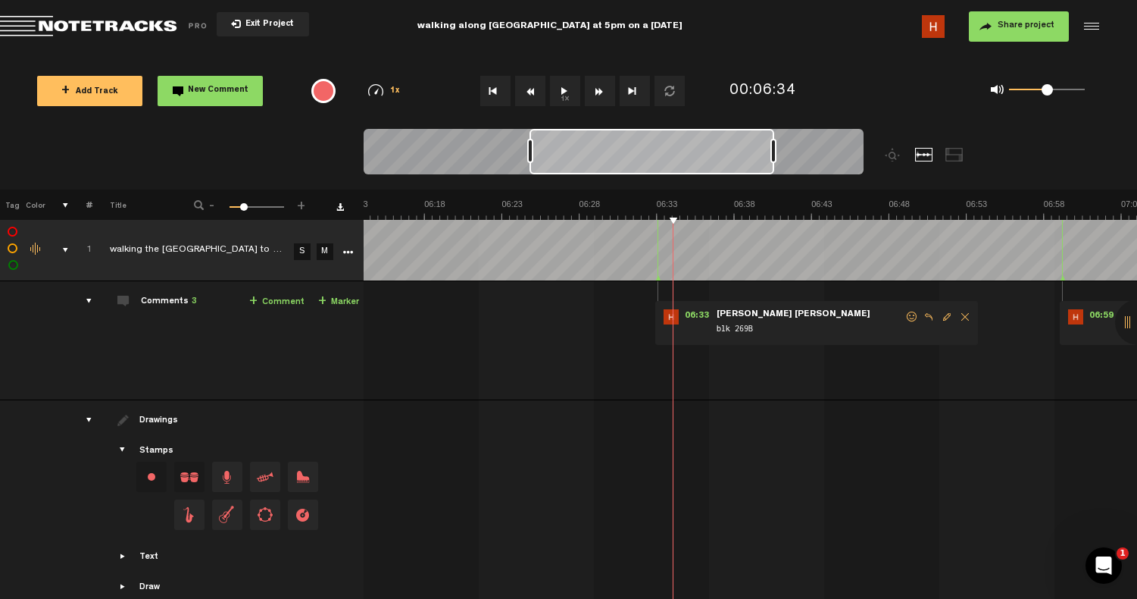
drag, startPoint x: 552, startPoint y: 151, endPoint x: 776, endPoint y: 176, distance: 224.9
click at [776, 176] on div at bounding box center [614, 154] width 500 height 51
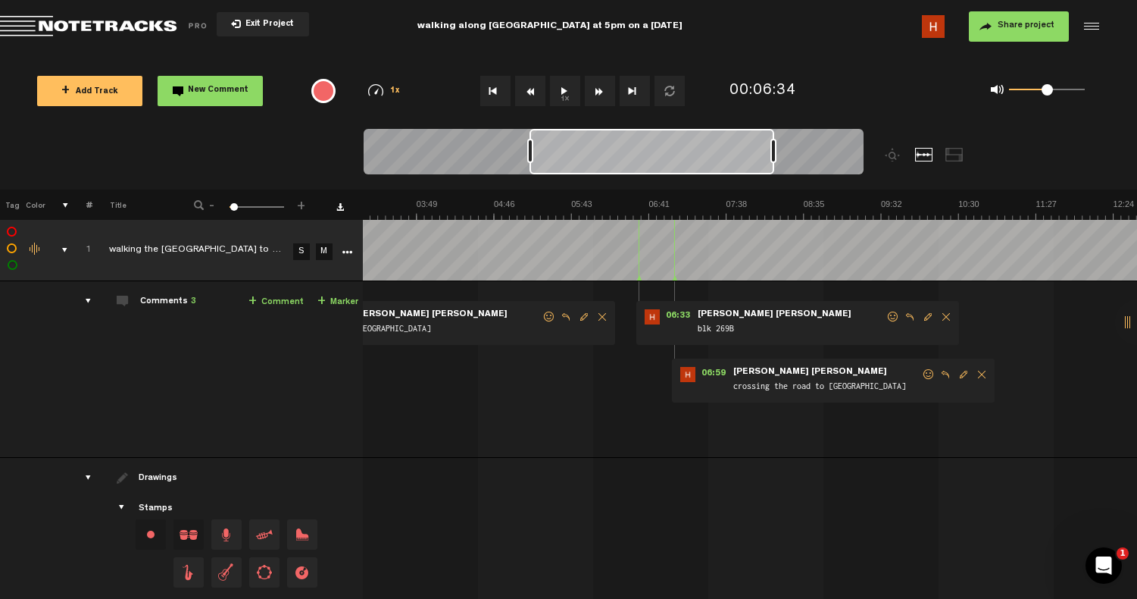
scroll to position [0, 12]
click at [564, 88] on button "1x" at bounding box center [565, 91] width 30 height 30
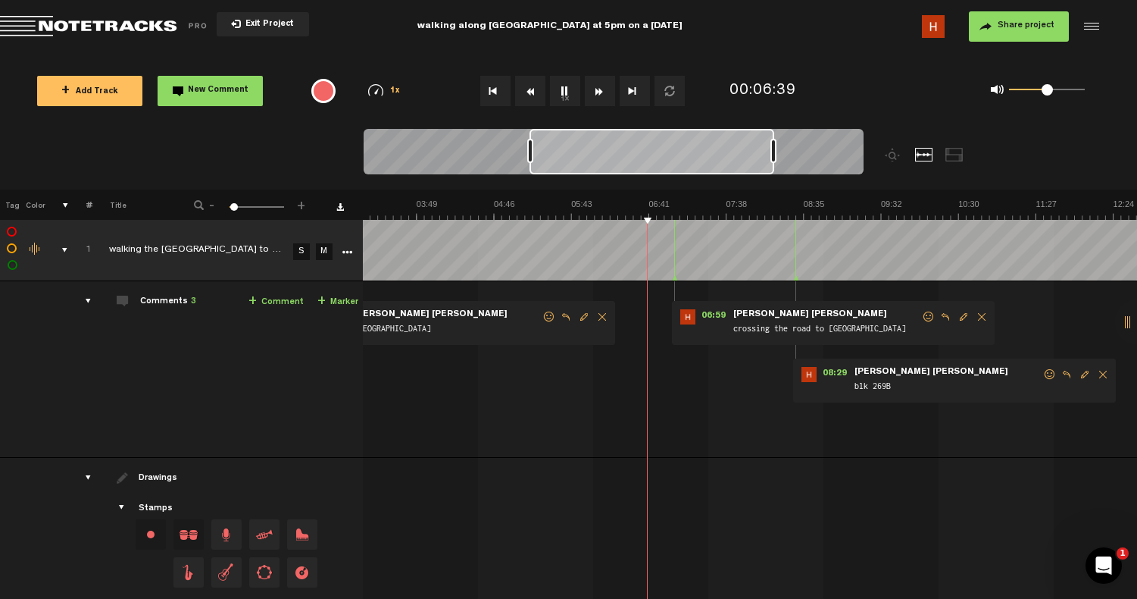
drag, startPoint x: 628, startPoint y: 279, endPoint x: 784, endPoint y: 280, distance: 156.1
click at [784, 280] on tbody "1 walking the waterloo street to and from bras basah at 5.04pm to 5.24pm S M Ex…" at bounding box center [568, 446] width 1138 height 453
click at [766, 214] on img at bounding box center [881, 209] width 1549 height 21
click at [795, 278] on polygon at bounding box center [797, 278] width 5 height 5
click at [796, 277] on icon at bounding box center [799, 279] width 6 height 8
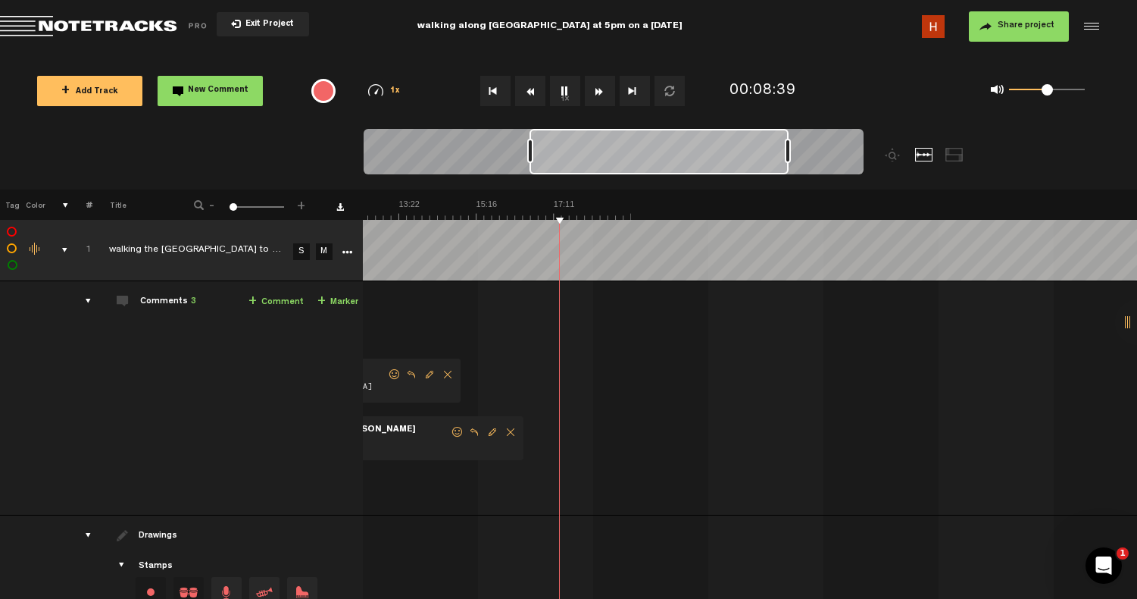
scroll to position [0, 253]
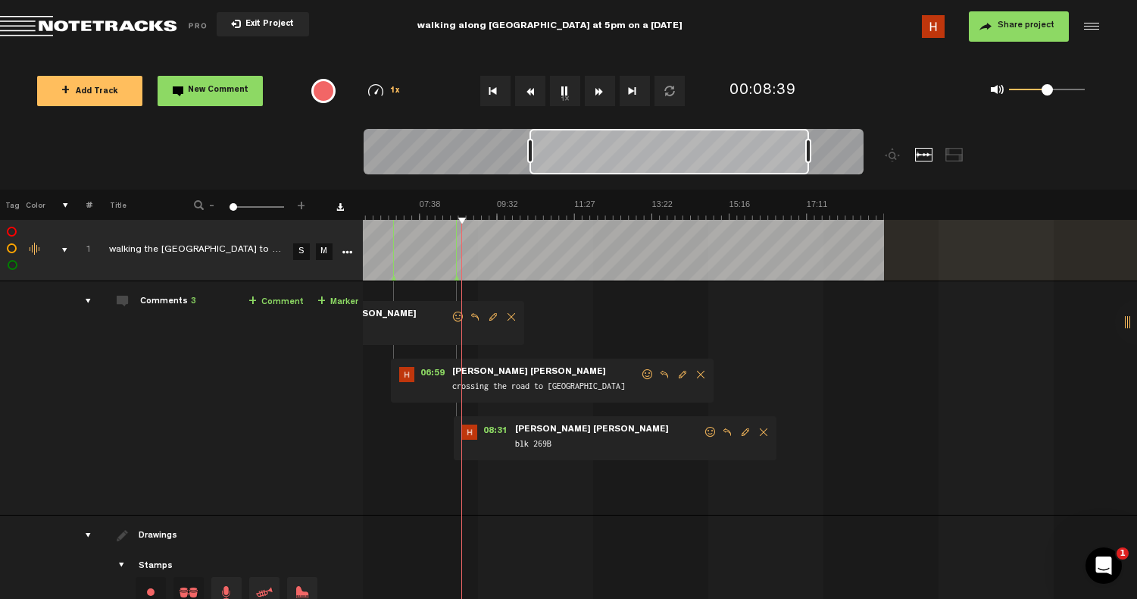
drag, startPoint x: 772, startPoint y: 147, endPoint x: 808, endPoint y: 149, distance: 35.7
click at [808, 149] on div at bounding box center [808, 151] width 6 height 24
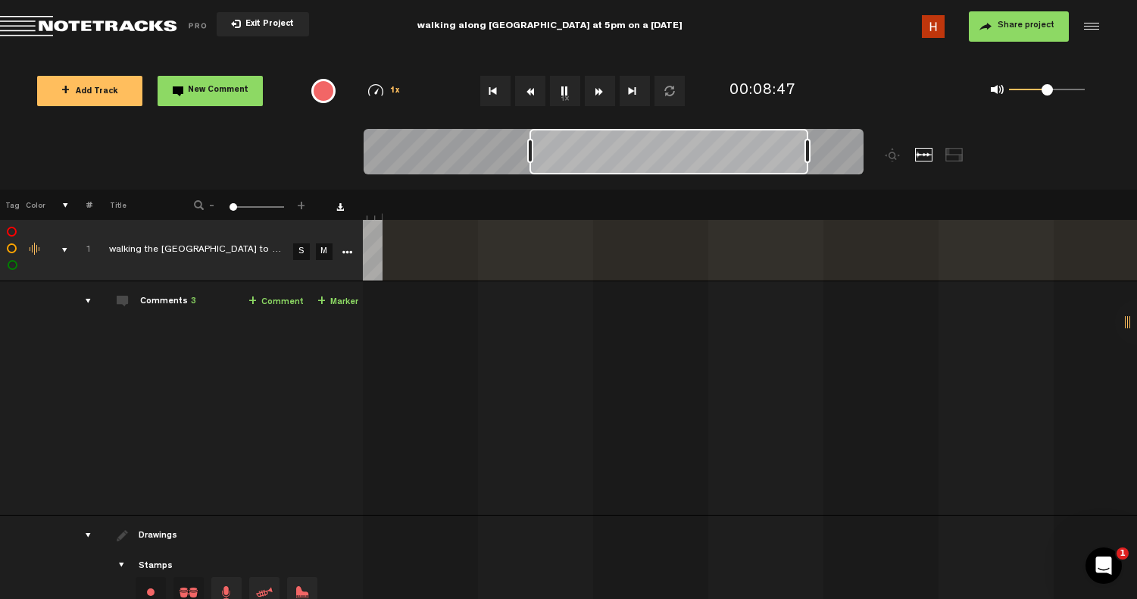
click at [532, 248] on audio-loader at bounding box center [750, 250] width 774 height 61
click at [514, 264] on audio-loader at bounding box center [750, 250] width 774 height 61
drag, startPoint x: 536, startPoint y: 204, endPoint x: 647, endPoint y: 197, distance: 110.8
click at [647, 197] on th at bounding box center [750, 204] width 774 height 30
click at [630, 96] on button "Go to end" at bounding box center [635, 91] width 30 height 30
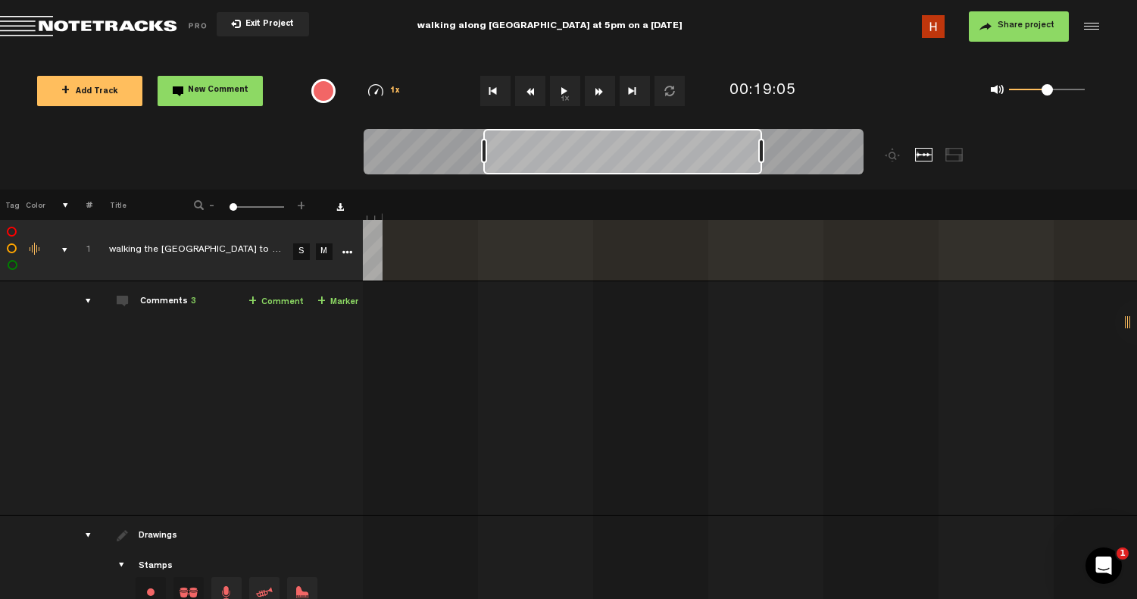
click at [561, 95] on button "1x" at bounding box center [565, 91] width 30 height 30
